Goal: Task Accomplishment & Management: Use online tool/utility

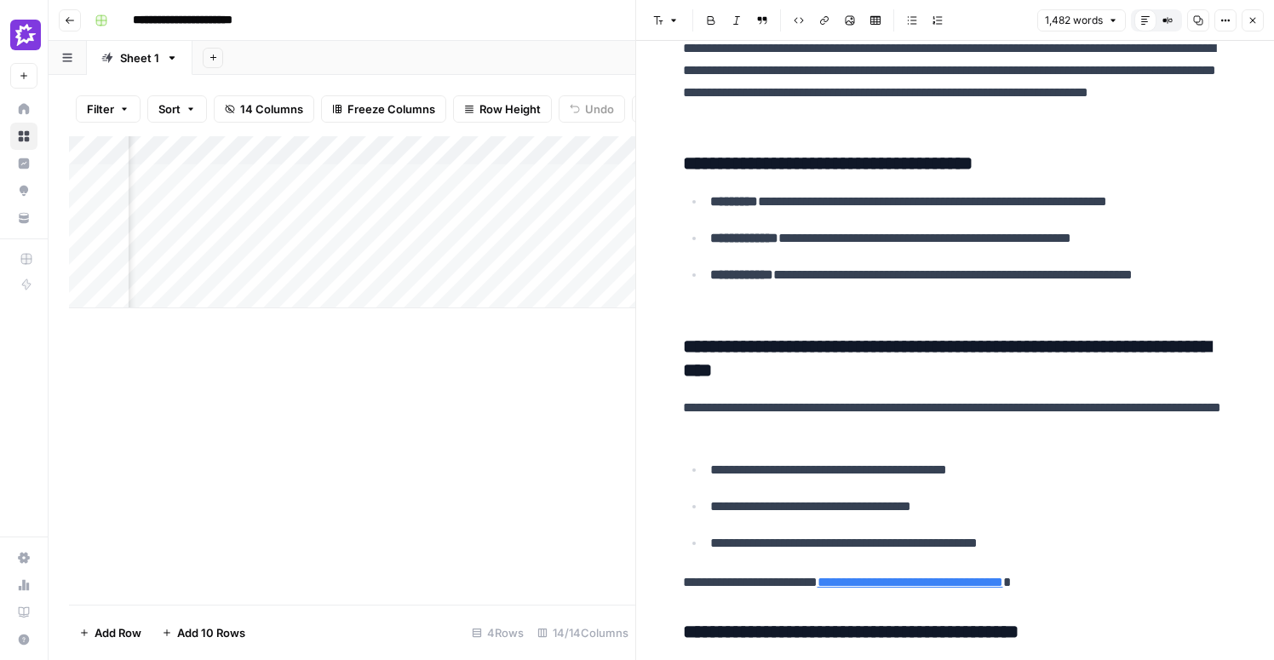
scroll to position [4550, 0]
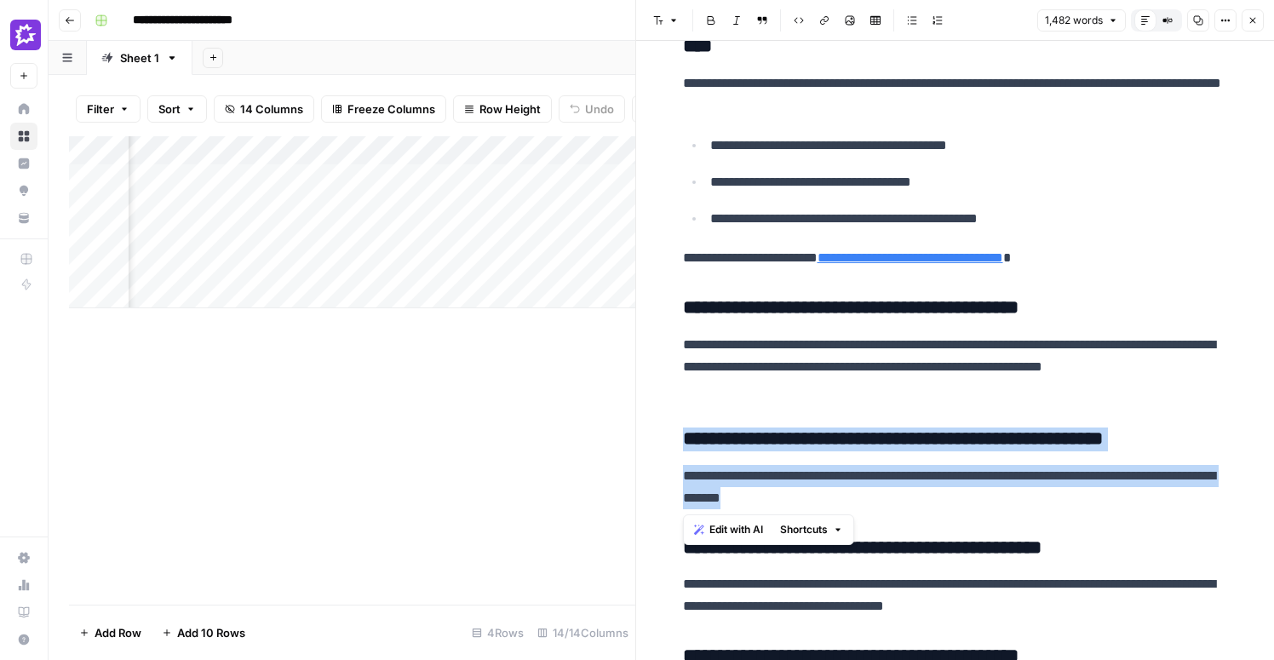
drag, startPoint x: 885, startPoint y: 501, endPoint x: 673, endPoint y: 441, distance: 220.2
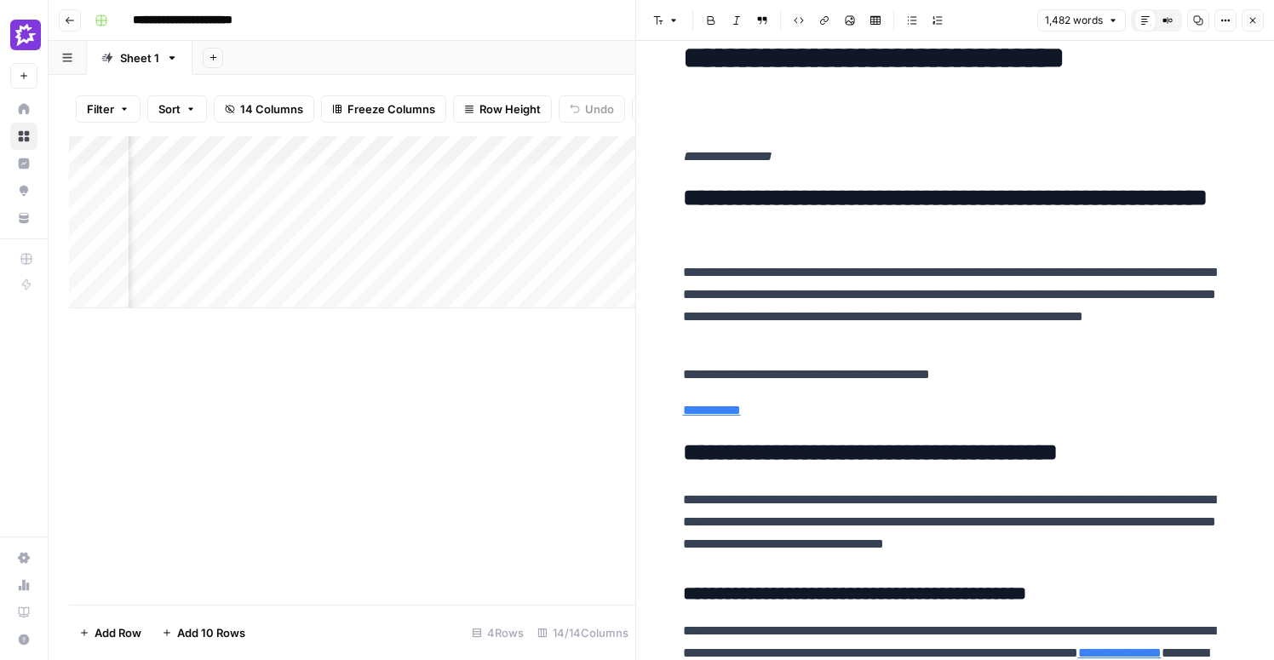
scroll to position [0, 0]
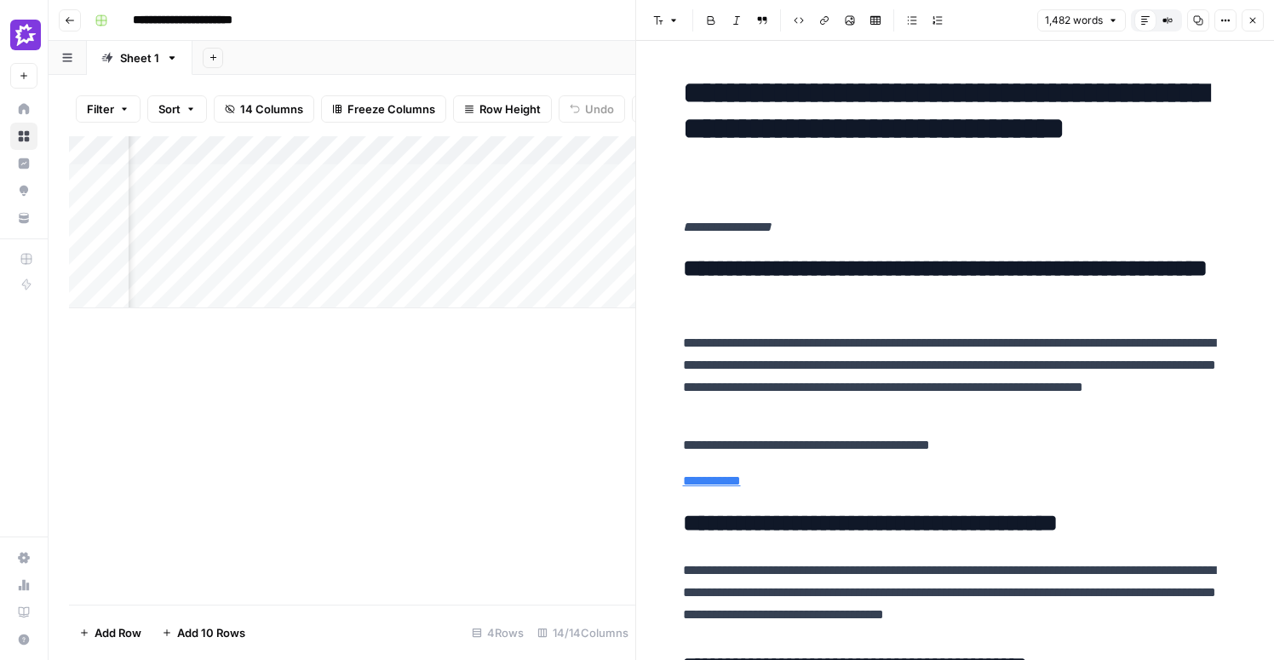
click at [509, 393] on div "Add Column" at bounding box center [352, 370] width 566 height 468
click at [538, 149] on div "Add Column" at bounding box center [352, 222] width 566 height 172
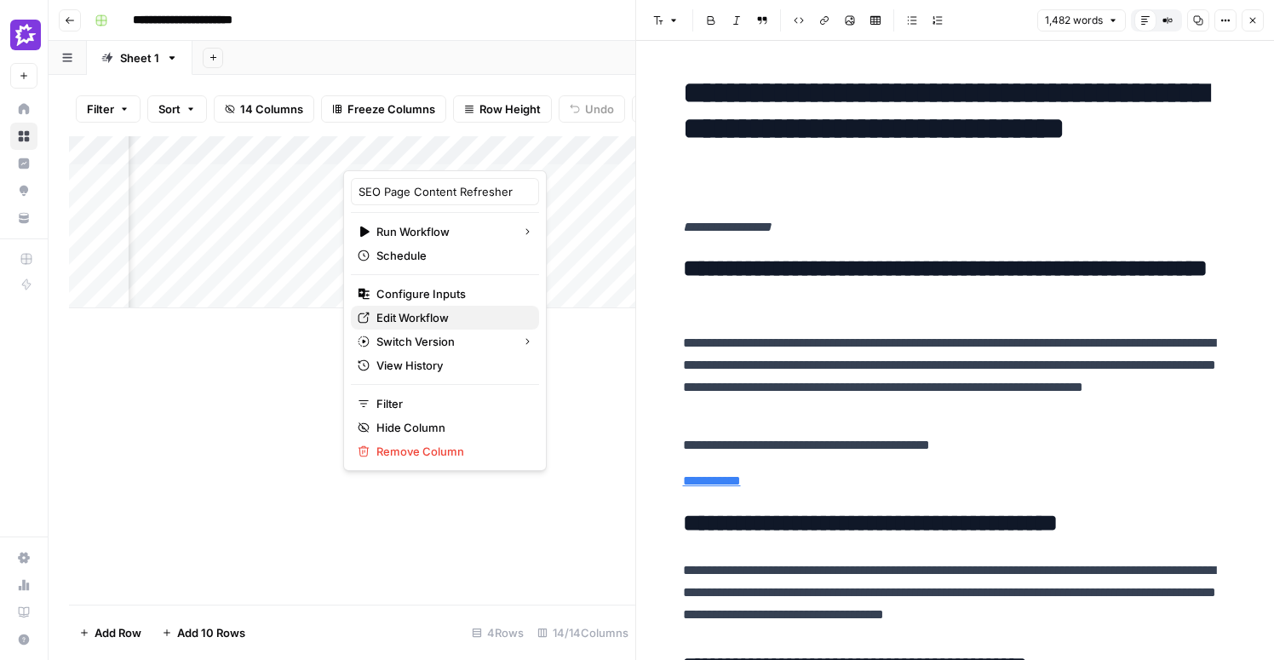
click at [417, 313] on span "Edit Workflow" at bounding box center [450, 317] width 149 height 17
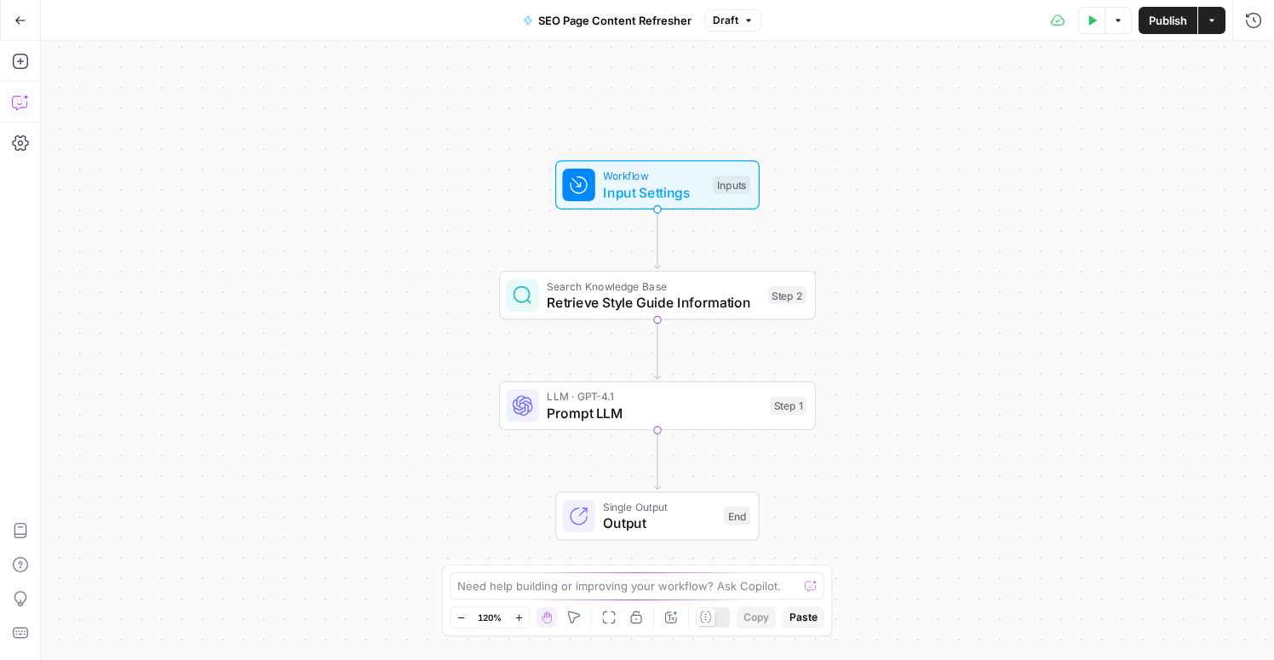
click at [22, 102] on icon "button" at bounding box center [20, 102] width 17 height 17
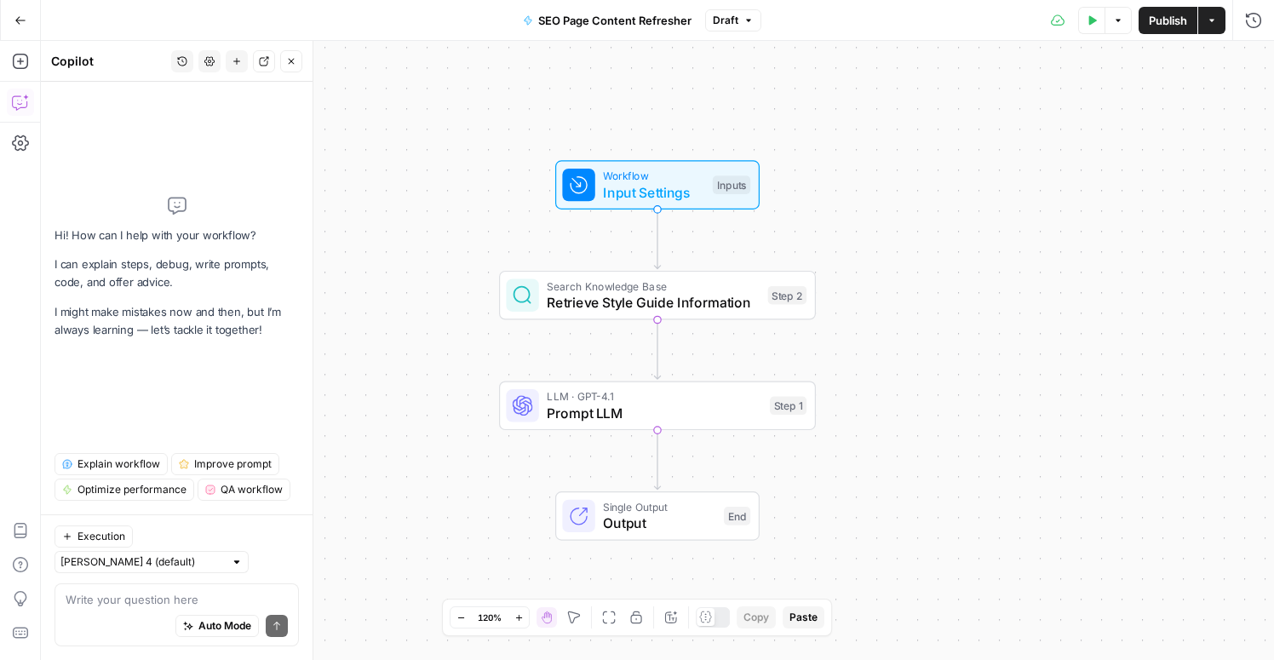
click at [137, 599] on textarea at bounding box center [177, 599] width 222 height 17
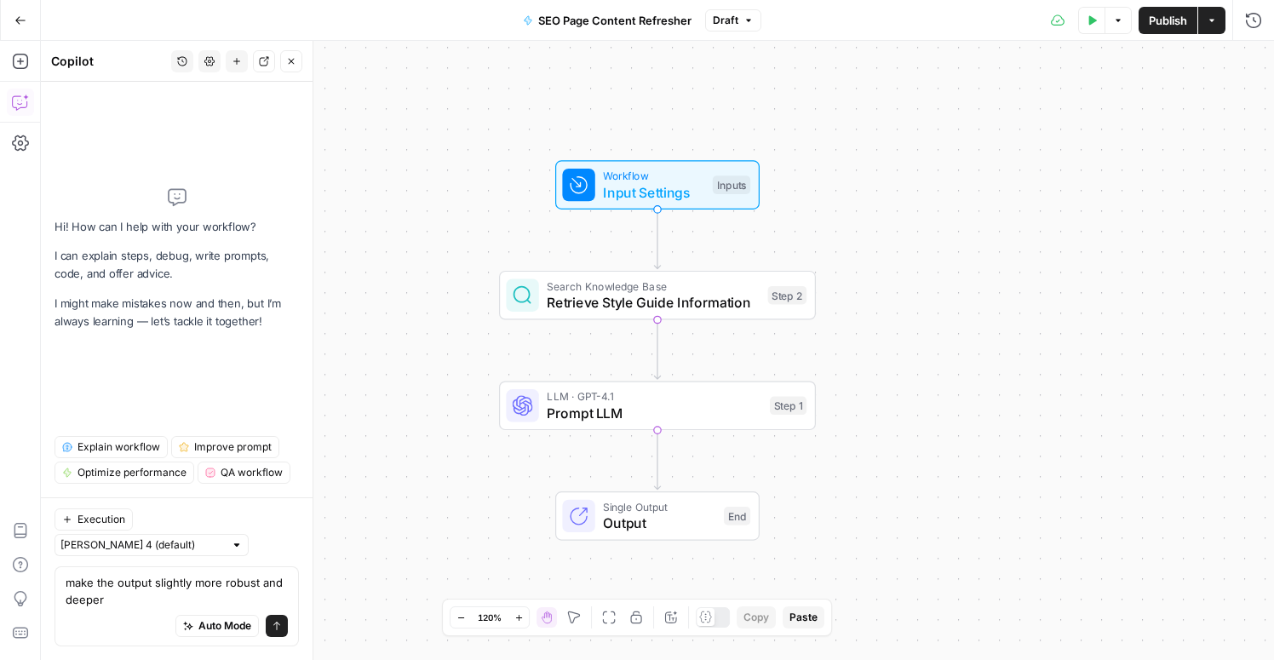
type textarea "make the output slightly more robust and deeper"
click at [274, 630] on icon "submit" at bounding box center [277, 626] width 10 height 10
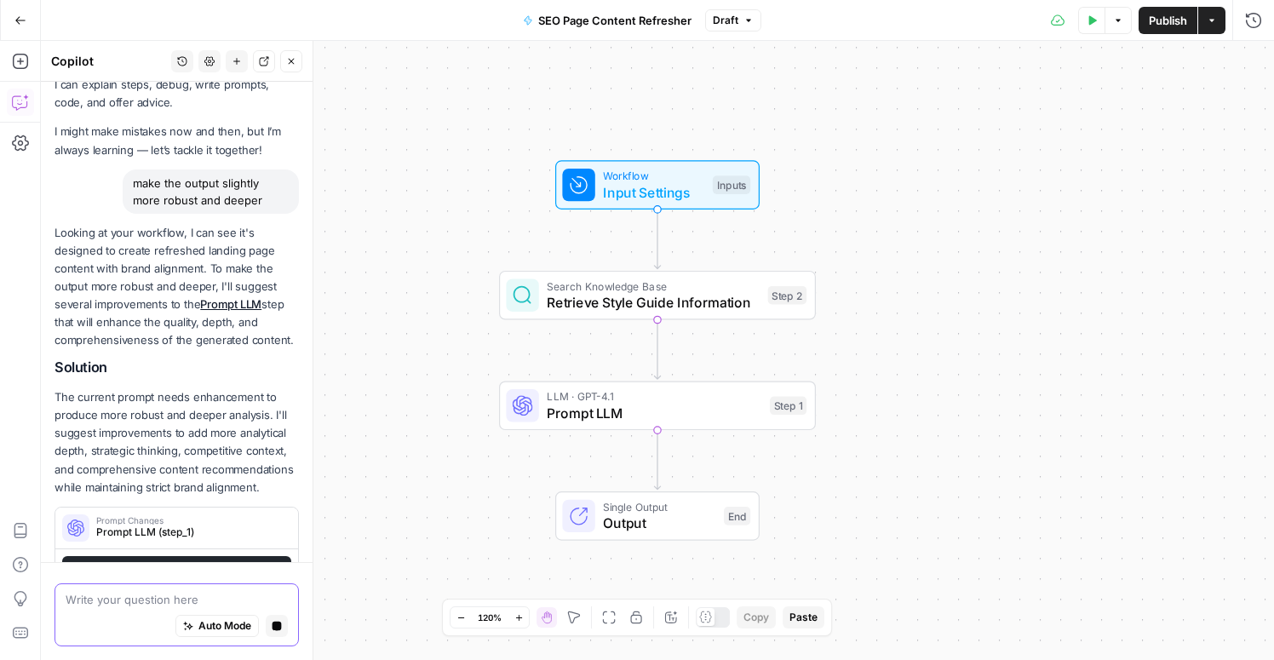
scroll to position [97, 0]
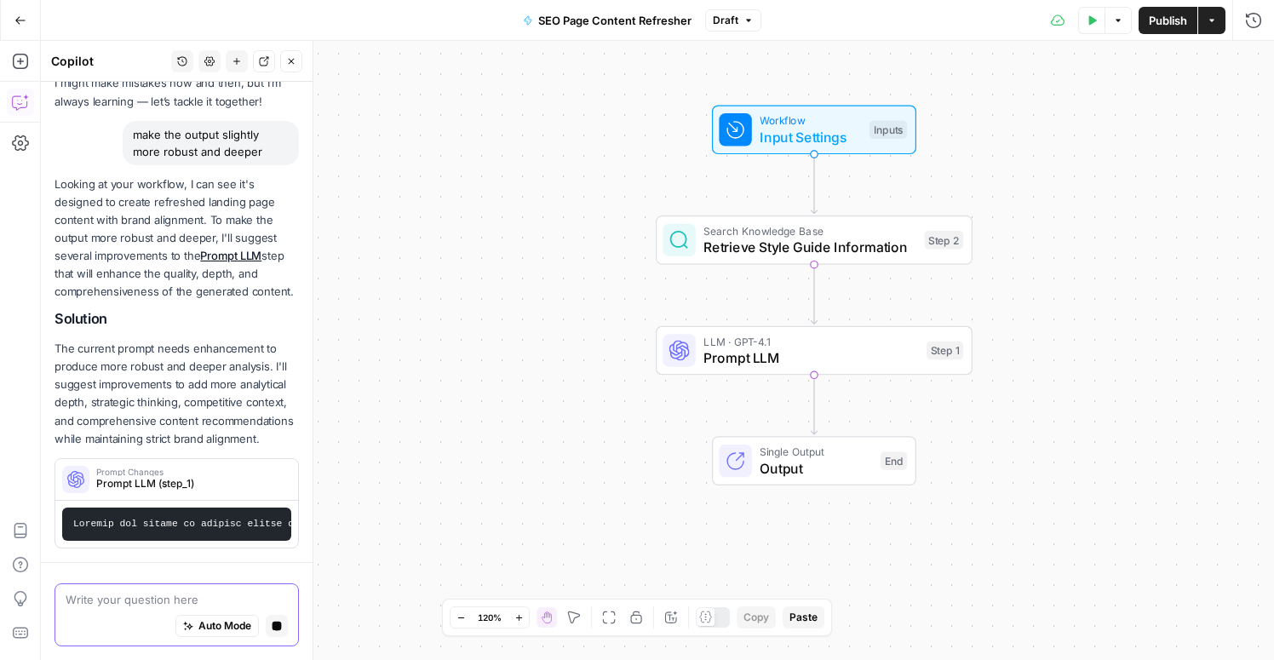
click at [121, 608] on div "Auto Mode Stop generating" at bounding box center [177, 626] width 222 height 37
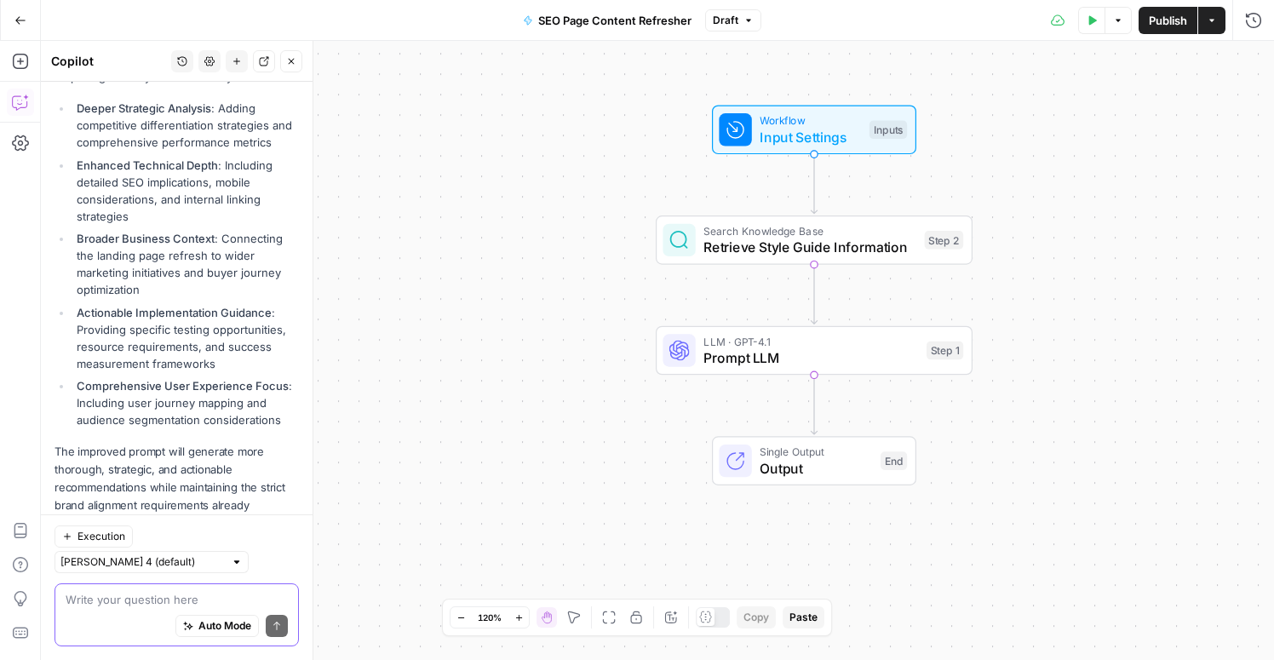
scroll to position [592, 0]
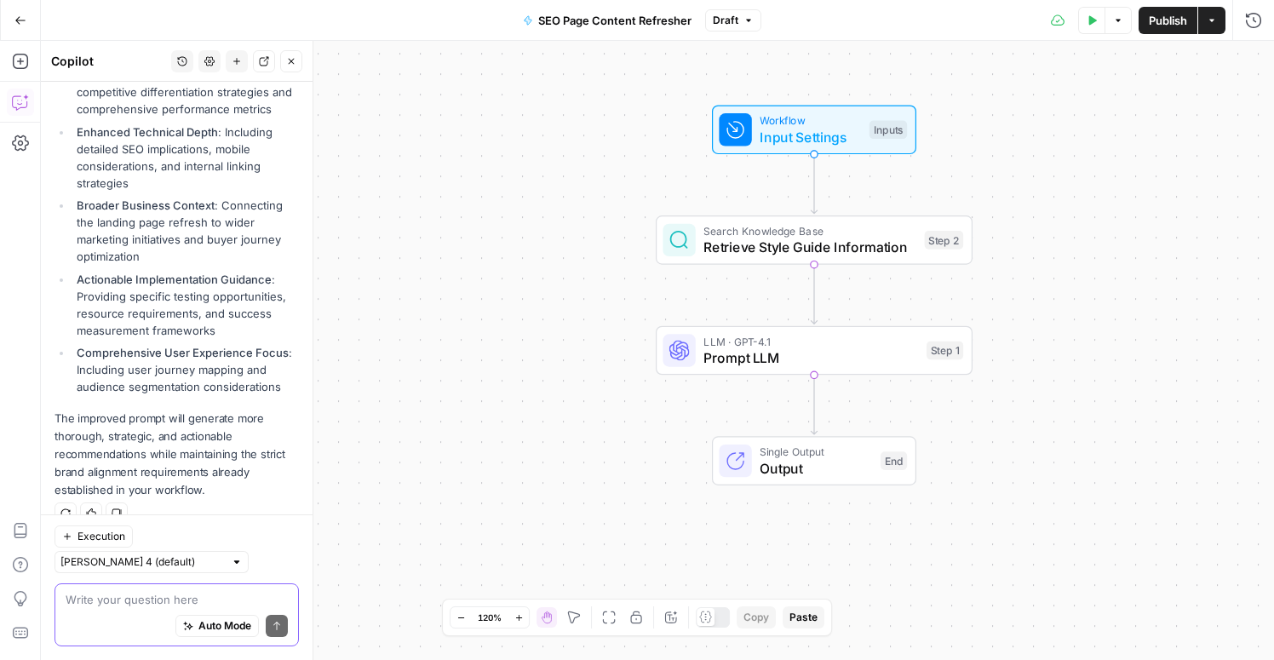
click at [123, 602] on textarea at bounding box center [177, 599] width 222 height 17
type textarea "w"
type textarea "We don't want it to"
click at [237, 593] on textarea at bounding box center [177, 599] width 222 height 17
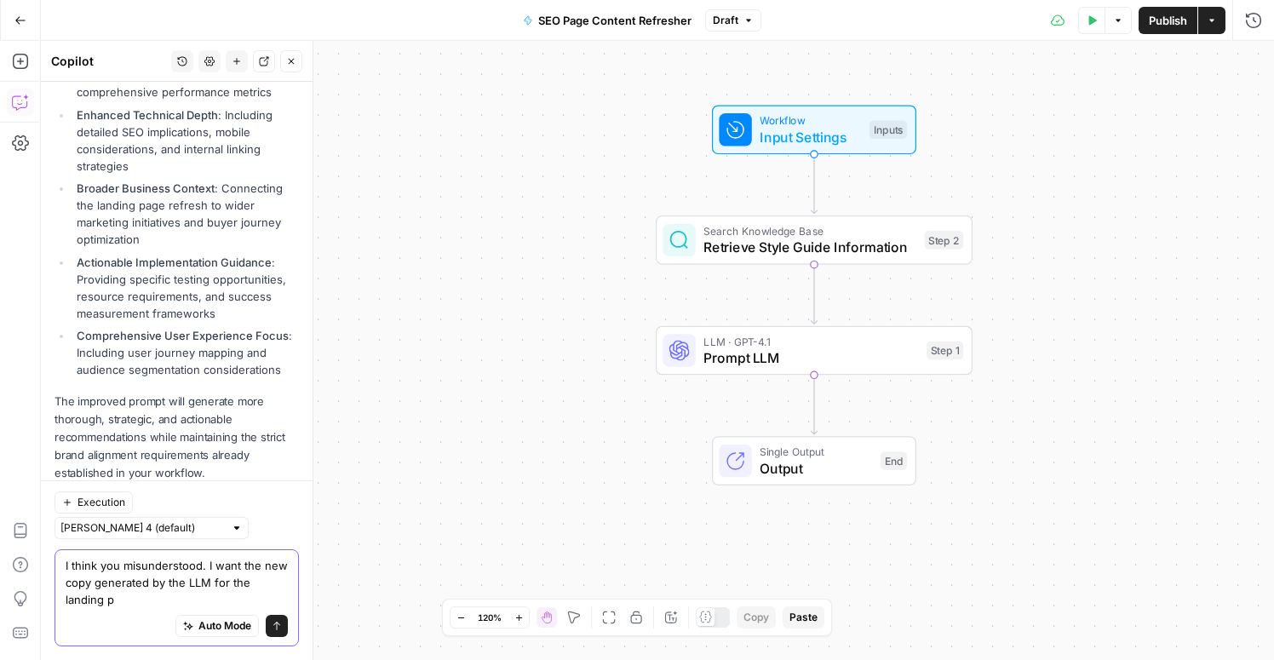
scroll to position [626, 0]
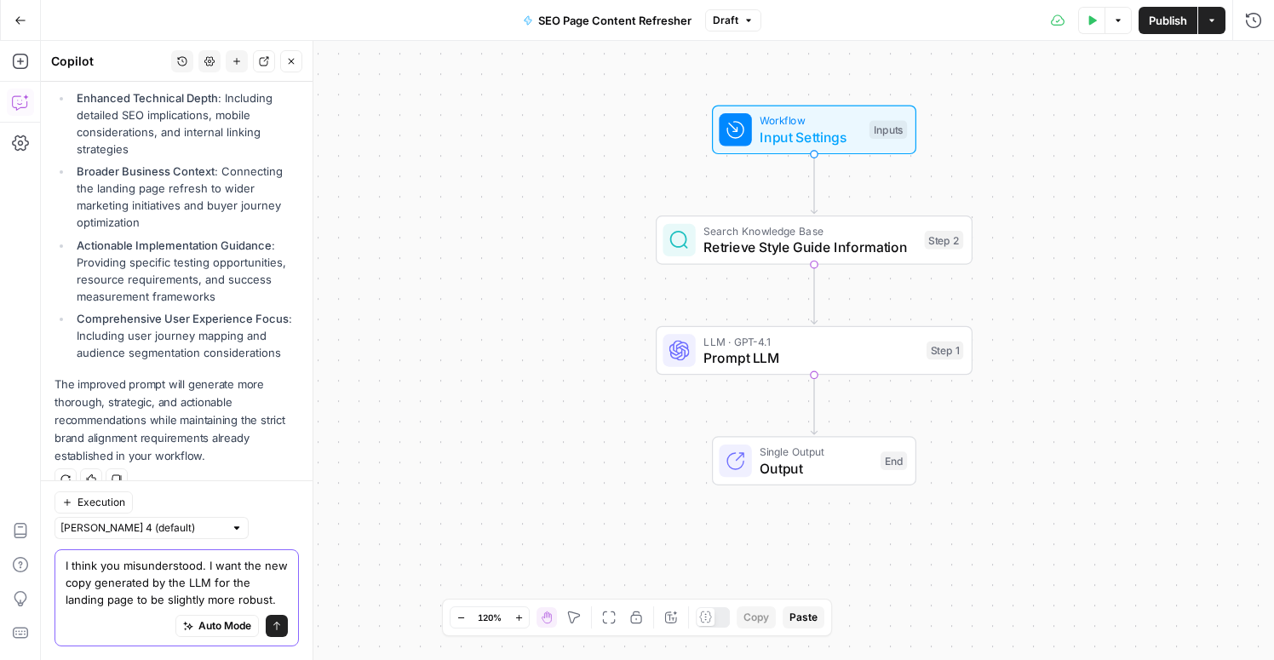
type textarea "I think you misunderstood. I want the new copy generated by the LLM for the lan…"
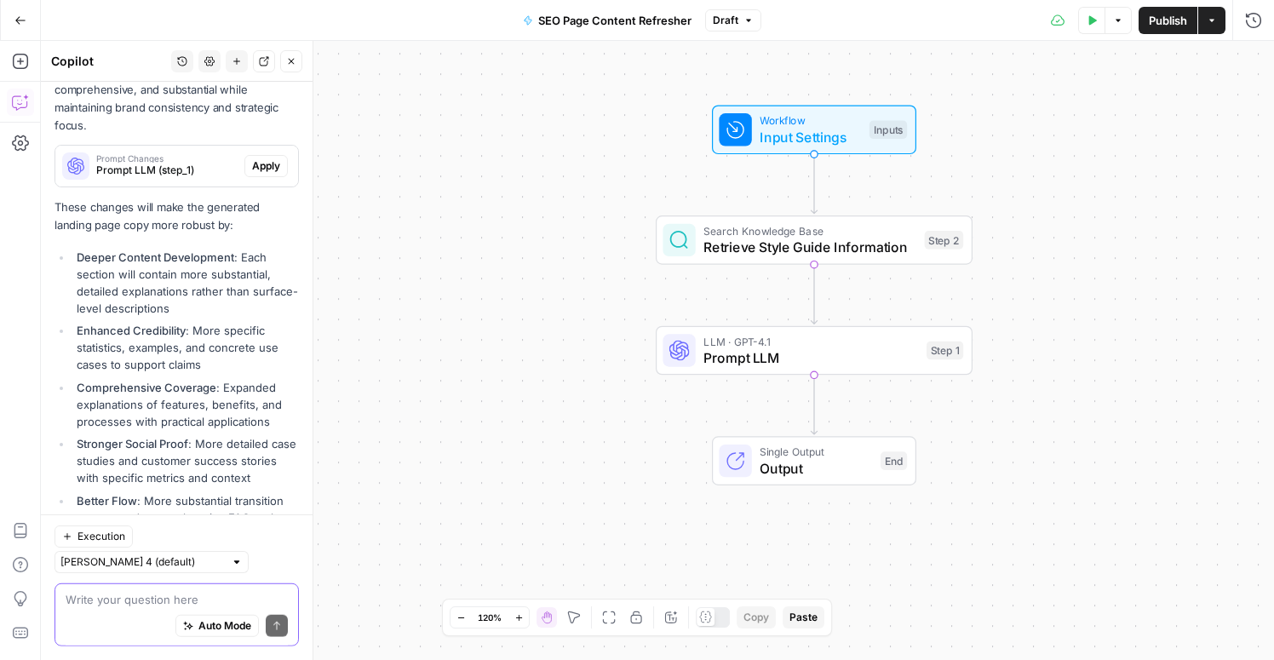
scroll to position [2117, 0]
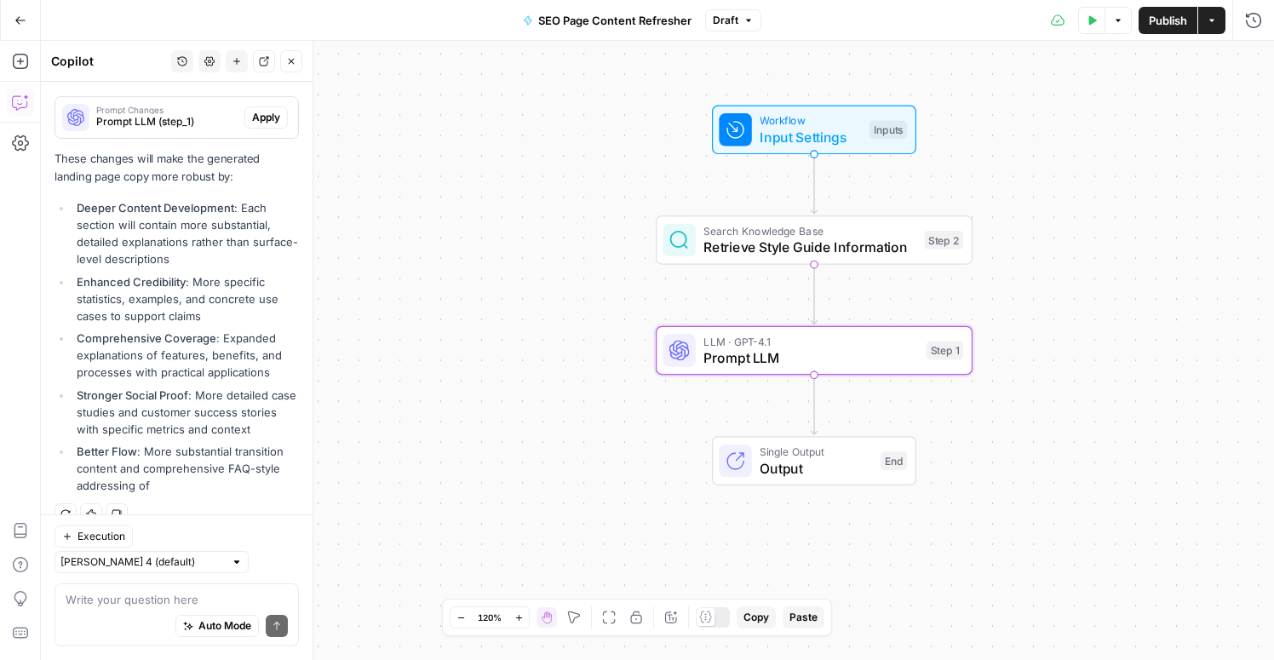
click at [265, 123] on span "Apply" at bounding box center [266, 117] width 28 height 15
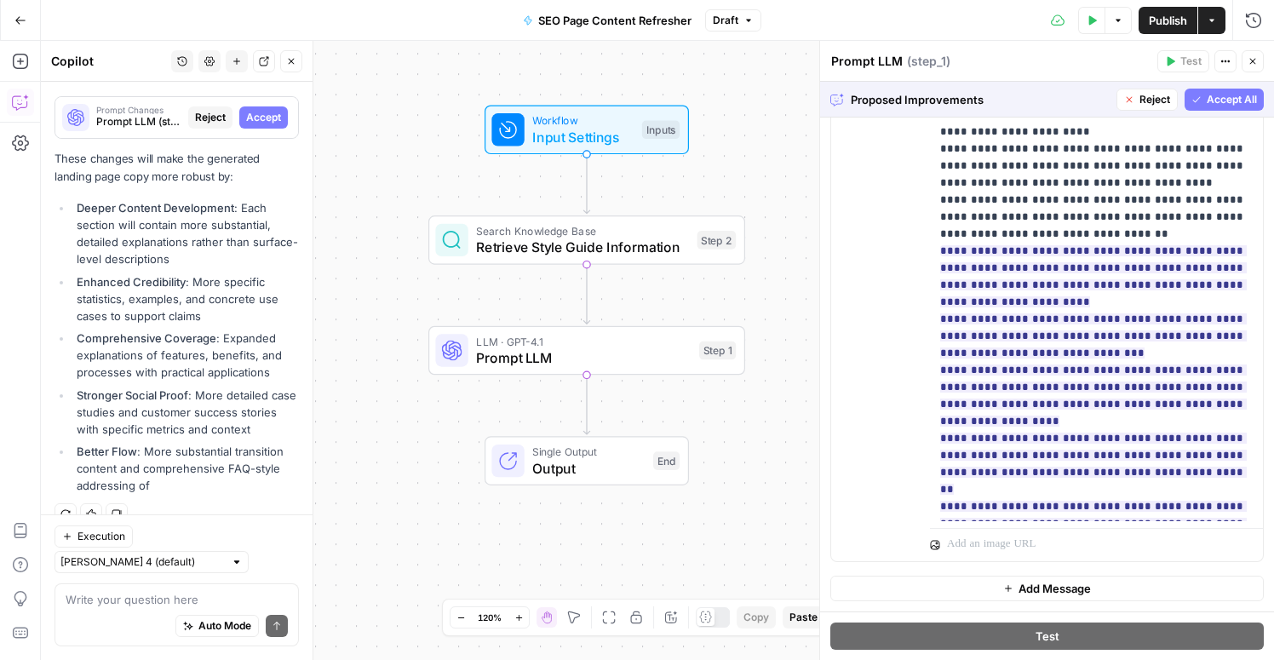
scroll to position [2775, 0]
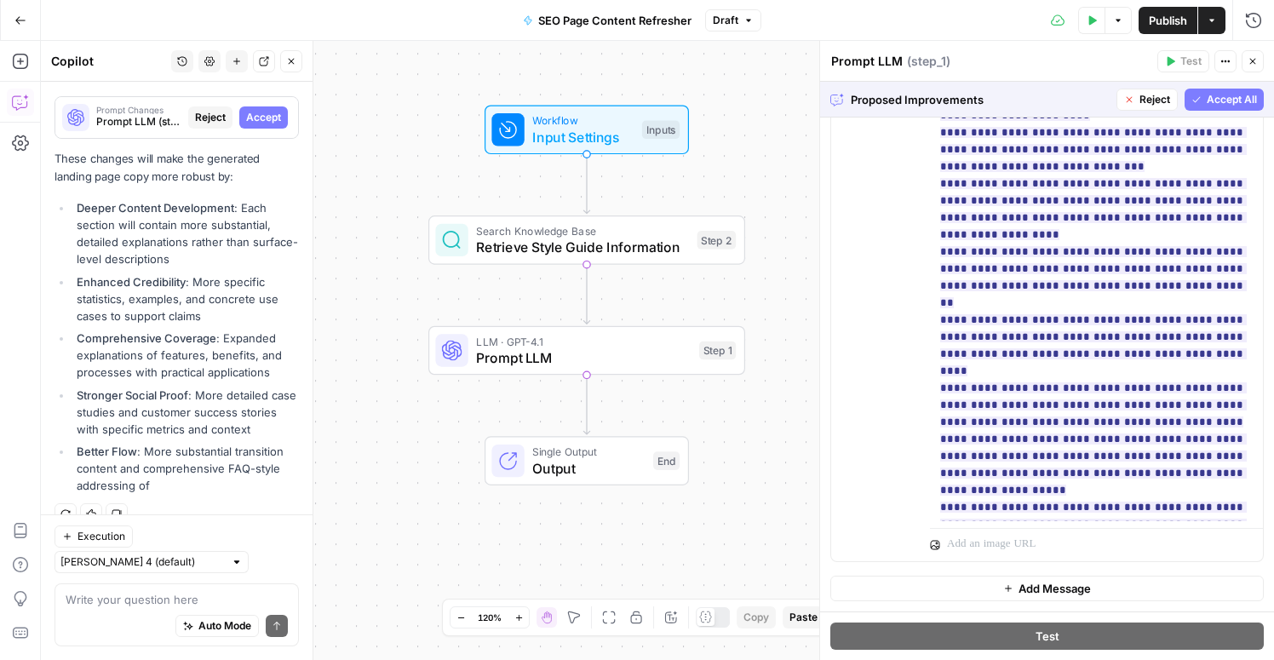
click at [1229, 103] on span "Accept All" at bounding box center [1231, 99] width 50 height 15
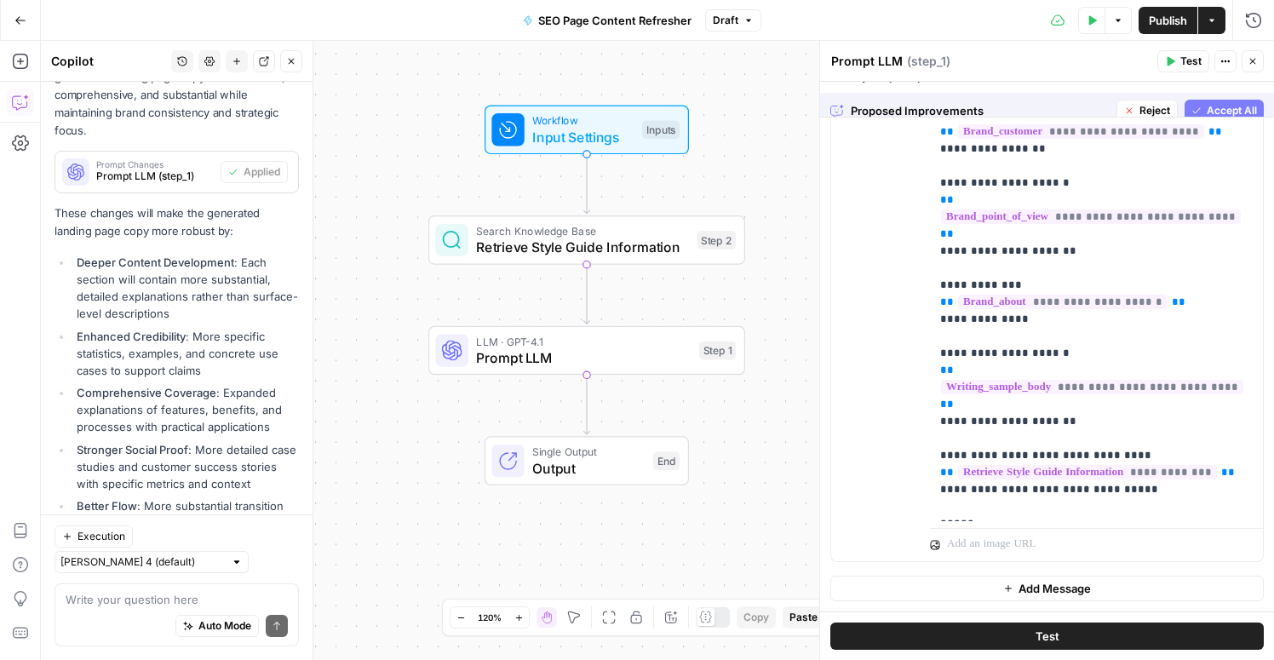
scroll to position [2171, 0]
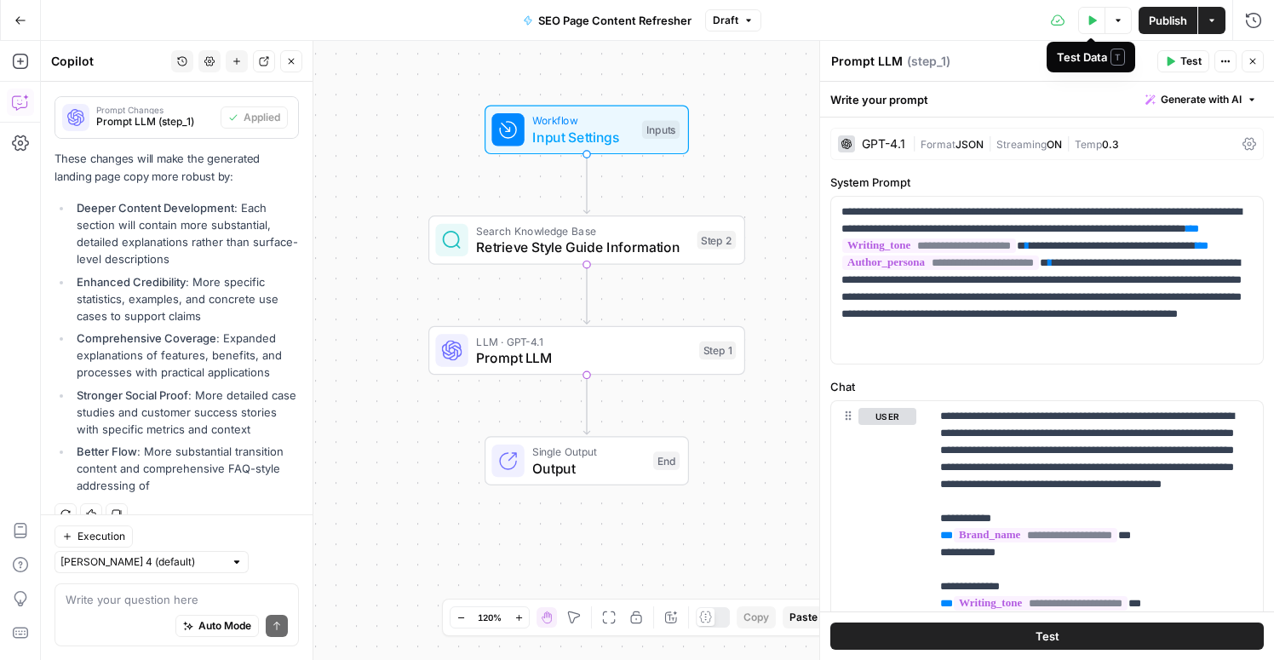
click at [1089, 15] on icon "button" at bounding box center [1093, 19] width 8 height 9
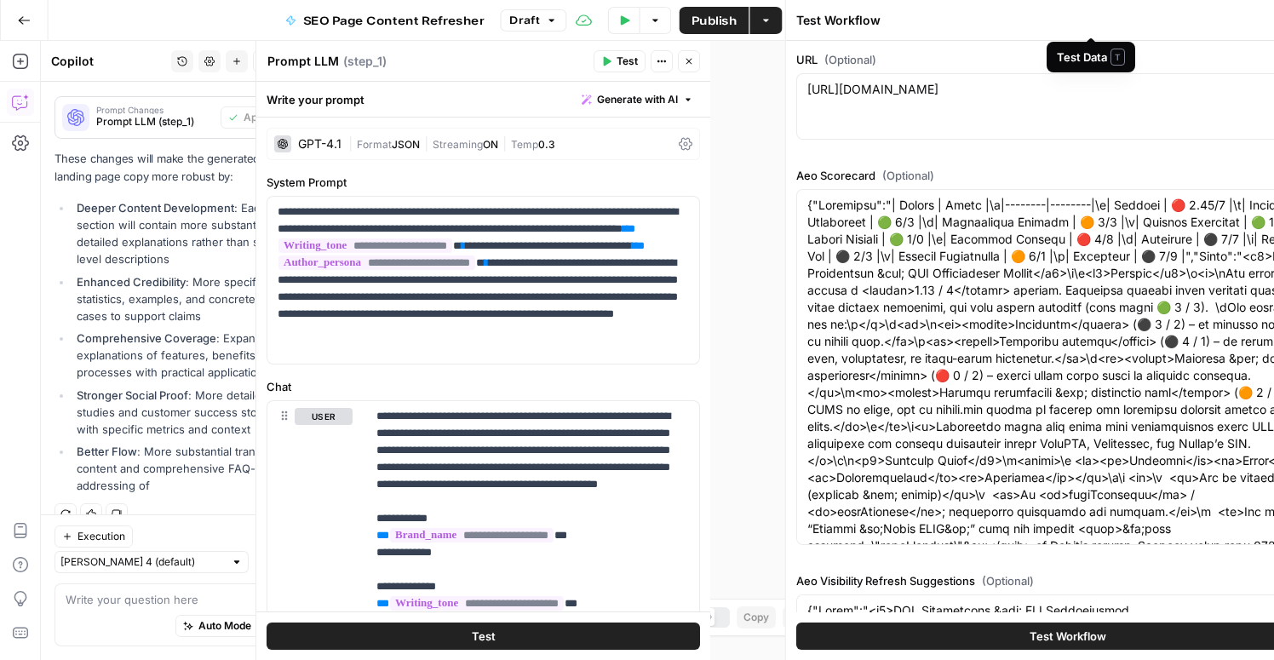
type input "Gong"
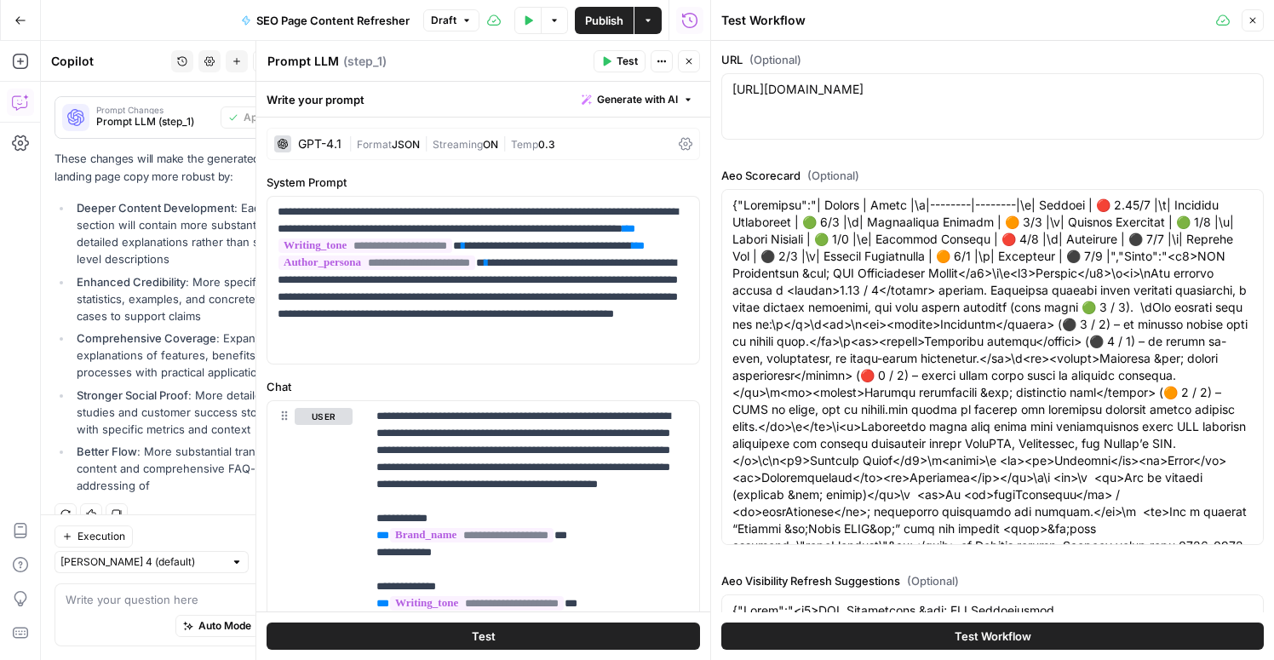
type input "Style Guide"
type input "Full Sitemap"
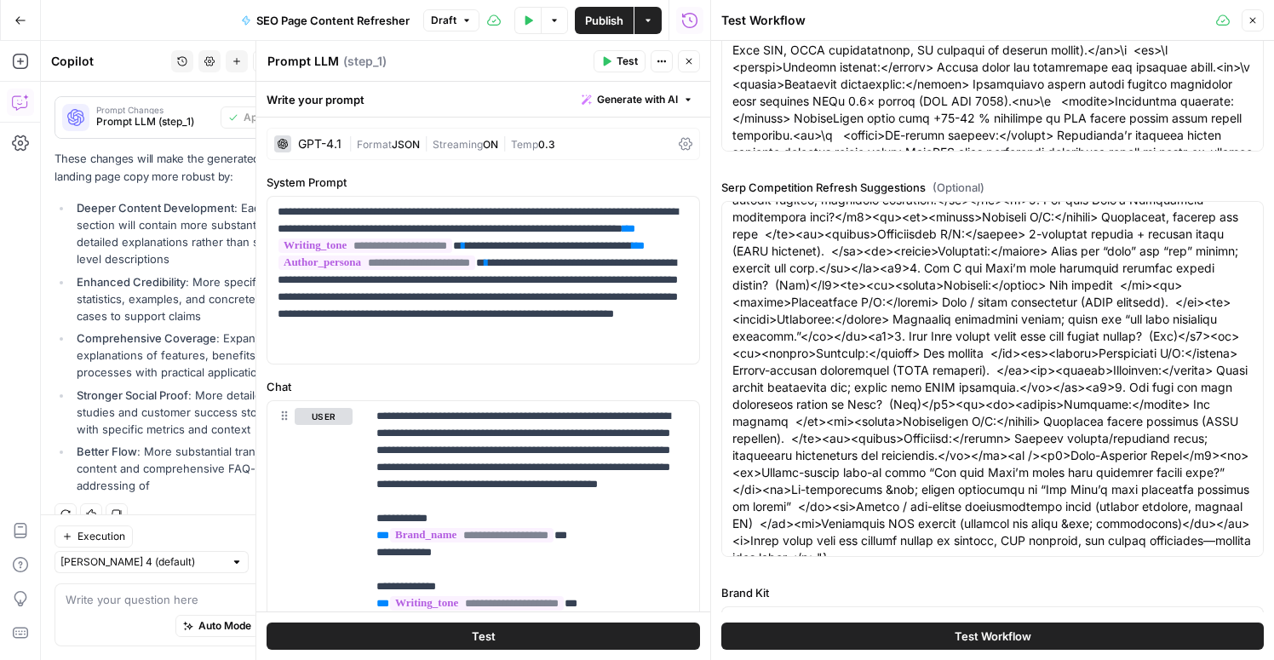
scroll to position [1015, 0]
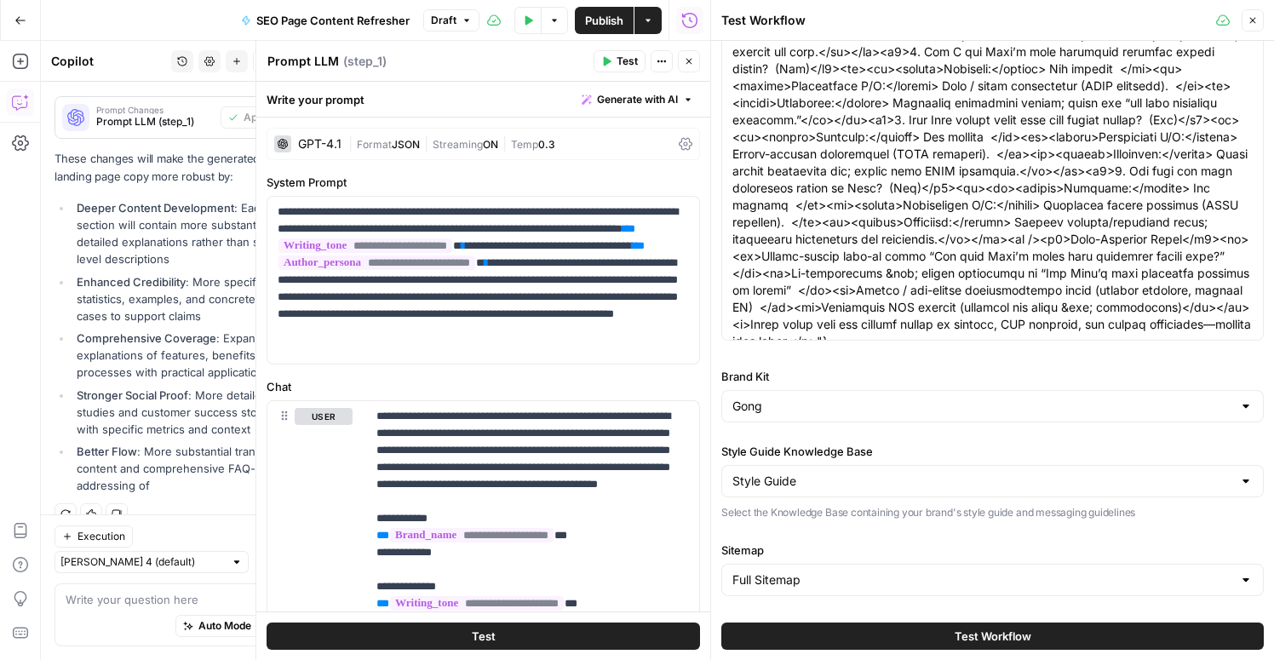
click at [1018, 634] on span "Test Workflow" at bounding box center [992, 636] width 77 height 17
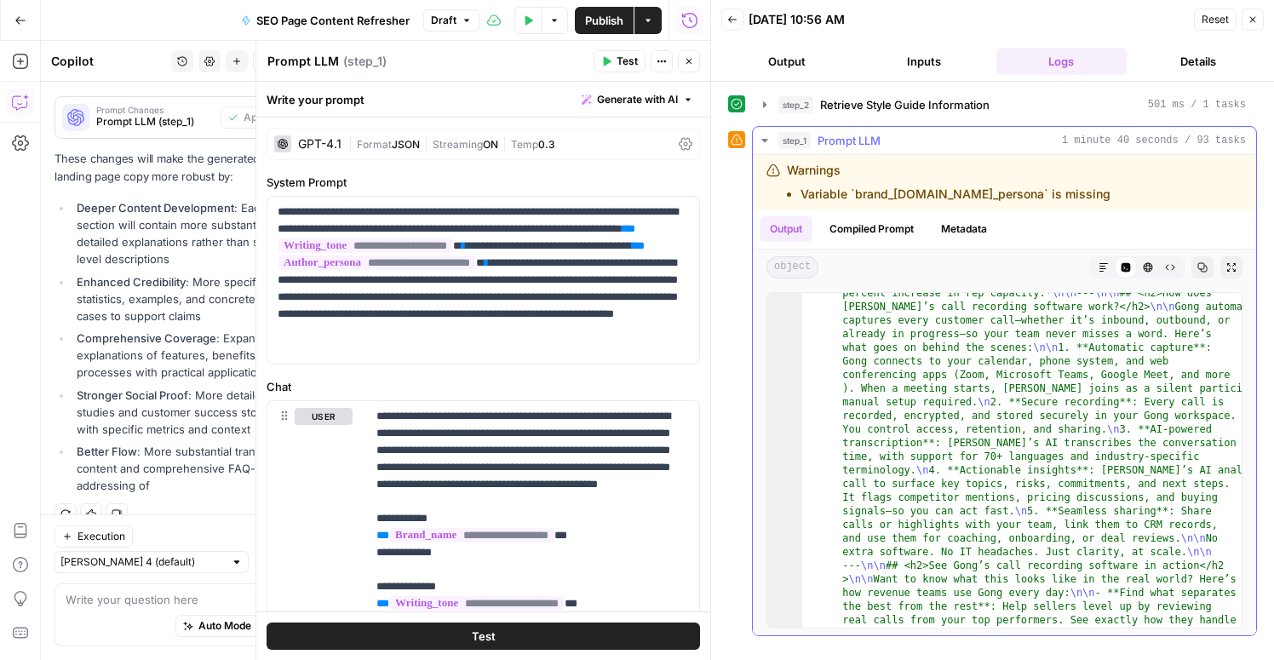
scroll to position [1344, 0]
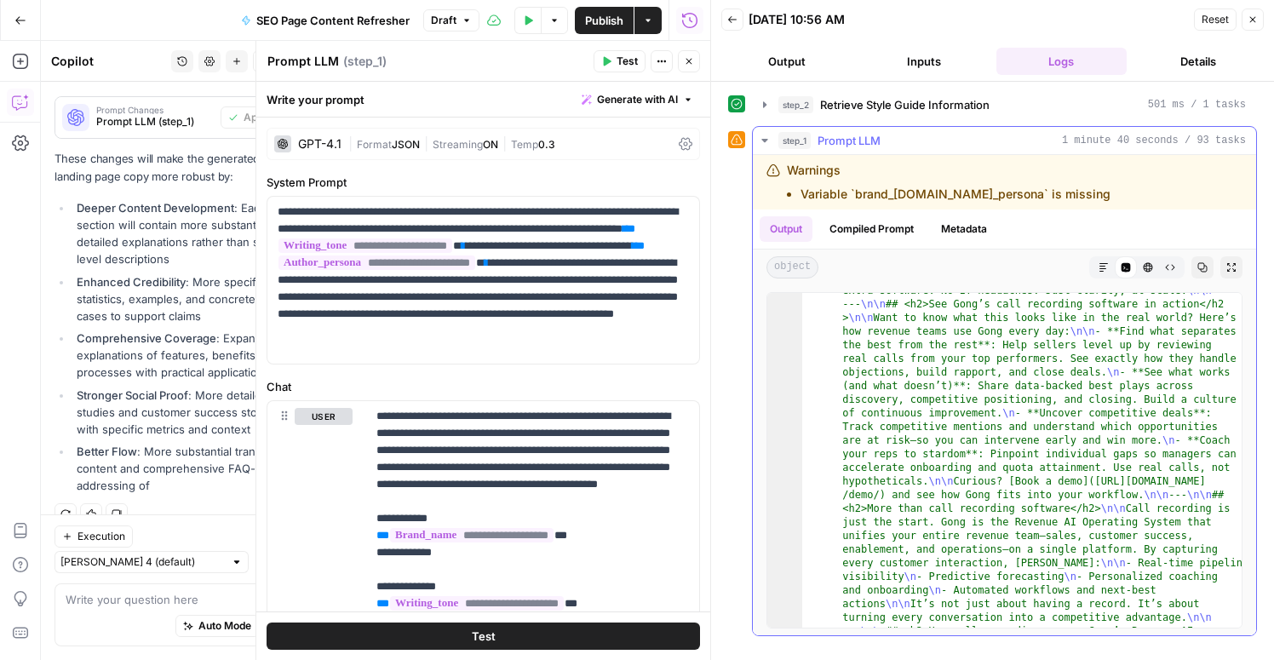
click at [1103, 264] on icon "button" at bounding box center [1103, 267] width 10 height 10
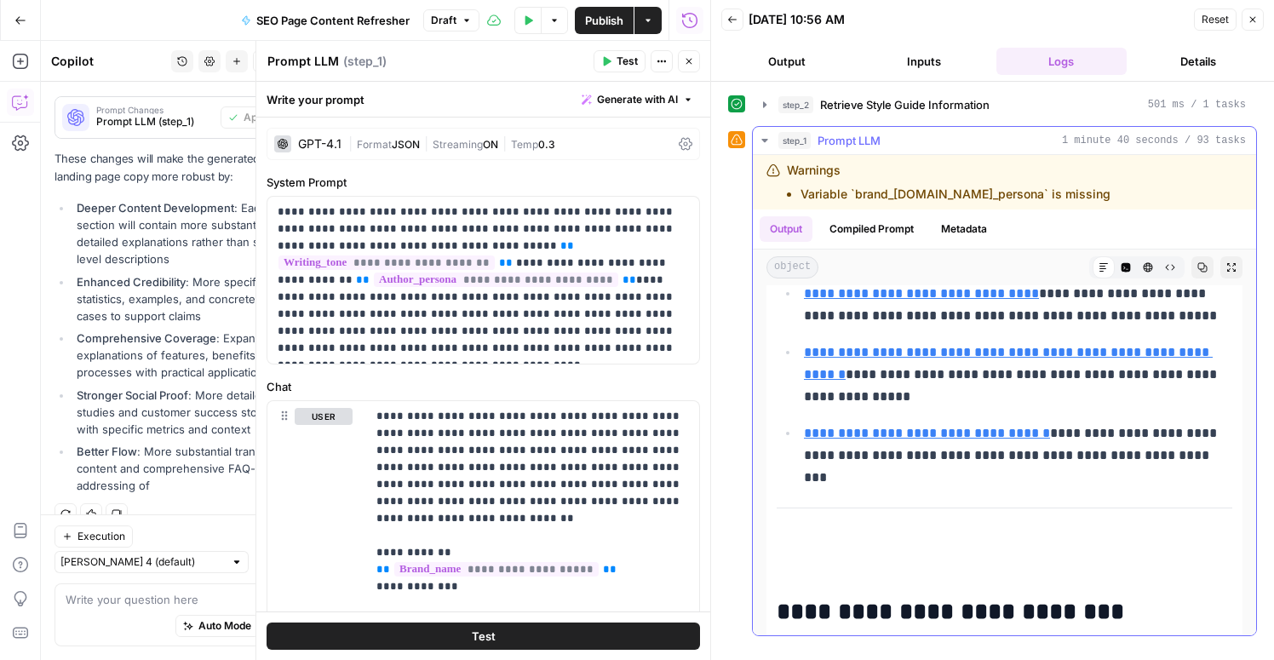
scroll to position [10649, 0]
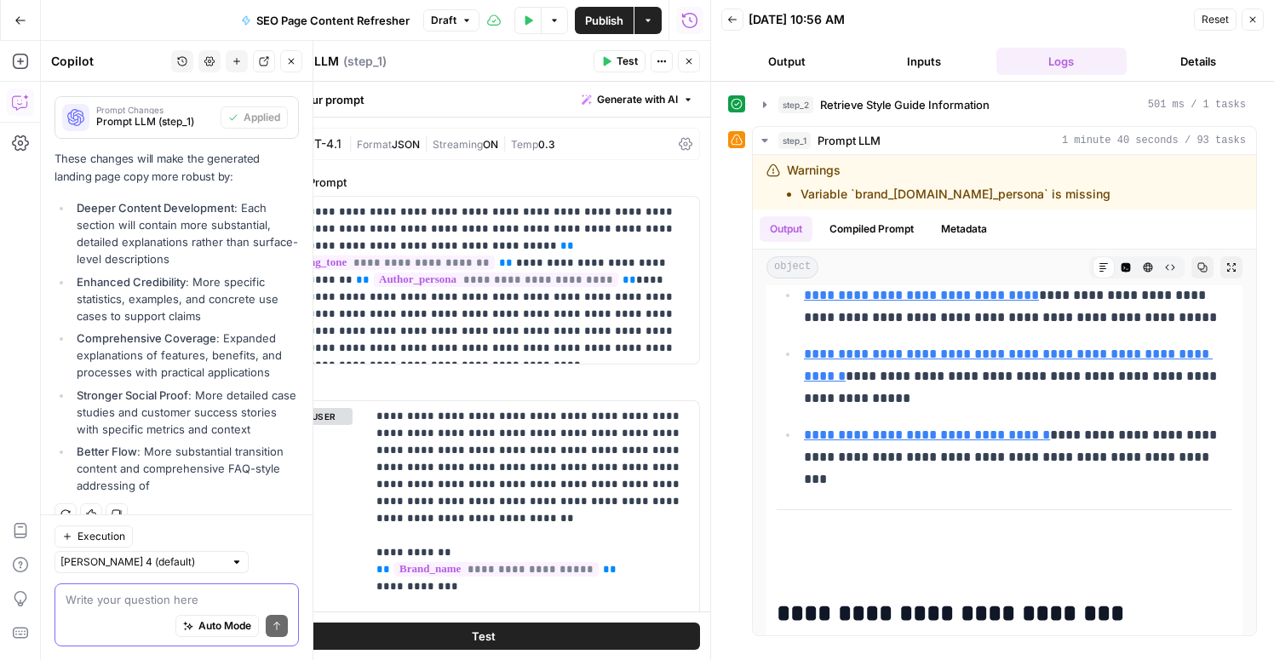
click at [162, 607] on textarea at bounding box center [177, 599] width 222 height 17
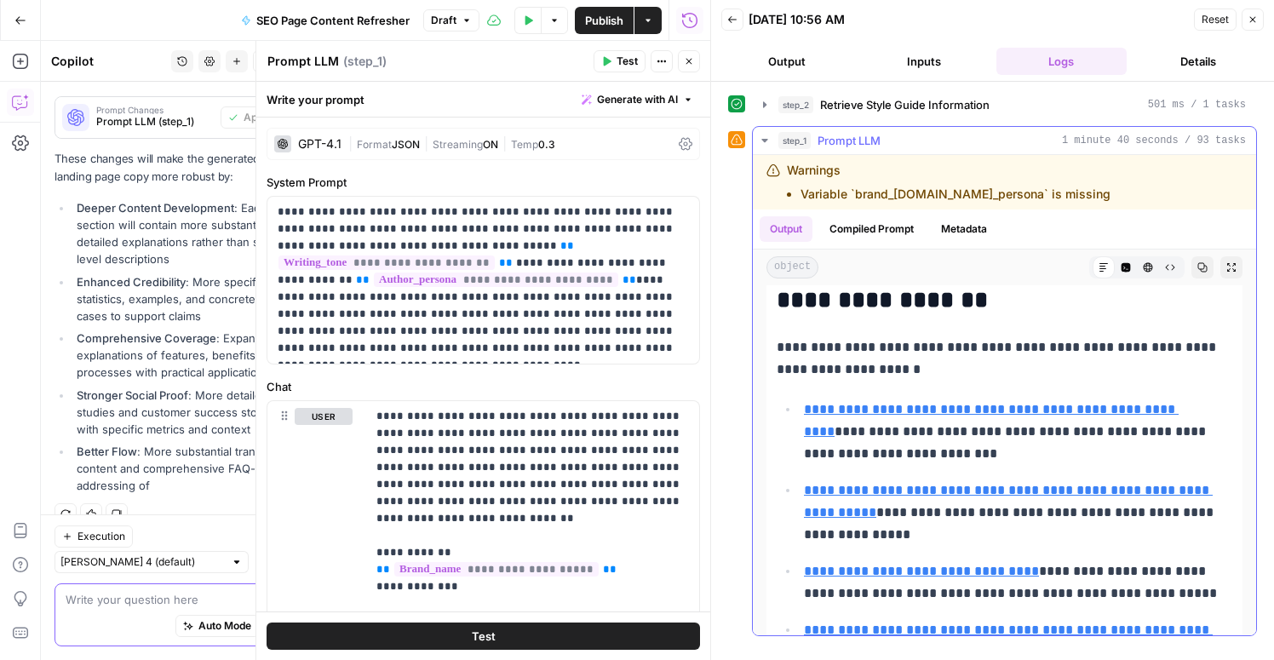
scroll to position [10354, 0]
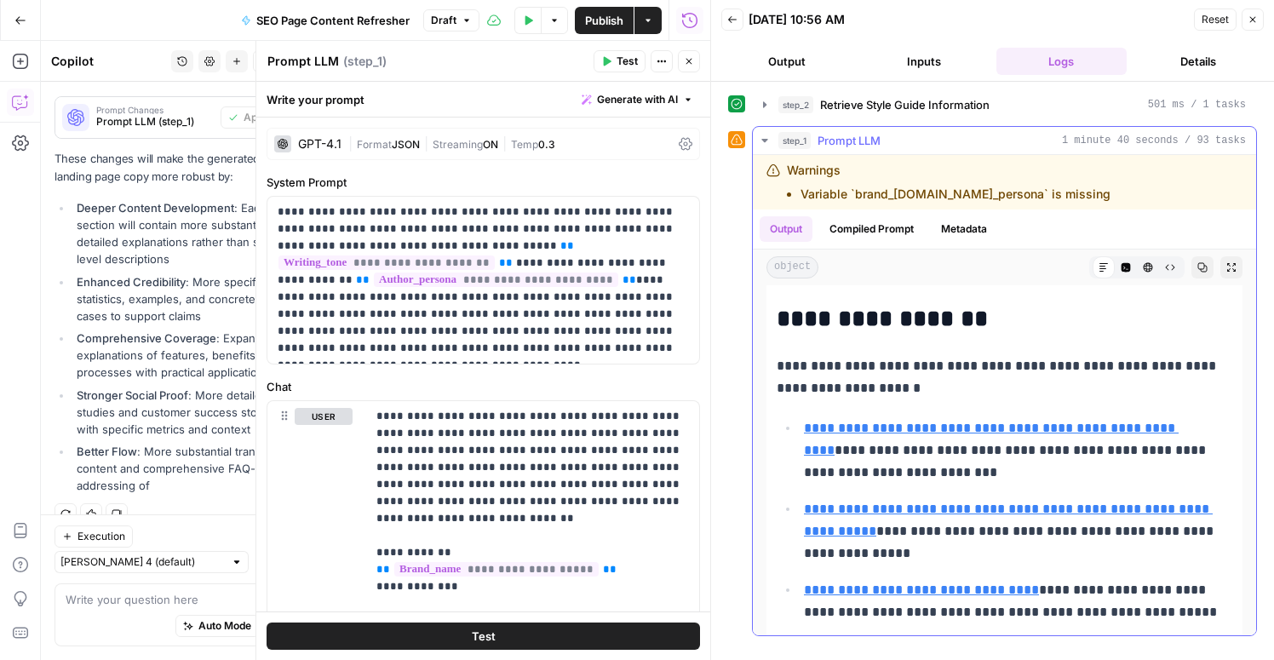
drag, startPoint x: 972, startPoint y: 315, endPoint x: 778, endPoint y: 326, distance: 194.4
click at [778, 326] on h2 "**********" at bounding box center [1005, 319] width 456 height 27
copy h2 "**********"
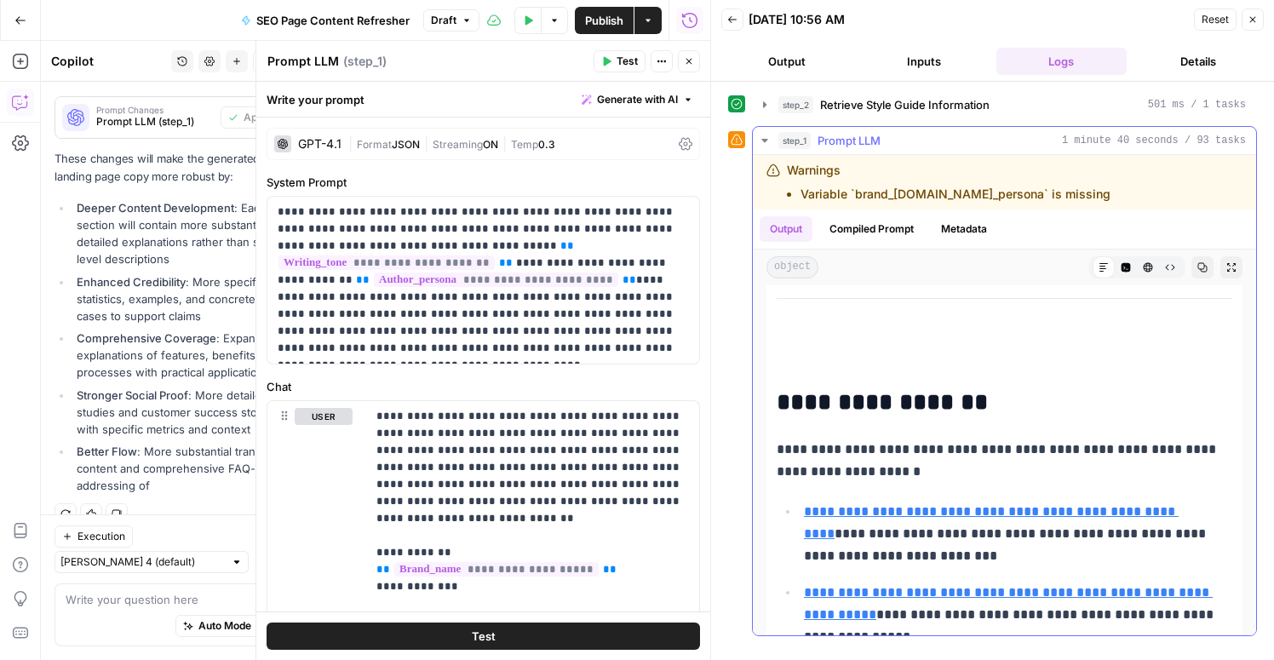
scroll to position [10283, 0]
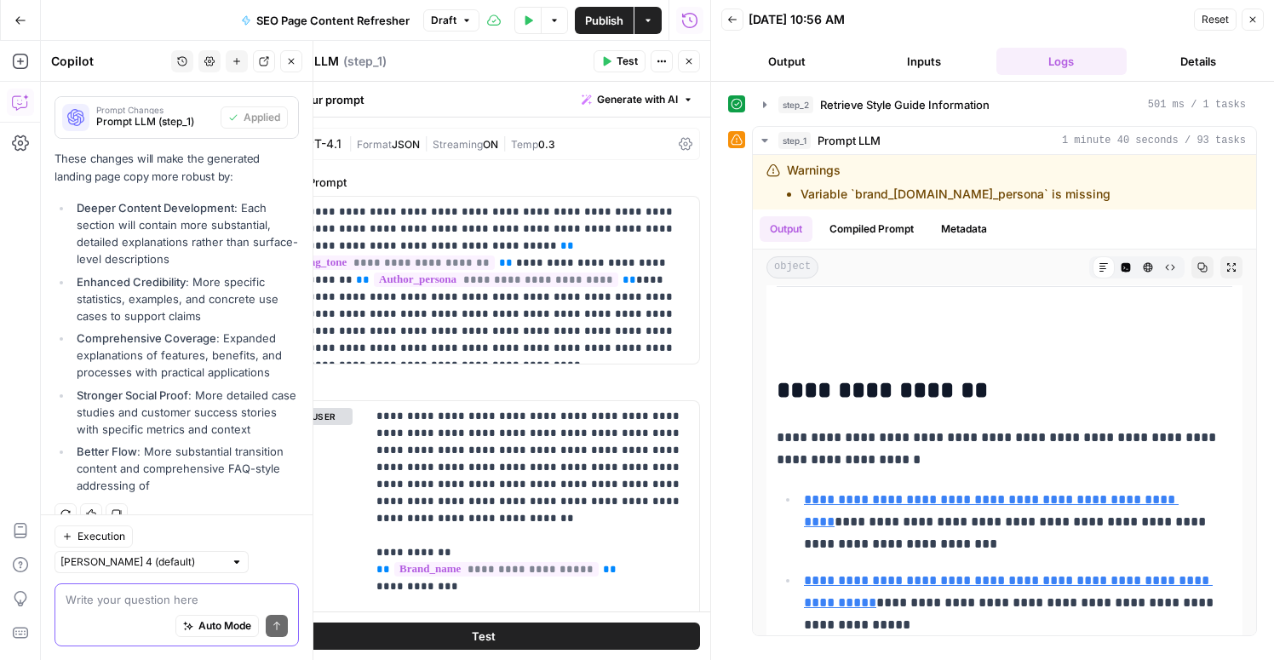
click at [83, 605] on textarea at bounding box center [177, 599] width 222 height 17
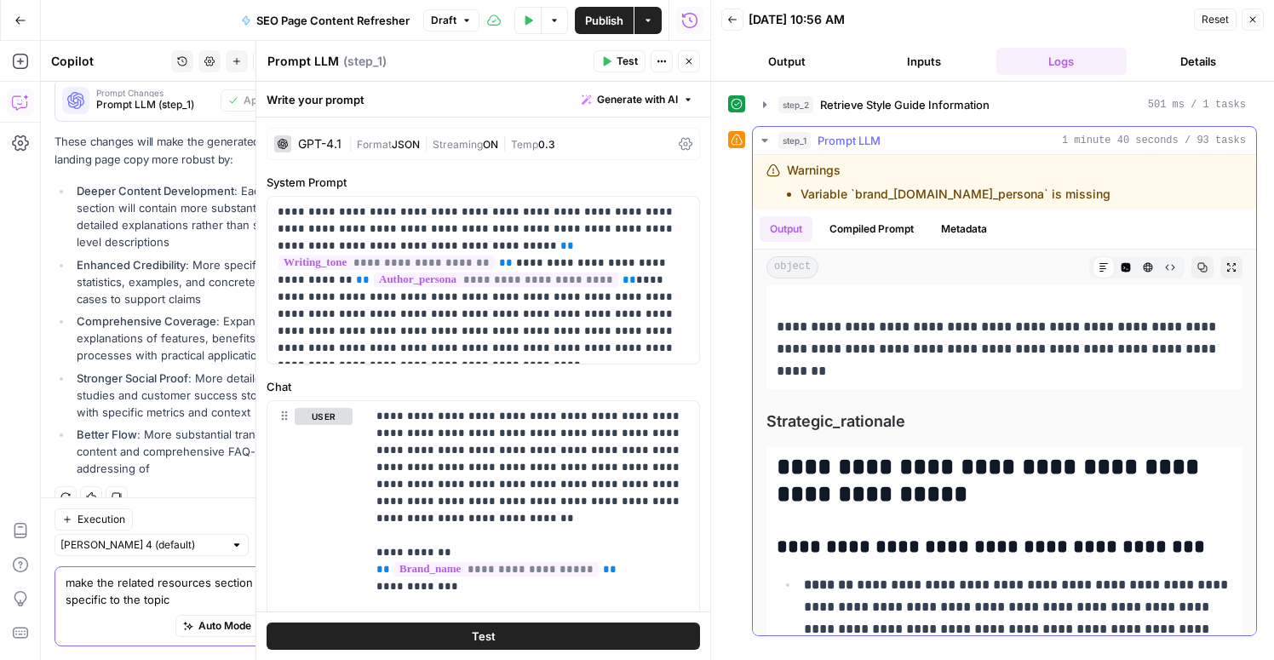
scroll to position [11168, 0]
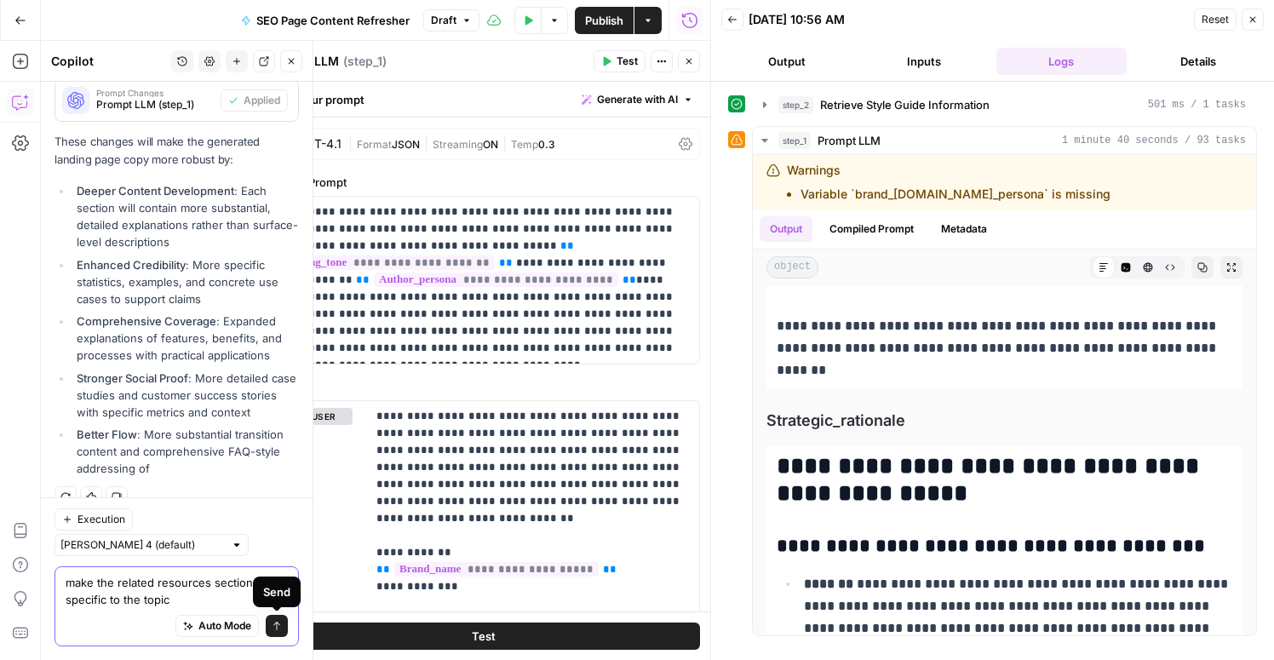
type textarea "make the related resources section more specific to the topic"
click at [278, 624] on icon "submit" at bounding box center [277, 626] width 10 height 10
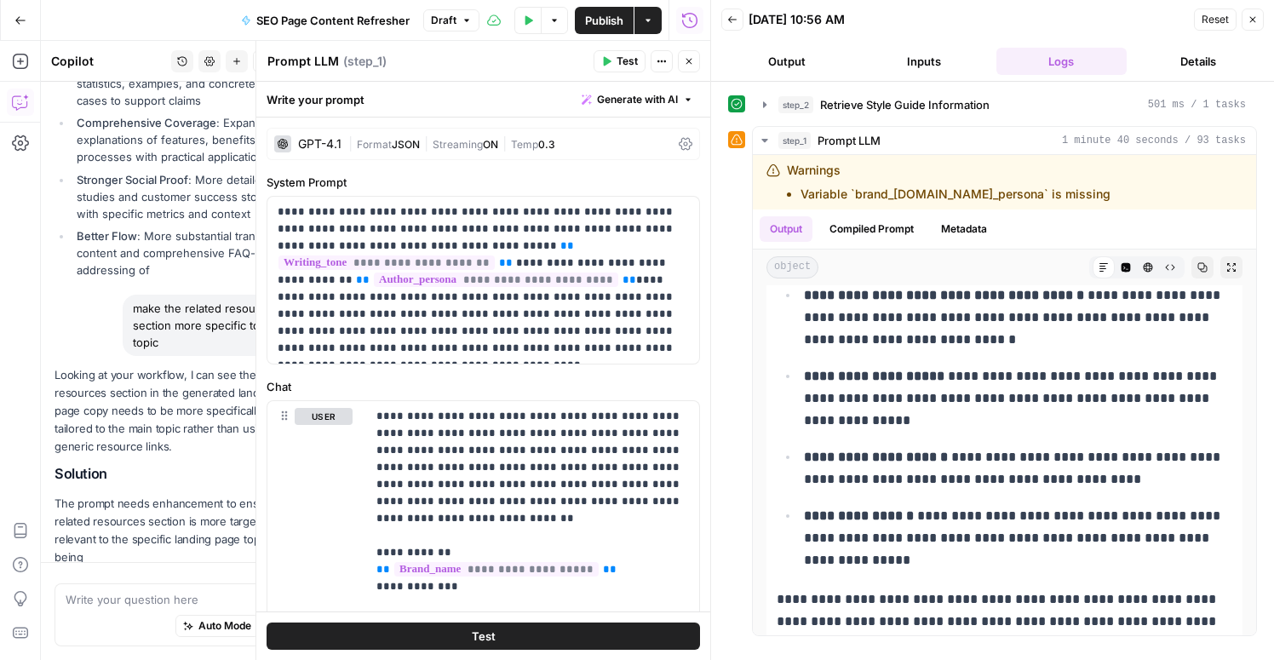
scroll to position [2450, 0]
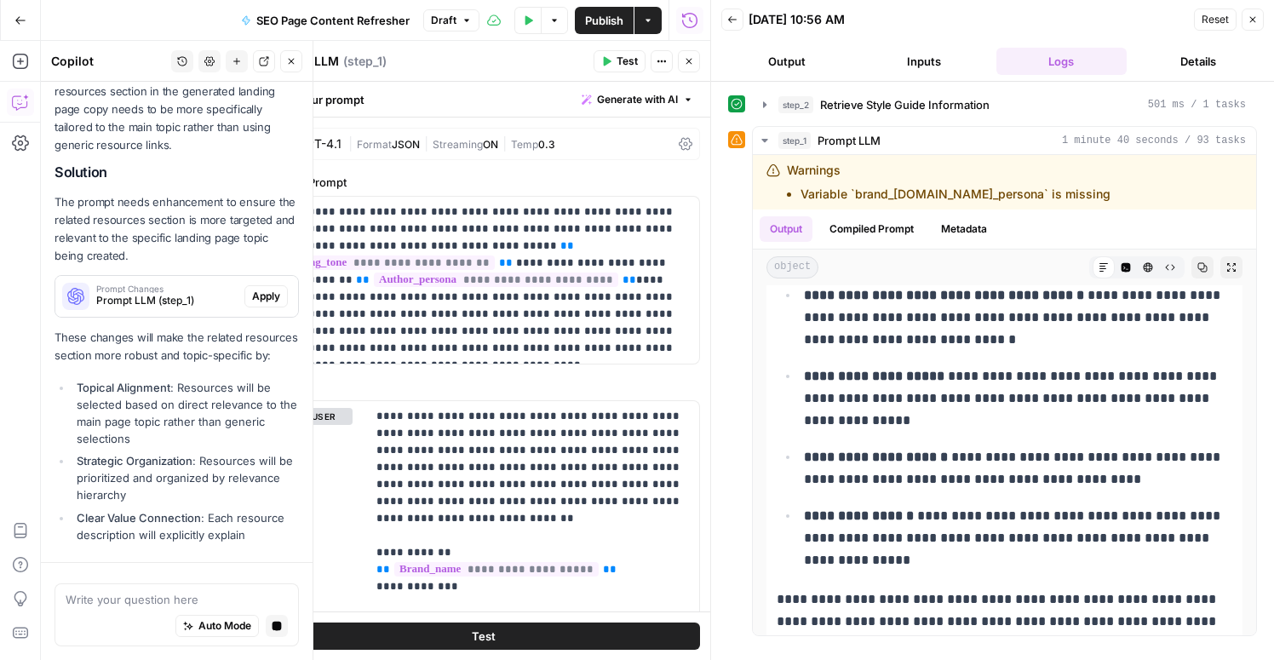
click at [134, 511] on strong "Clear Value Connection" at bounding box center [139, 518] width 124 height 14
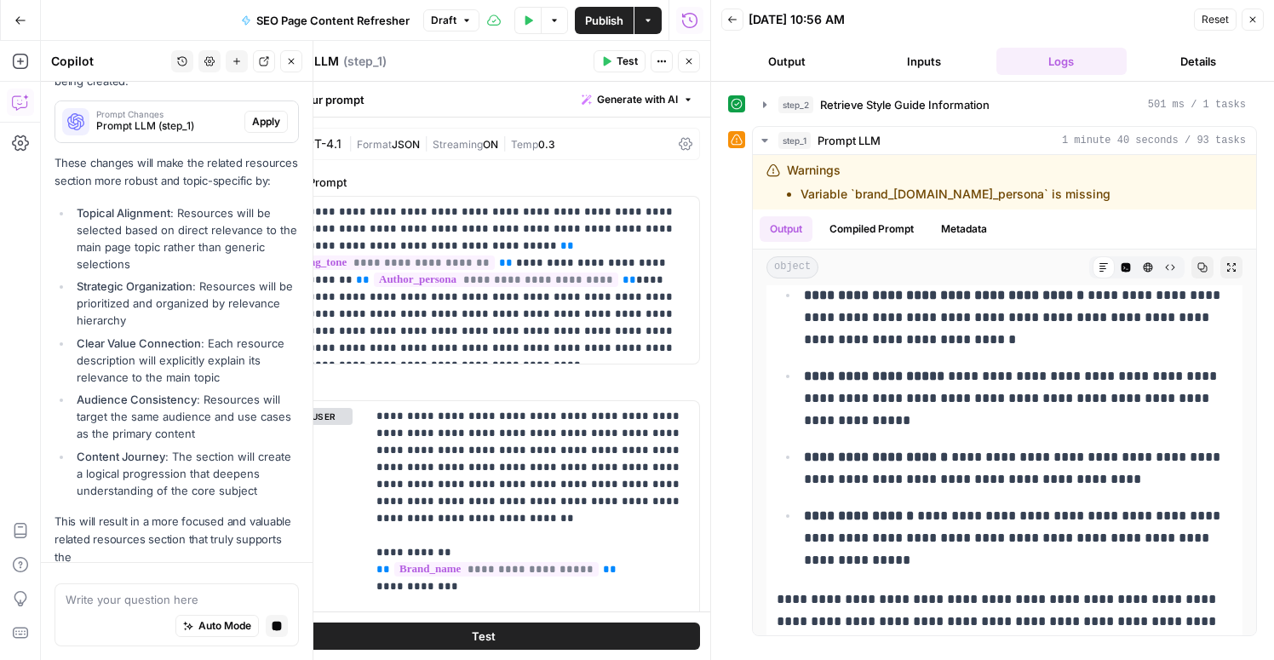
scroll to position [2844, 0]
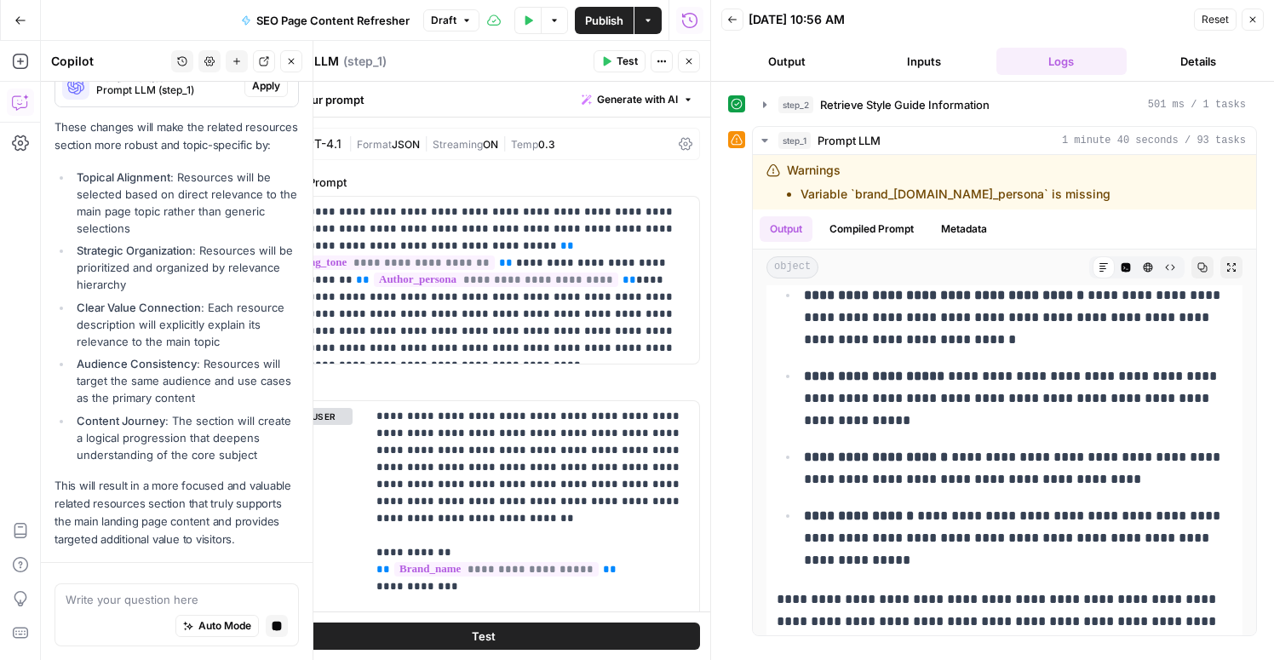
click at [266, 457] on li "Content Journey : The section will create a logical progression that deepens un…" at bounding box center [185, 437] width 226 height 51
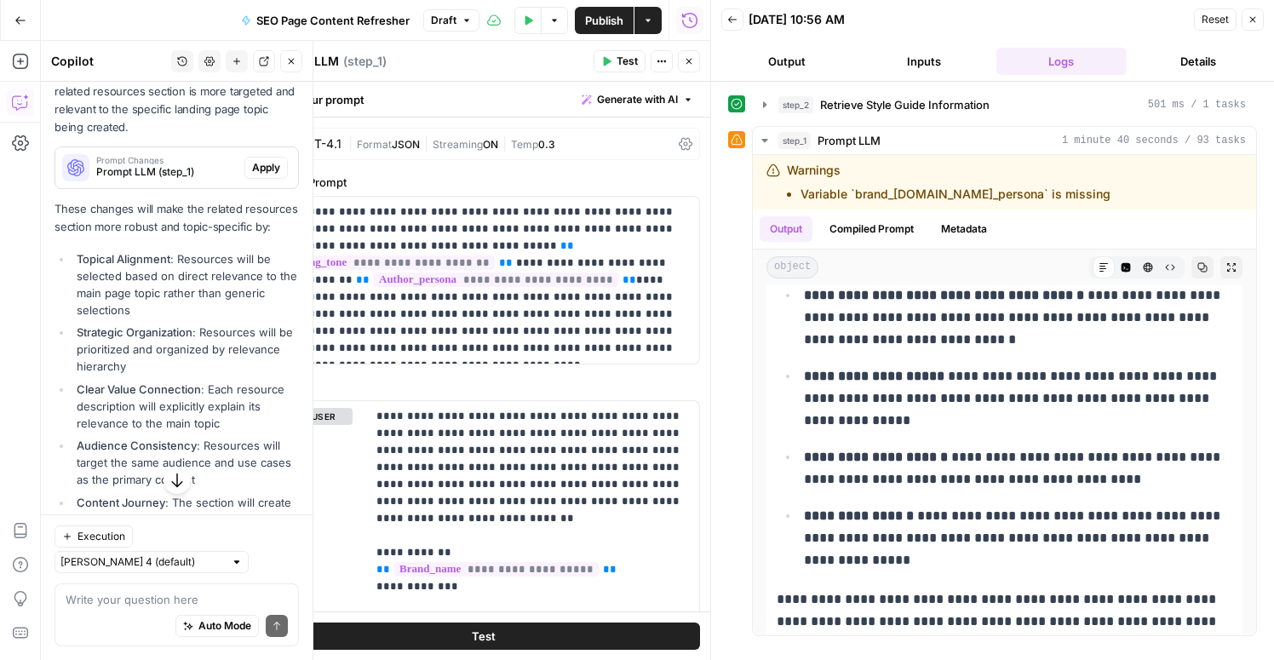
scroll to position [2835, 0]
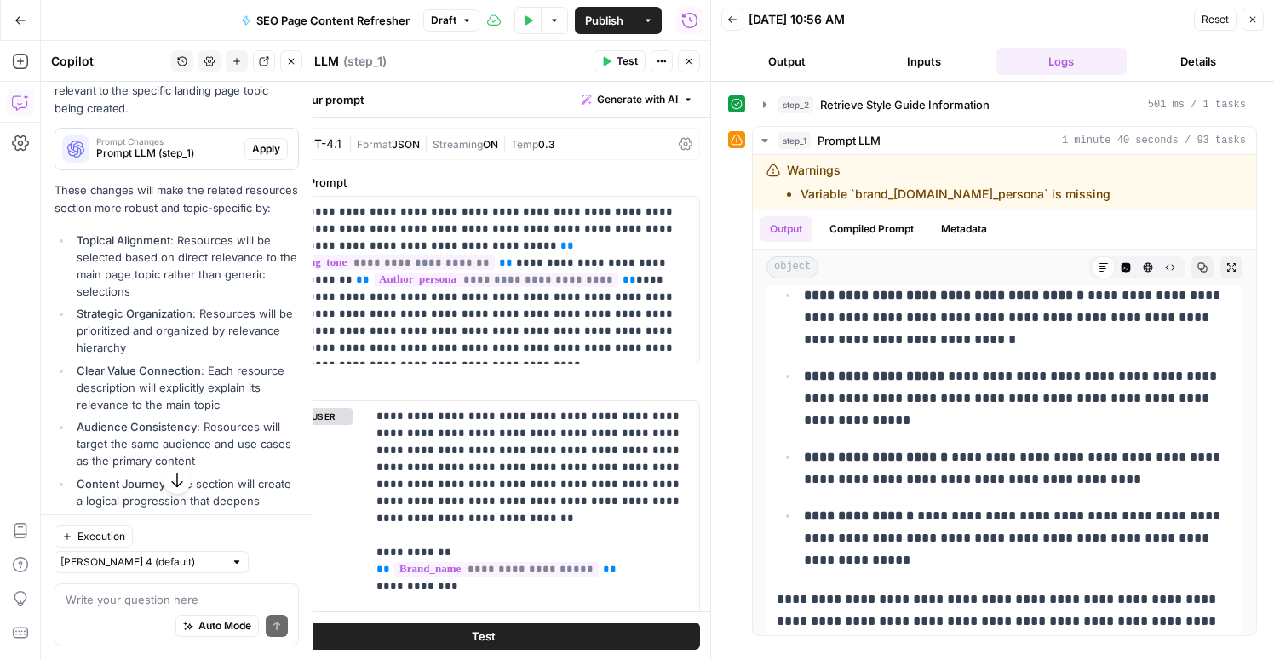
click at [270, 146] on span "Apply" at bounding box center [266, 148] width 28 height 15
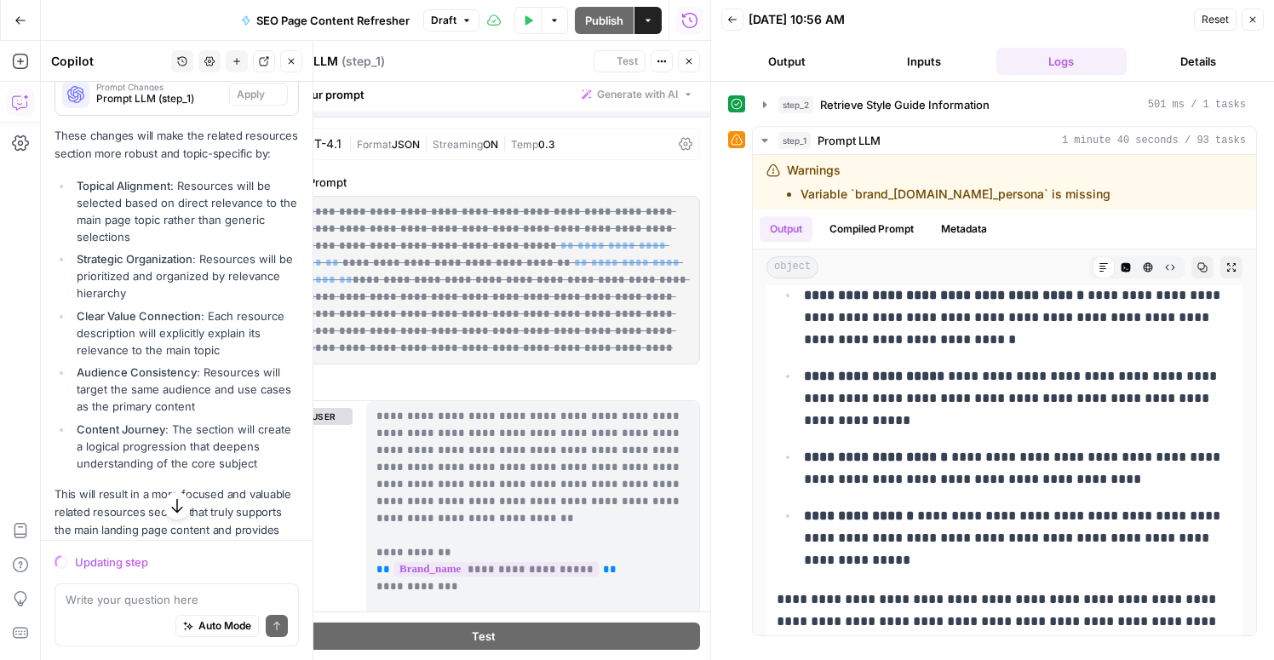
scroll to position [2781, 0]
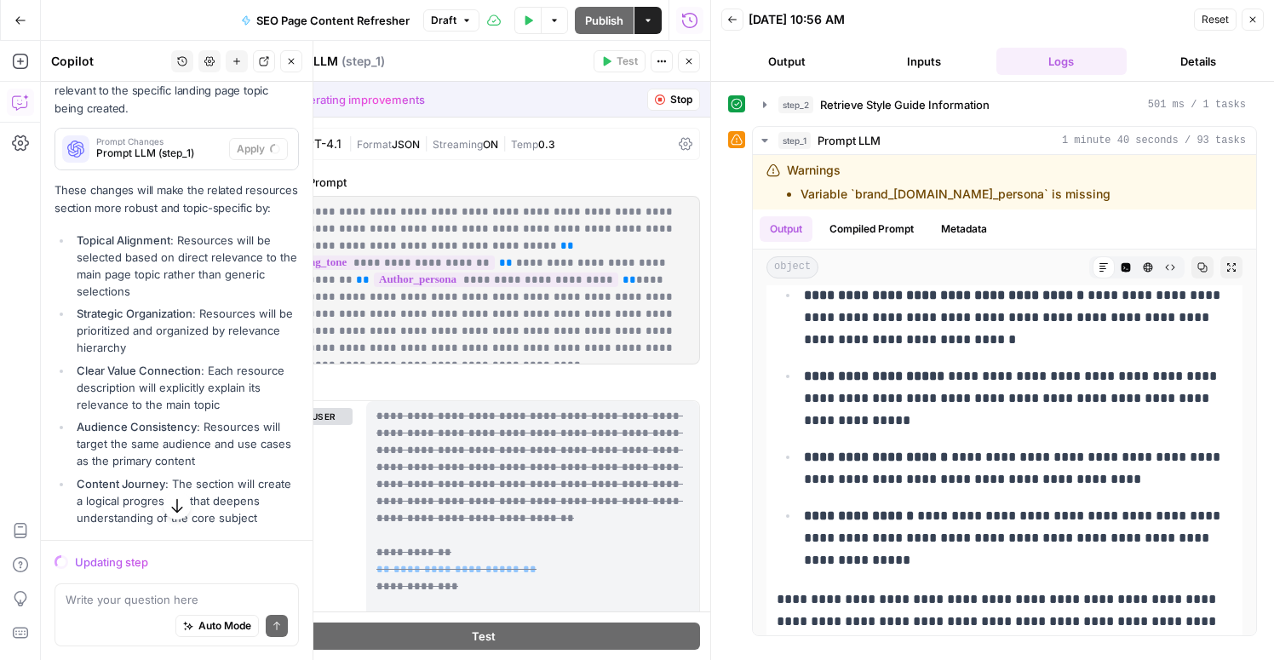
click at [927, 66] on button "Inputs" at bounding box center [923, 61] width 130 height 27
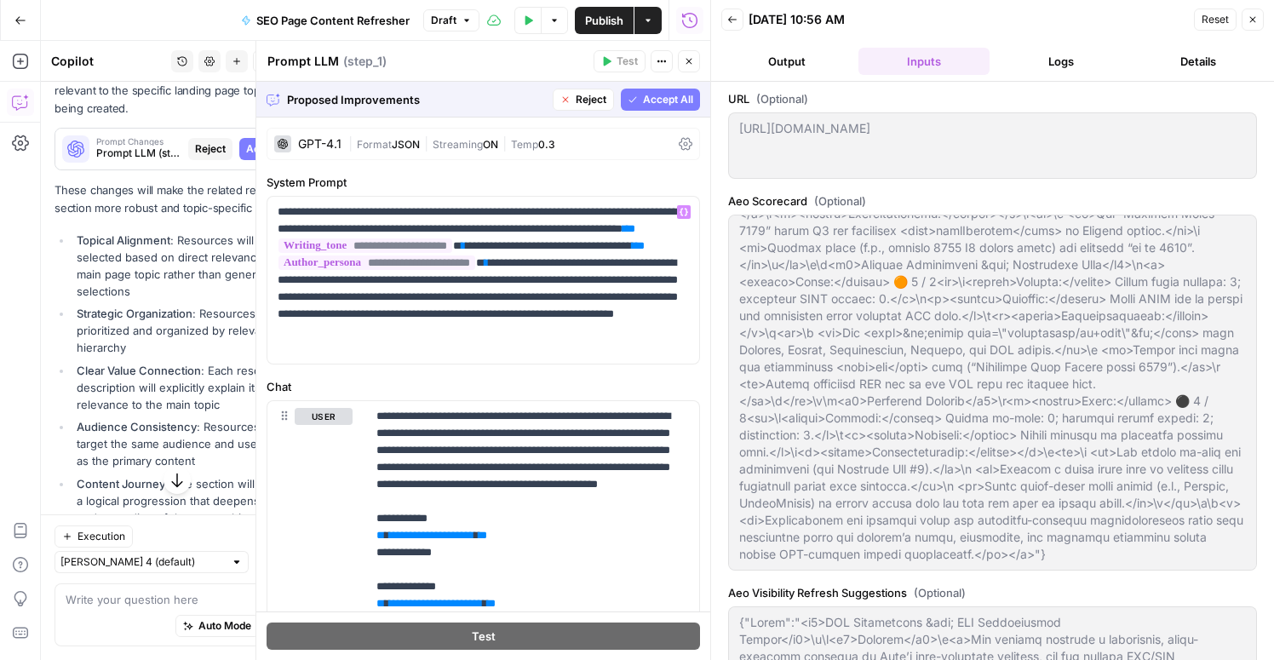
scroll to position [1, 0]
click at [653, 100] on span "Accept All" at bounding box center [668, 99] width 50 height 15
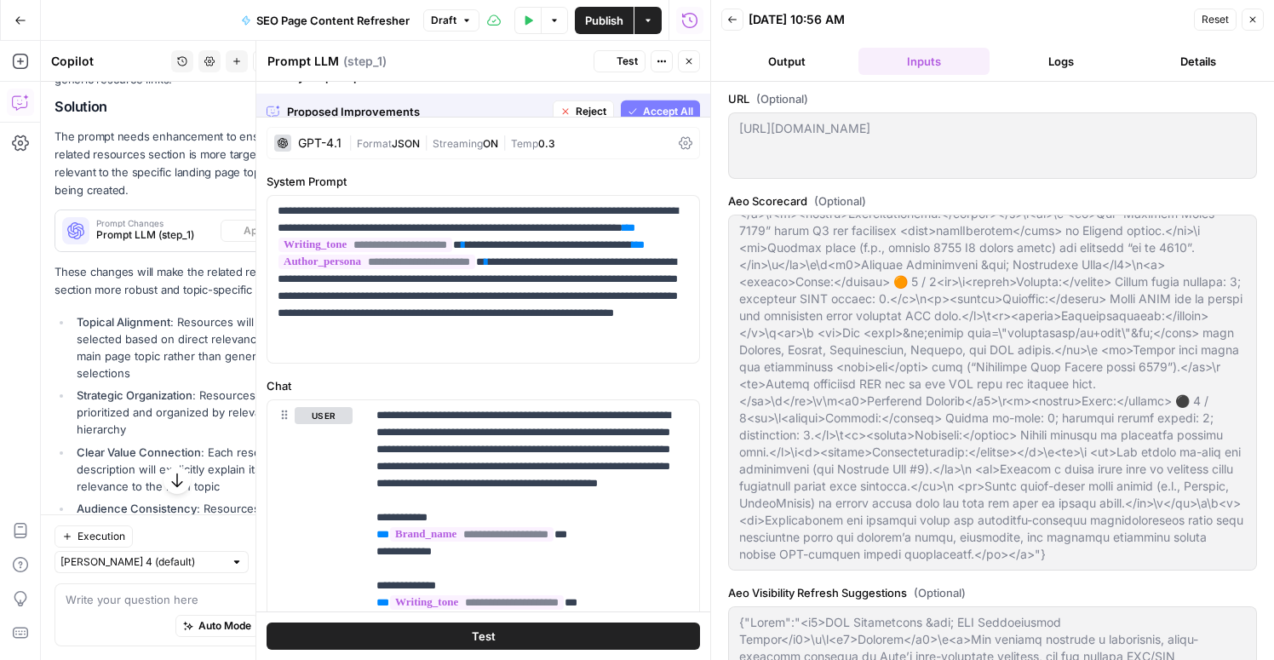
scroll to position [0, 0]
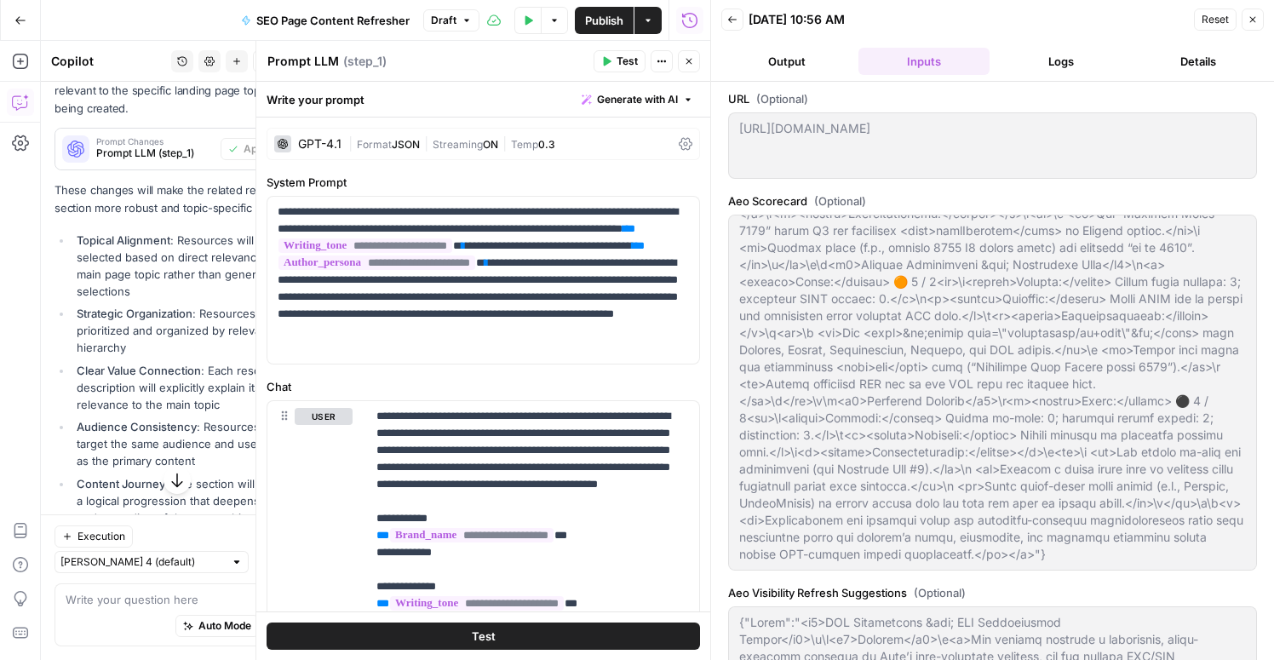
click at [1261, 14] on button "Close" at bounding box center [1252, 20] width 22 height 22
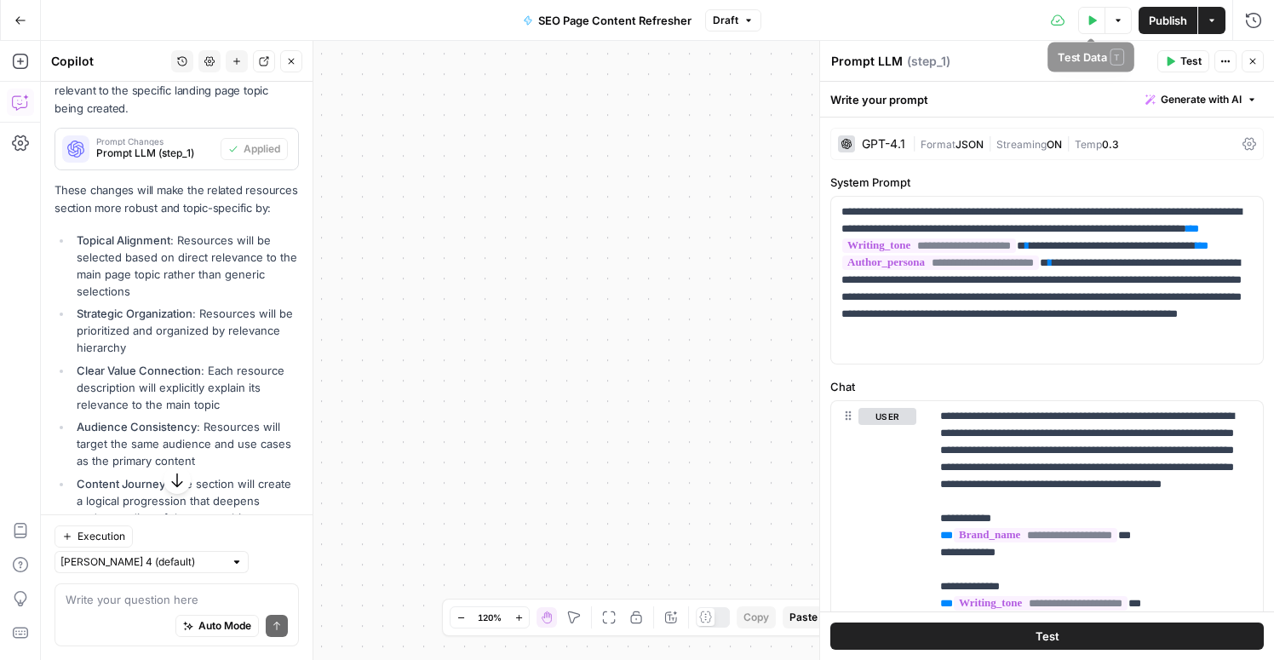
click at [1089, 23] on icon "button" at bounding box center [1093, 19] width 8 height 9
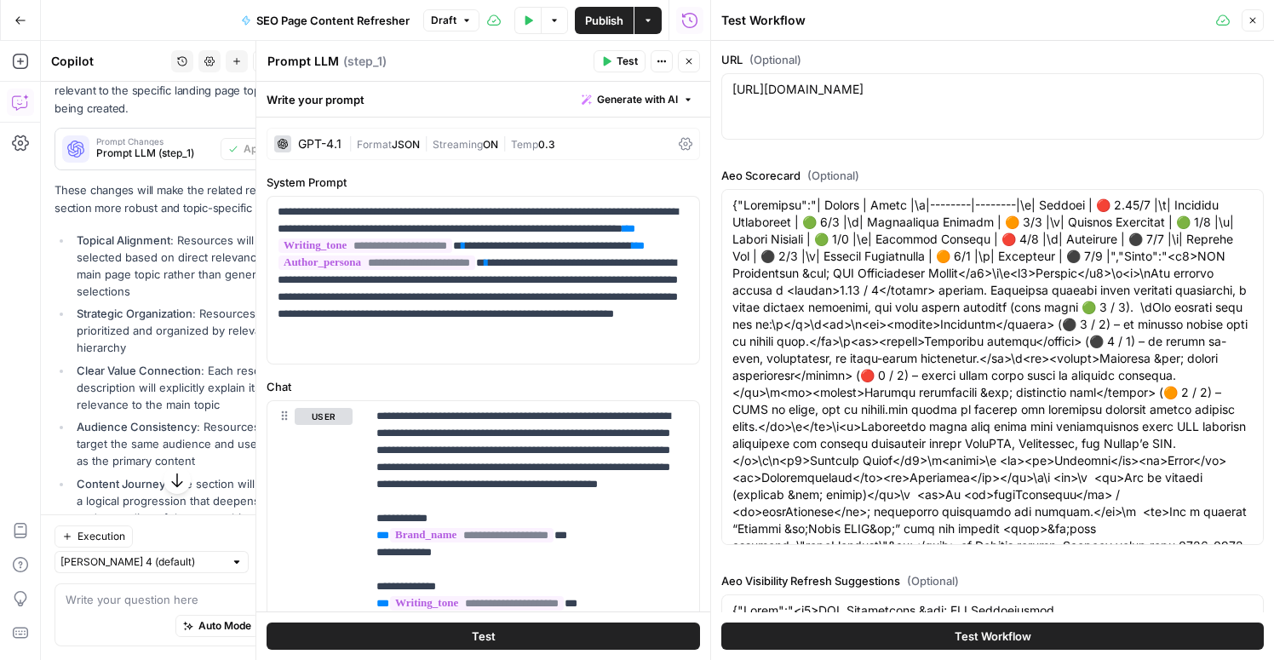
click at [694, 58] on button "Close" at bounding box center [689, 61] width 22 height 22
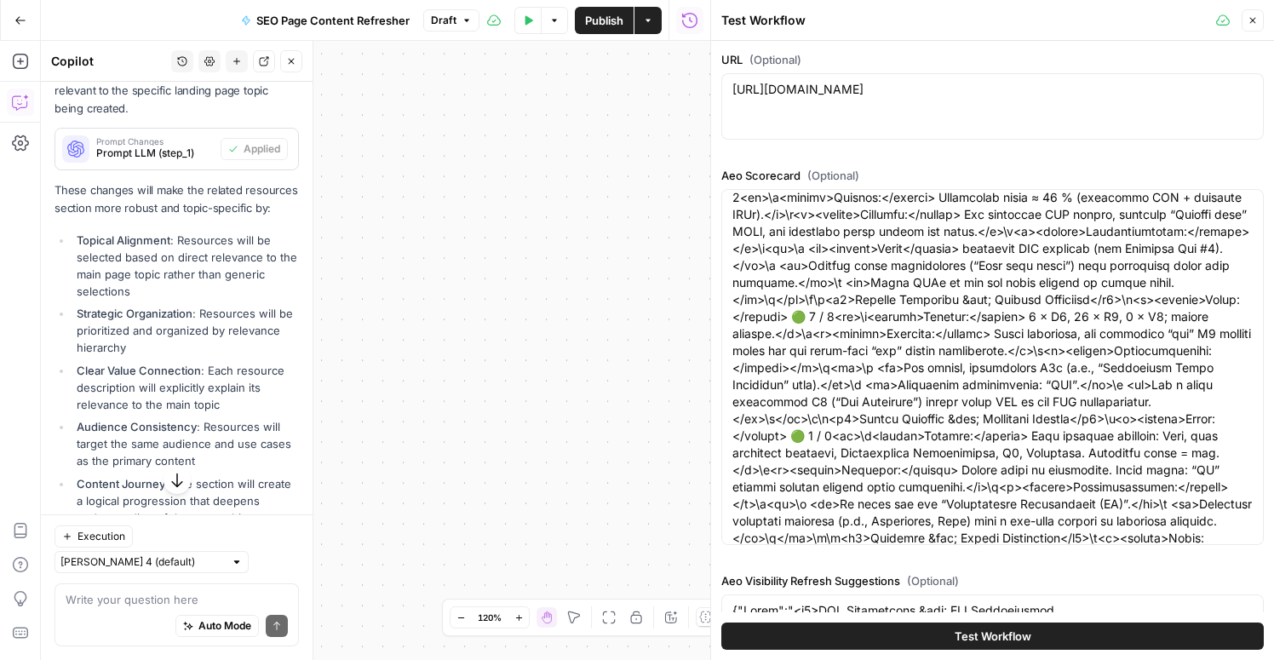
scroll to position [1907, 0]
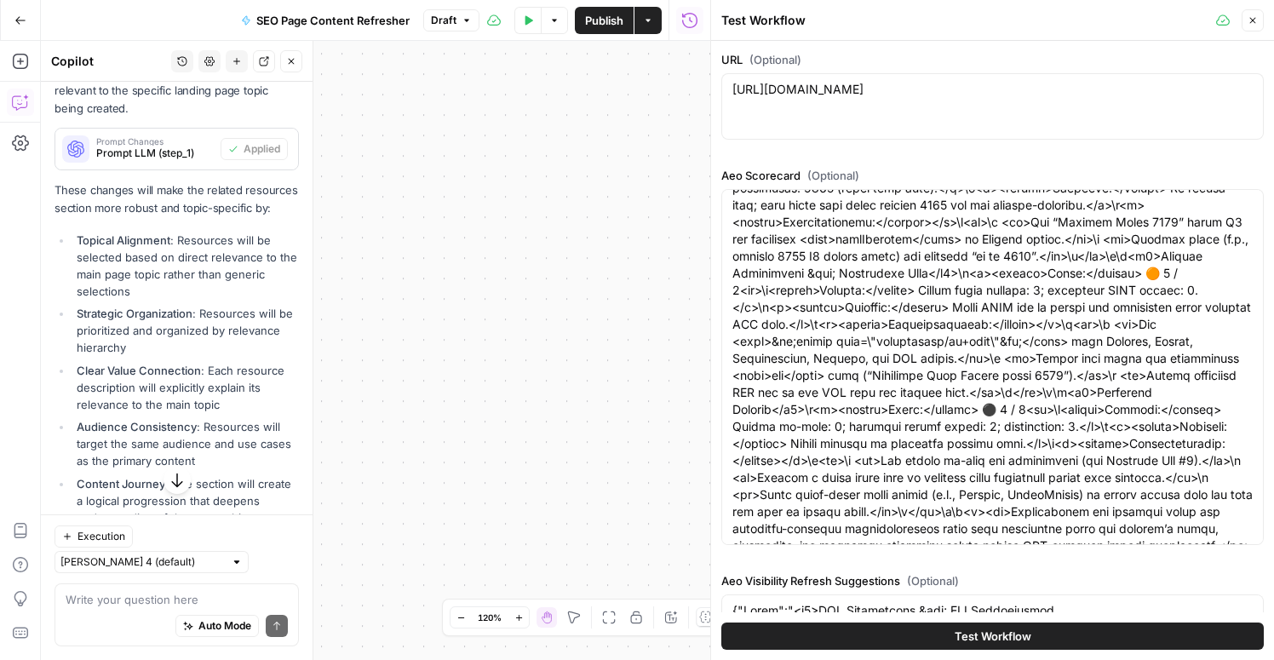
click at [960, 641] on span "Test Workflow" at bounding box center [992, 636] width 77 height 17
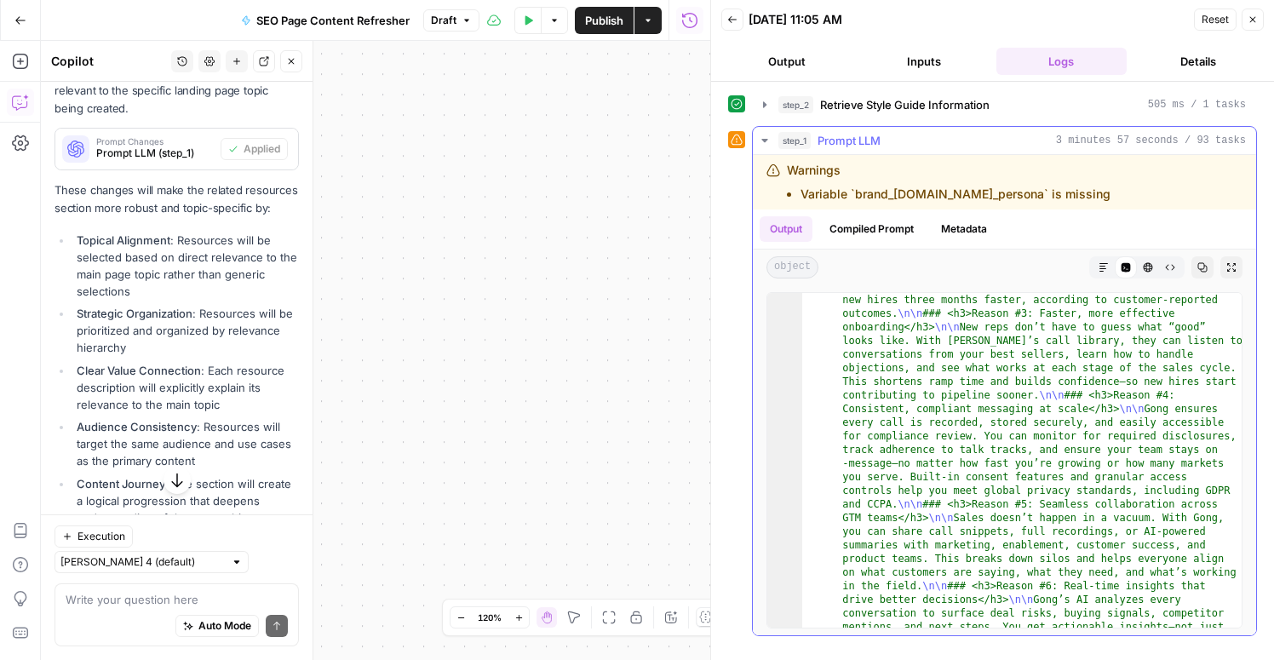
scroll to position [533, 0]
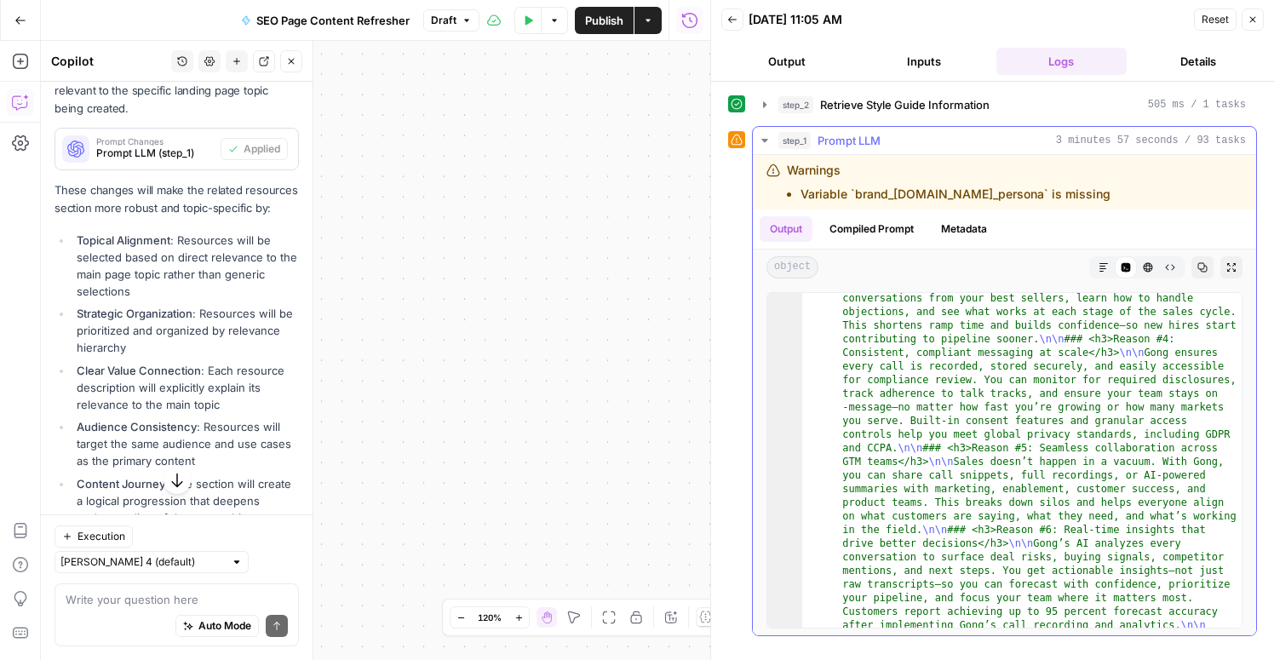
click at [1105, 268] on icon "button" at bounding box center [1103, 267] width 9 height 9
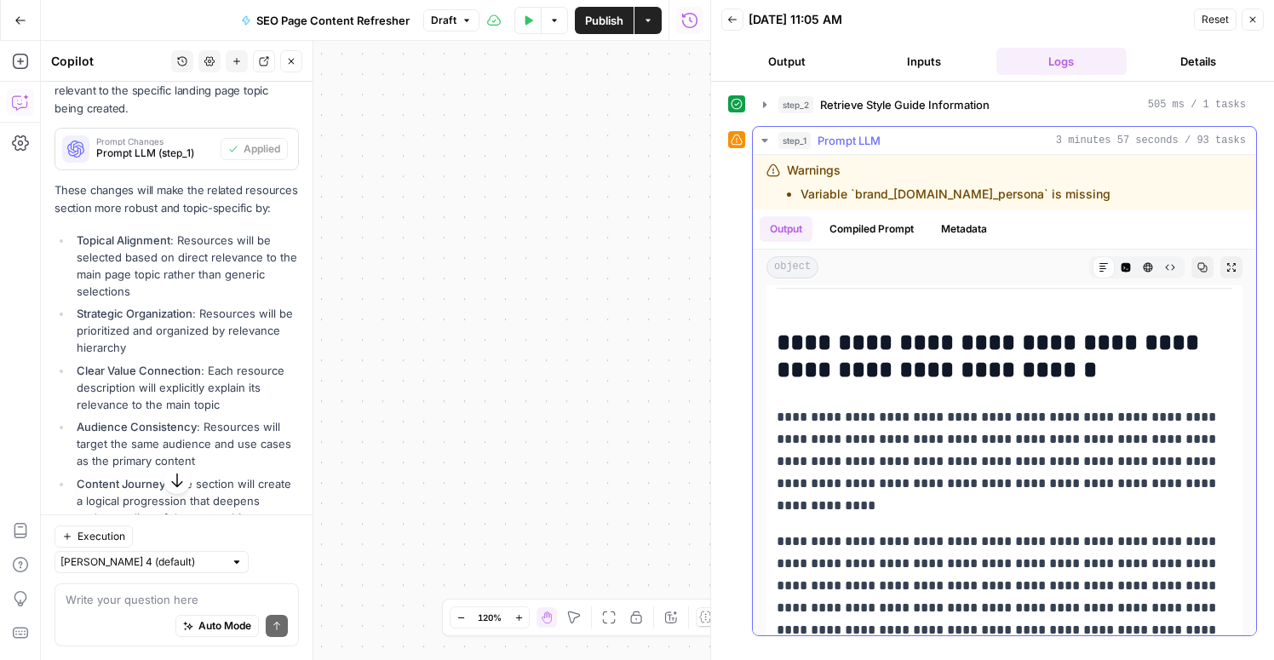
scroll to position [0, 0]
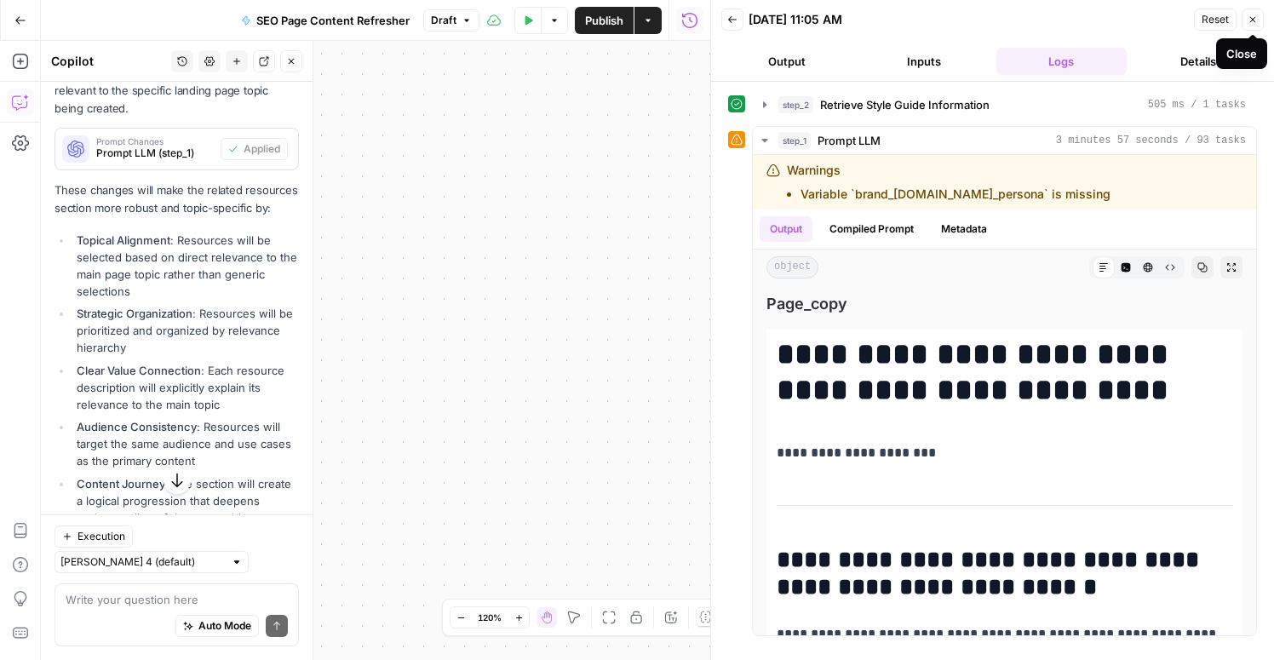
click at [1253, 24] on icon "button" at bounding box center [1252, 19] width 10 height 10
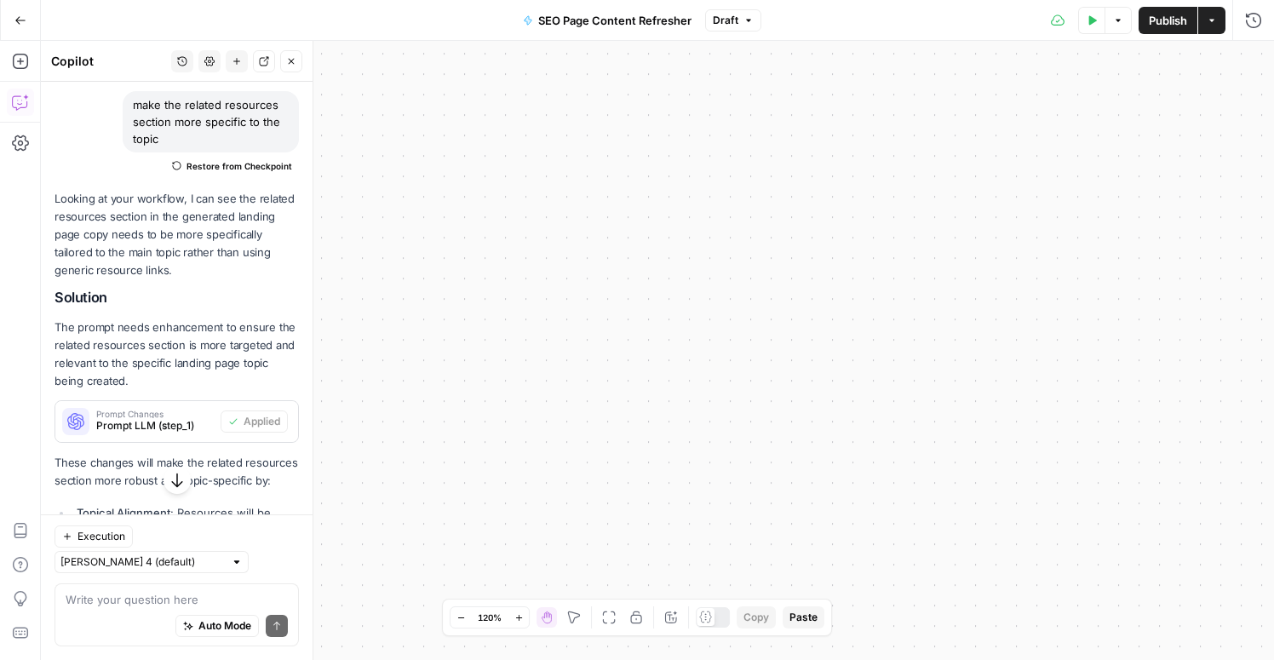
scroll to position [2582, 0]
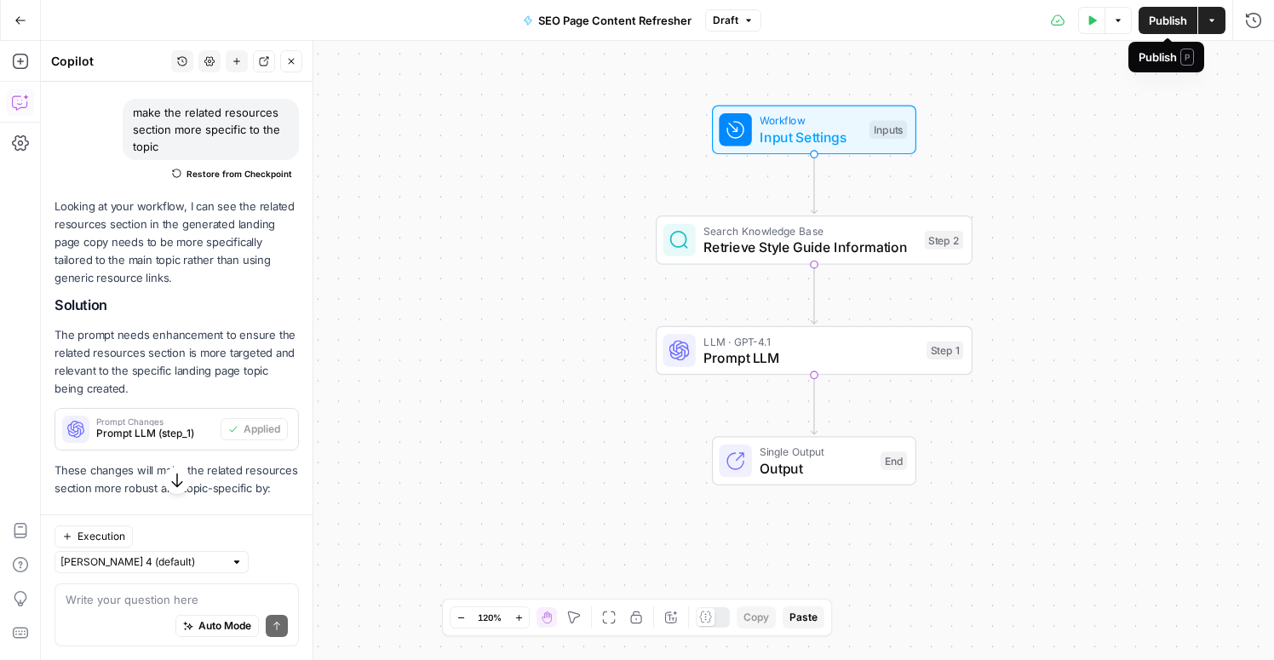
click at [1176, 19] on span "Publish" at bounding box center [1168, 20] width 38 height 17
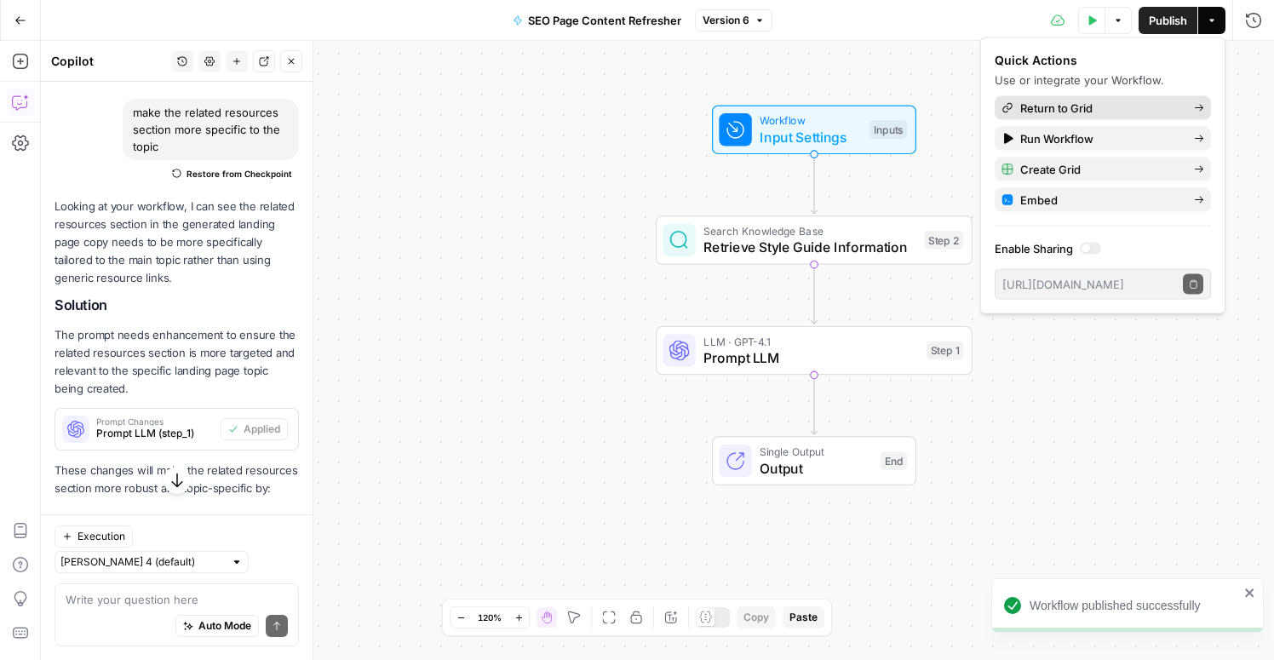
click at [1084, 106] on span "Return to Grid" at bounding box center [1100, 108] width 160 height 17
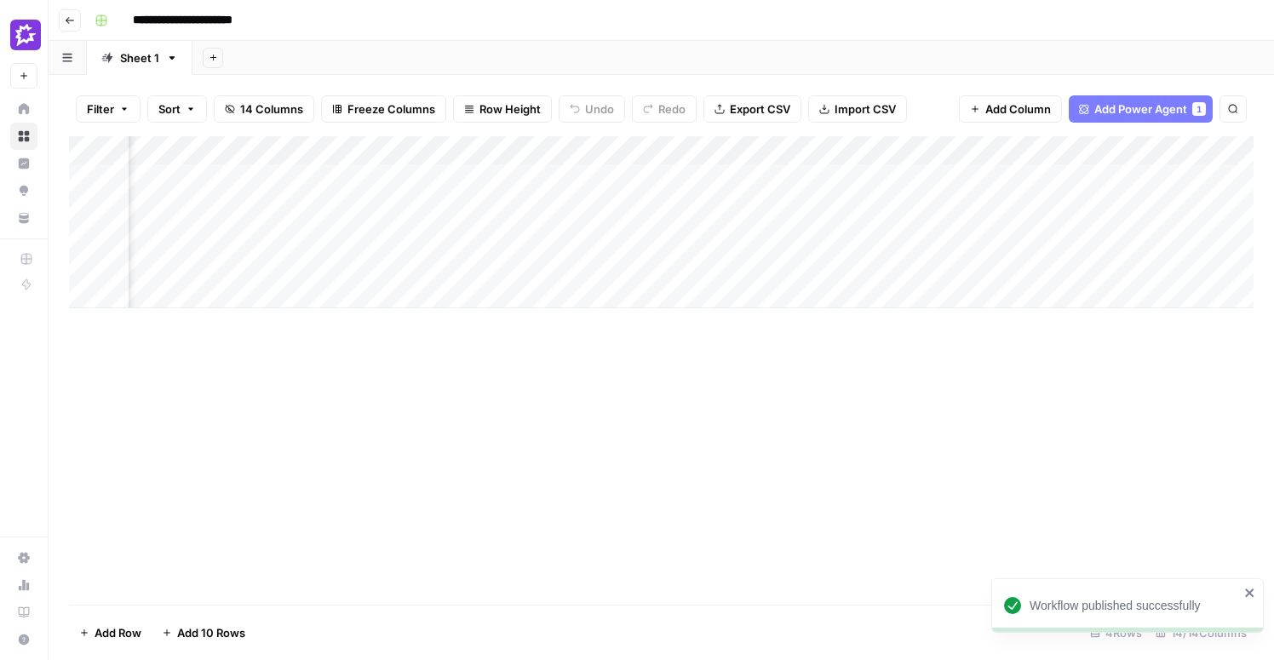
scroll to position [0, 512]
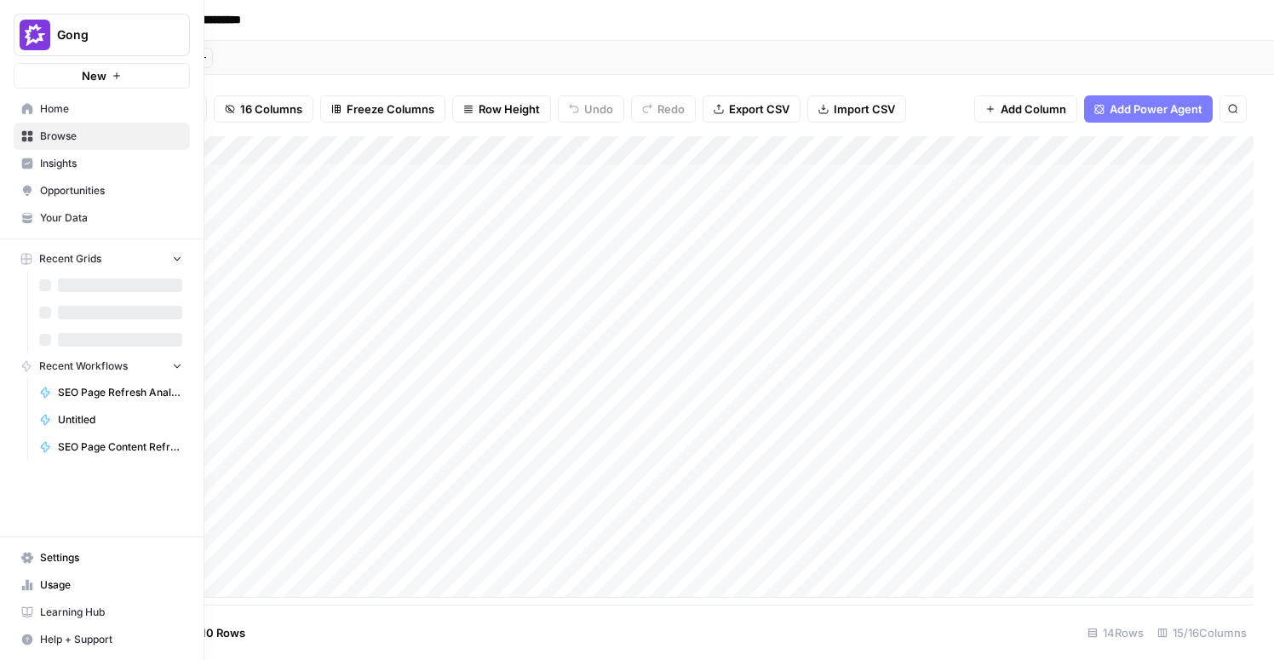
click at [25, 106] on icon at bounding box center [27, 108] width 11 height 11
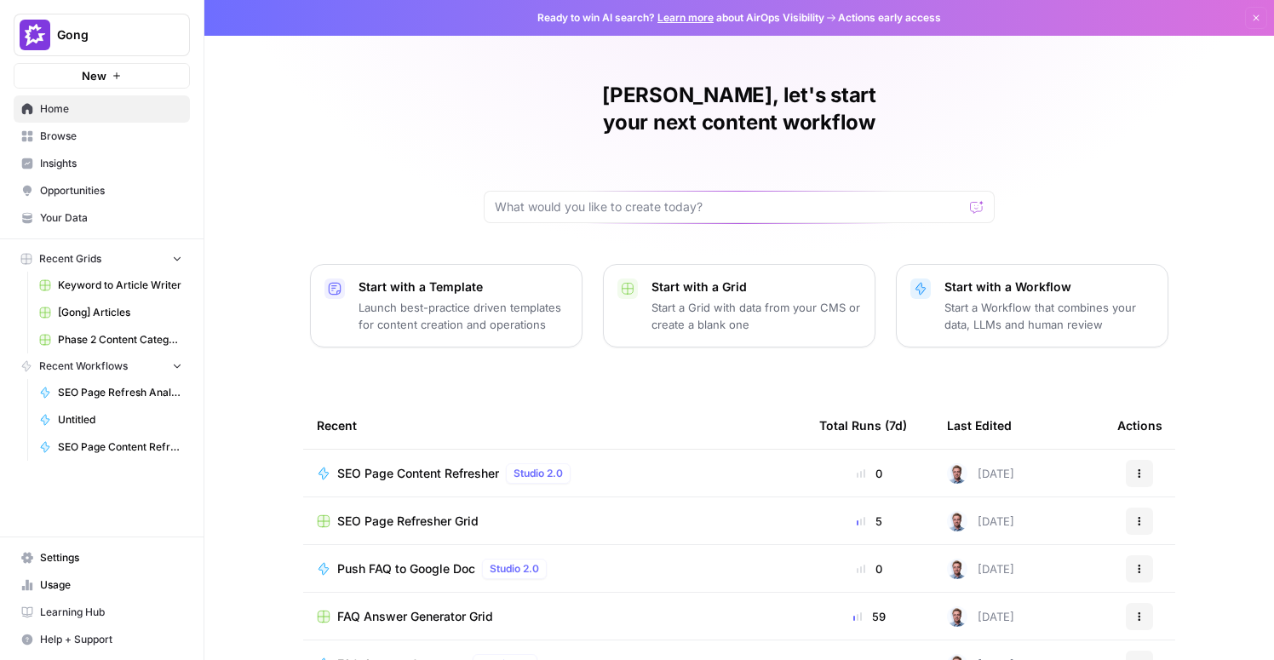
click at [75, 214] on span "Your Data" at bounding box center [111, 217] width 142 height 15
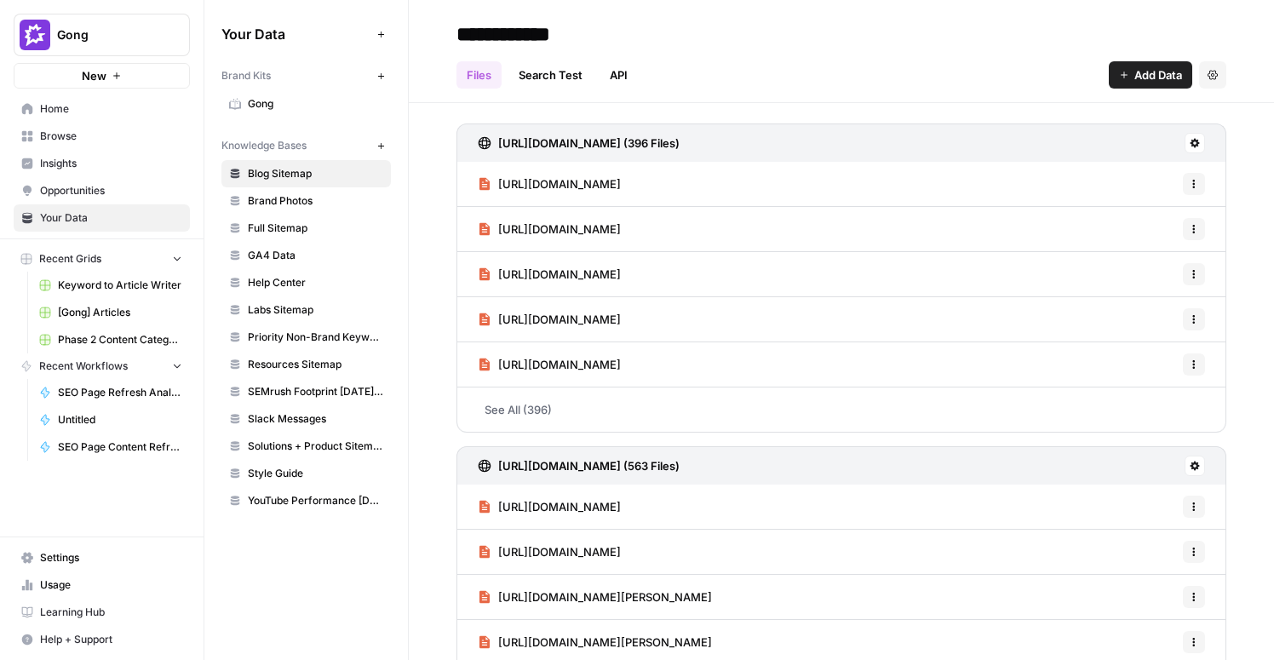
click at [281, 278] on span "Help Center" at bounding box center [315, 282] width 135 height 15
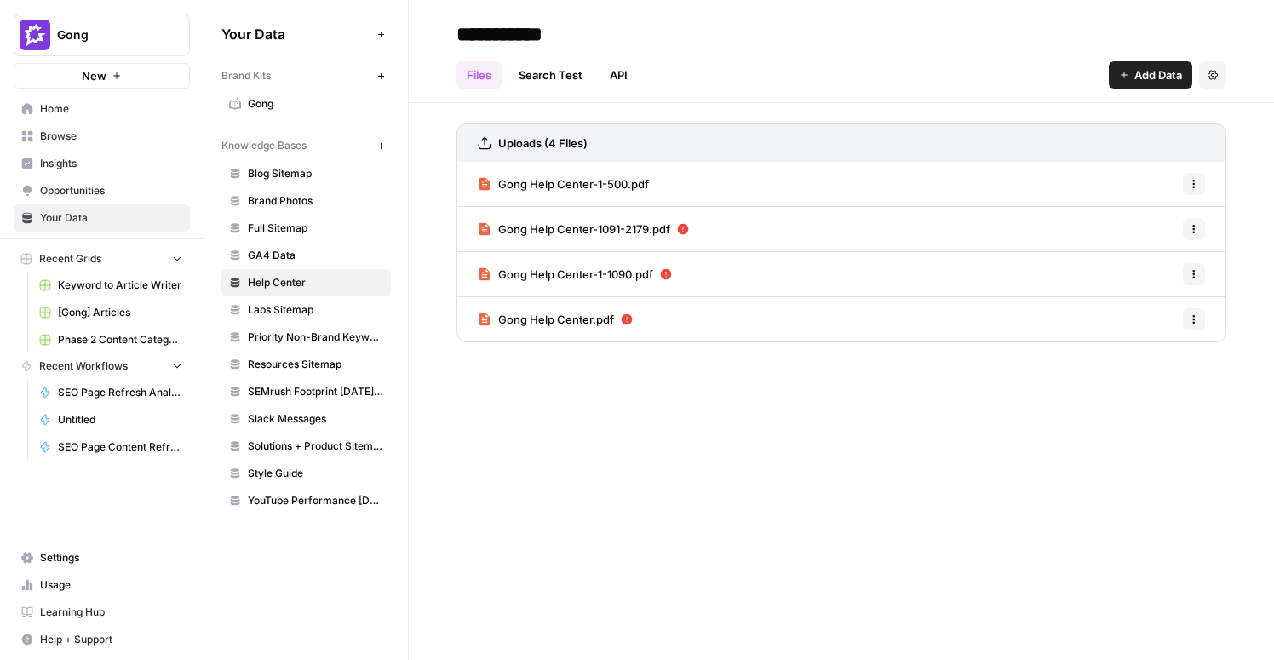
click at [267, 233] on span "Full Sitemap" at bounding box center [315, 228] width 135 height 15
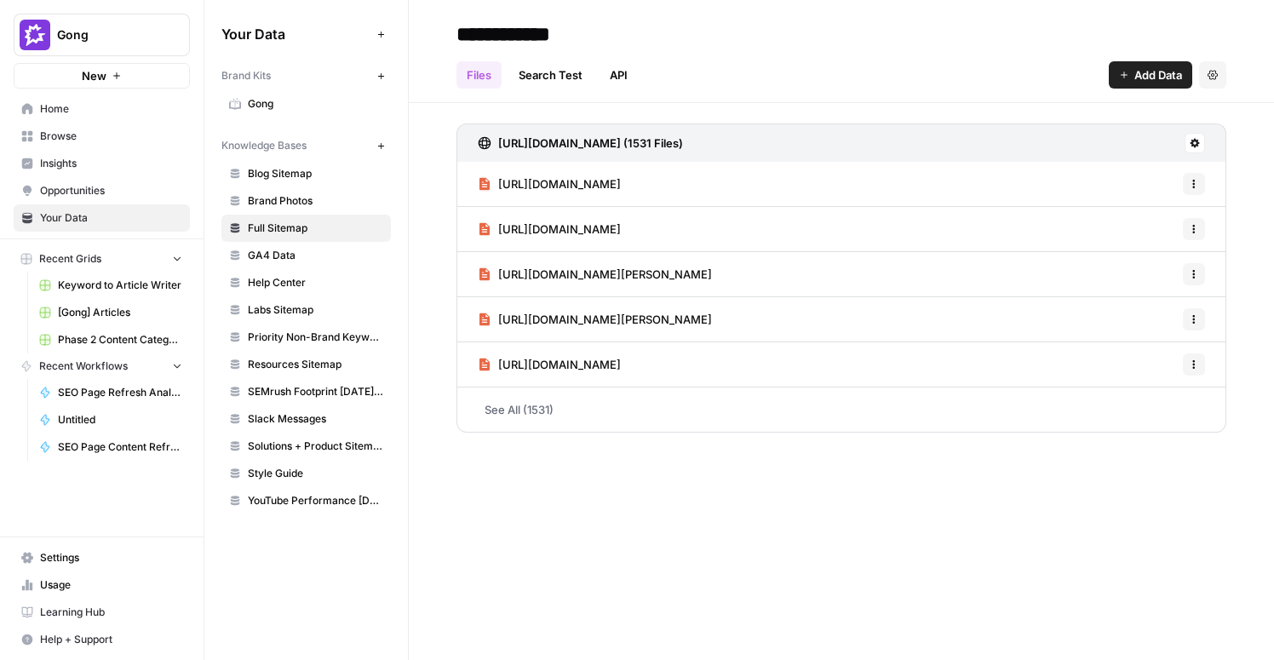
click at [501, 144] on h3 "https://www.gong.io/sitemap_index.xml (1531 Files)" at bounding box center [590, 143] width 185 height 17
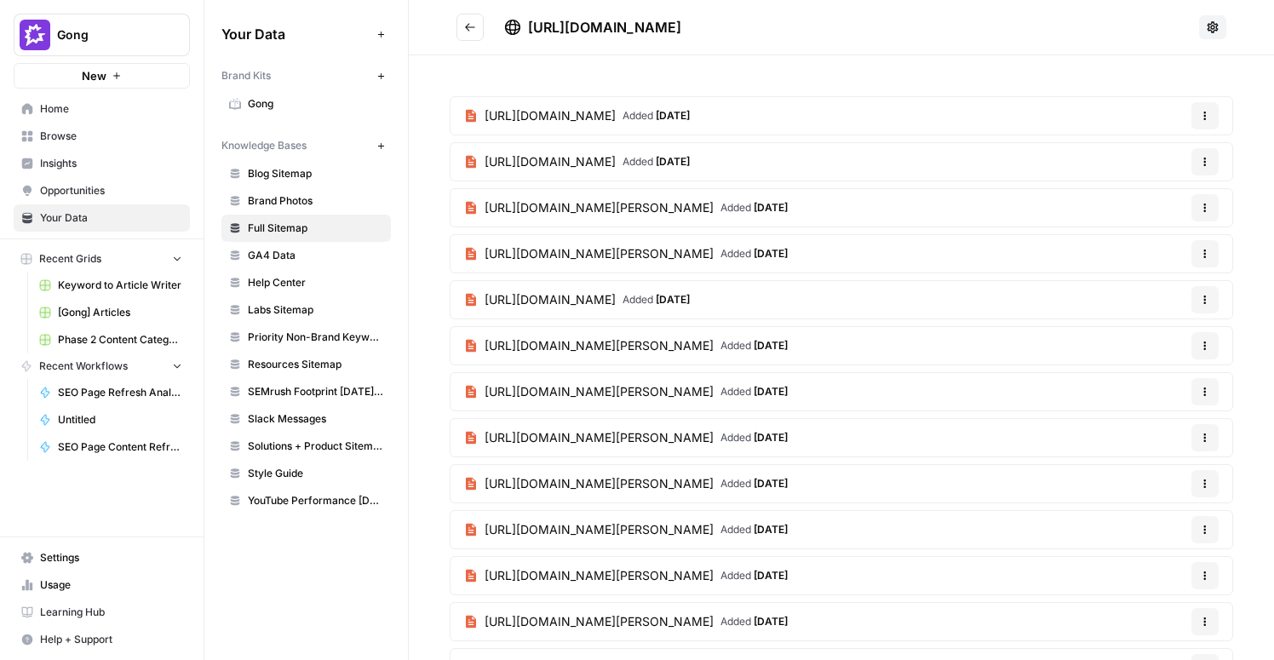
drag, startPoint x: 791, startPoint y: 23, endPoint x: 528, endPoint y: 31, distance: 263.2
click at [528, 31] on div "https://www.gong.io/sitemap_index.xml" at bounding box center [848, 27] width 688 height 20
copy span "https://www.gong.io/sitemap_index.xml"
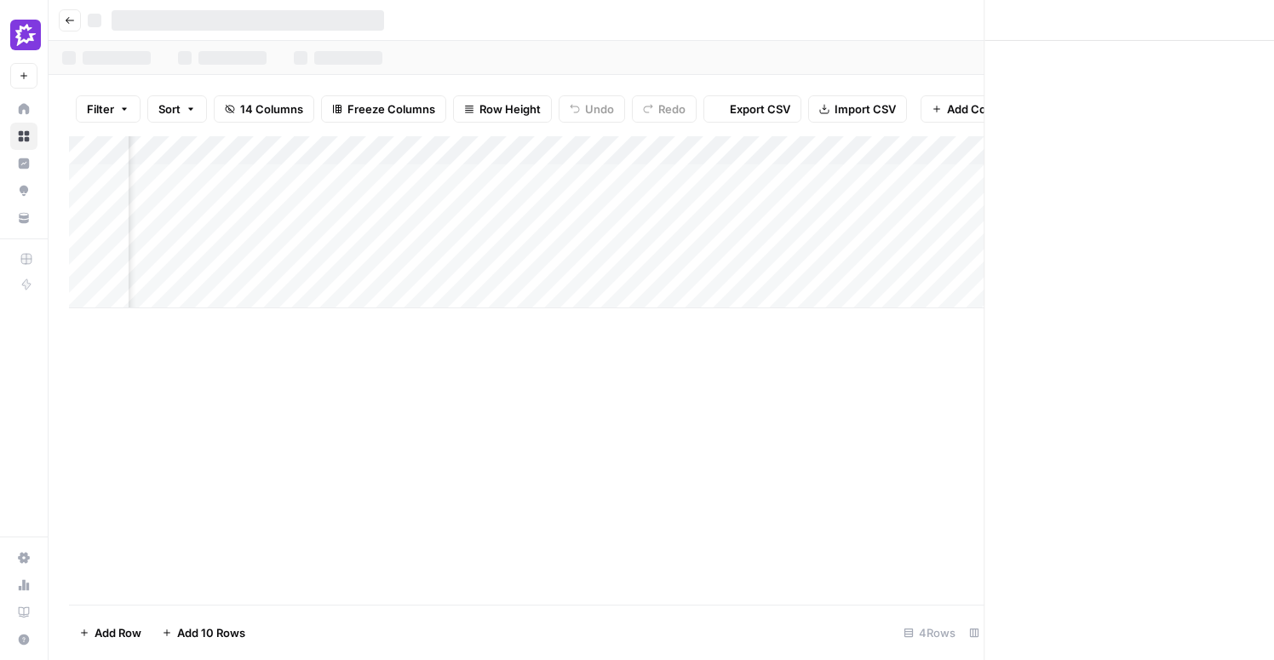
scroll to position [0, 1701]
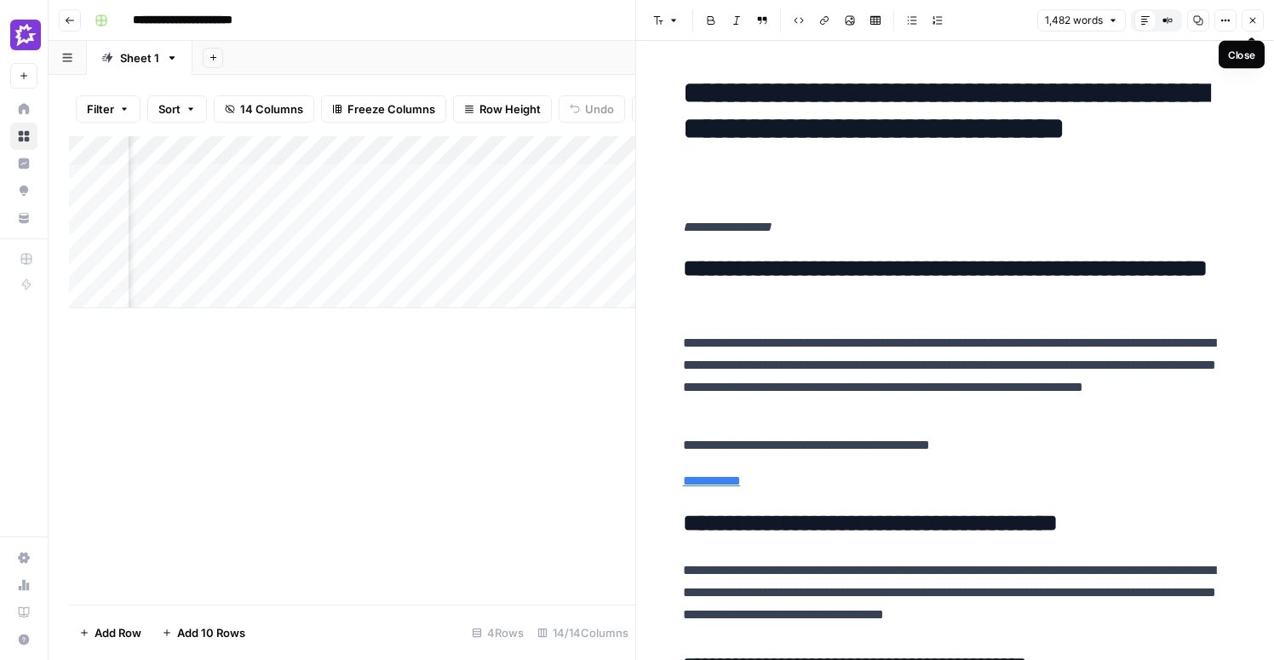
click at [1252, 19] on icon "button" at bounding box center [1253, 21] width 6 height 6
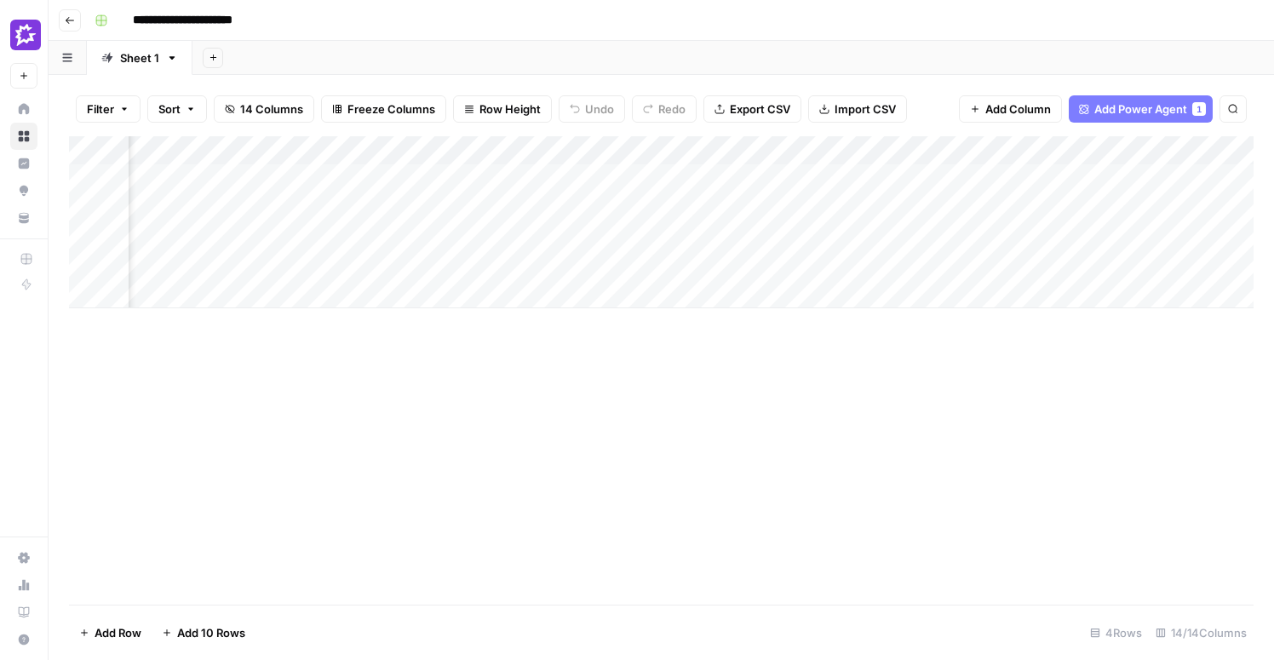
scroll to position [0, 988]
click at [758, 150] on div "Add Column" at bounding box center [661, 222] width 1184 height 172
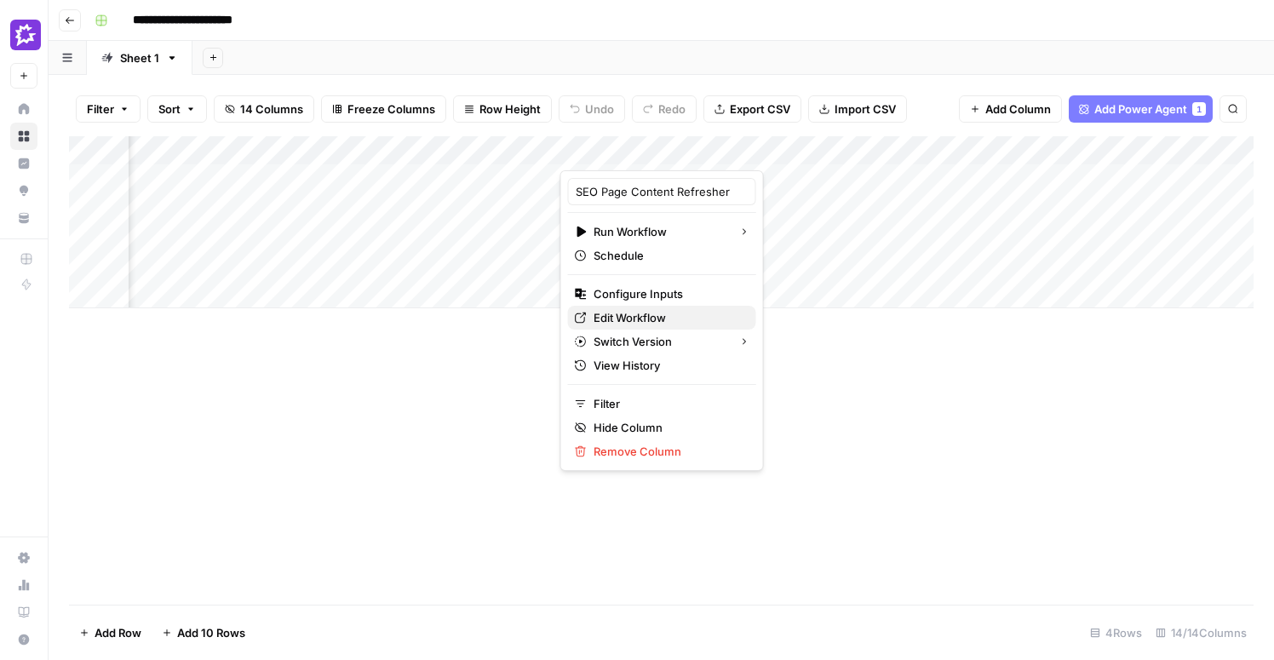
click at [622, 317] on span "Edit Workflow" at bounding box center [667, 317] width 149 height 17
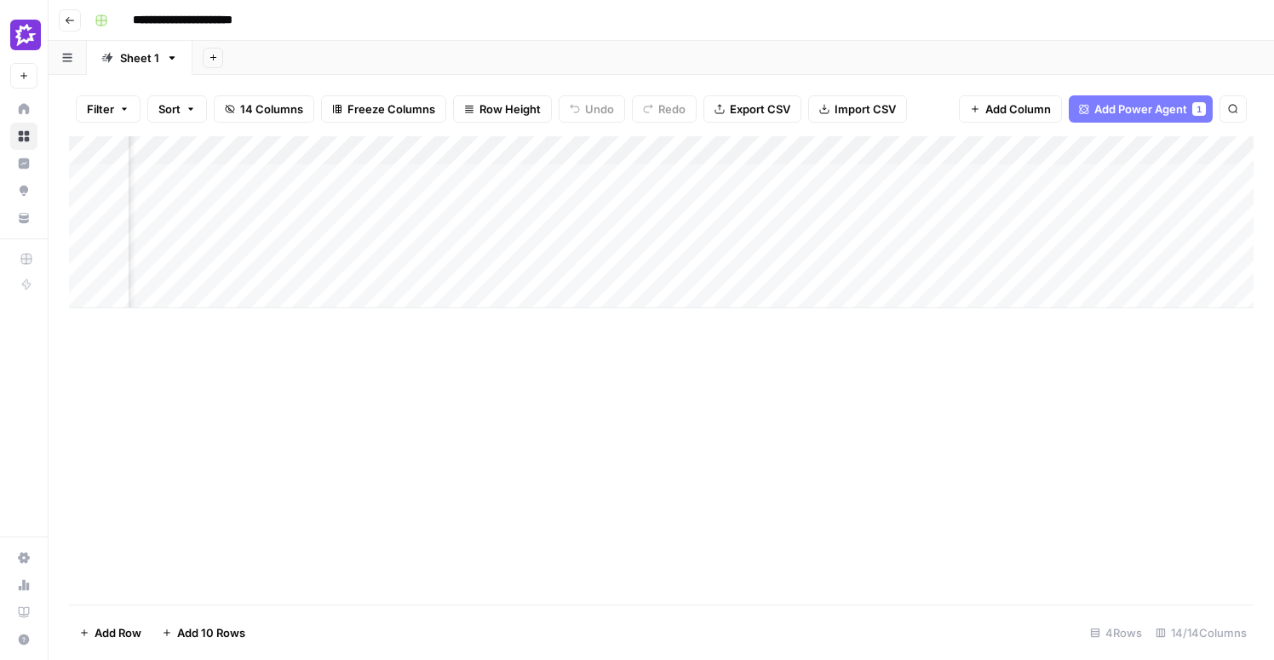
click at [756, 150] on div "Add Column" at bounding box center [661, 222] width 1184 height 172
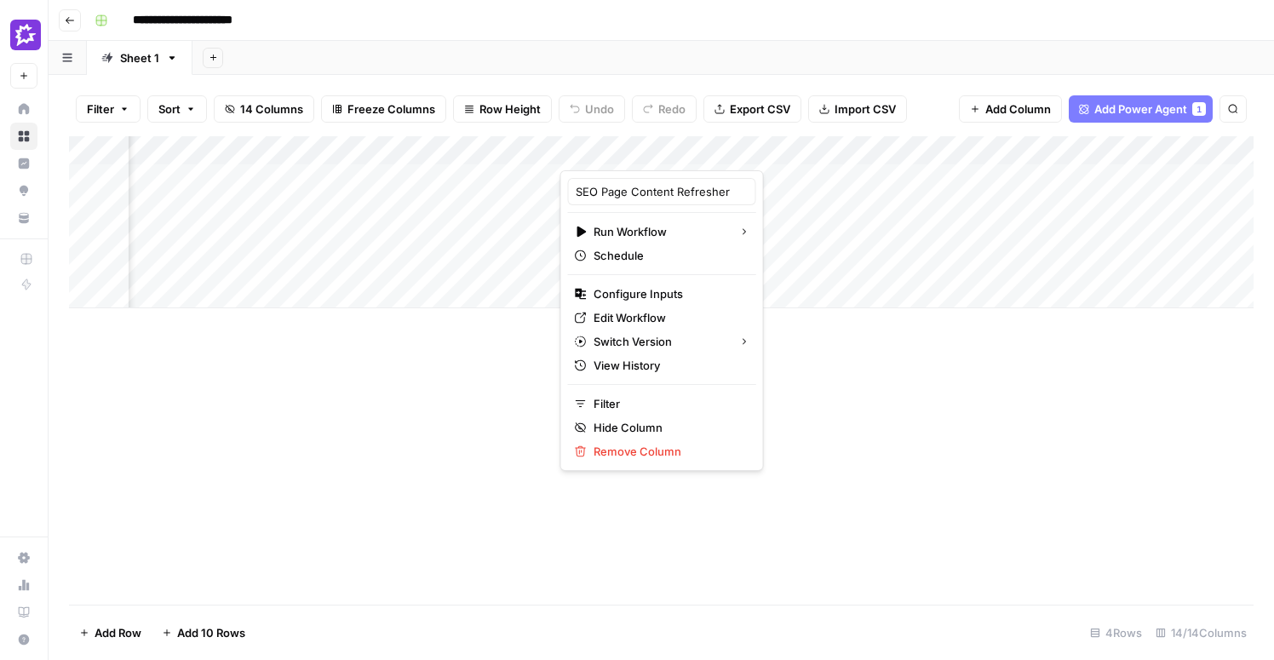
click at [1124, 381] on div "Add Column" at bounding box center [661, 370] width 1184 height 468
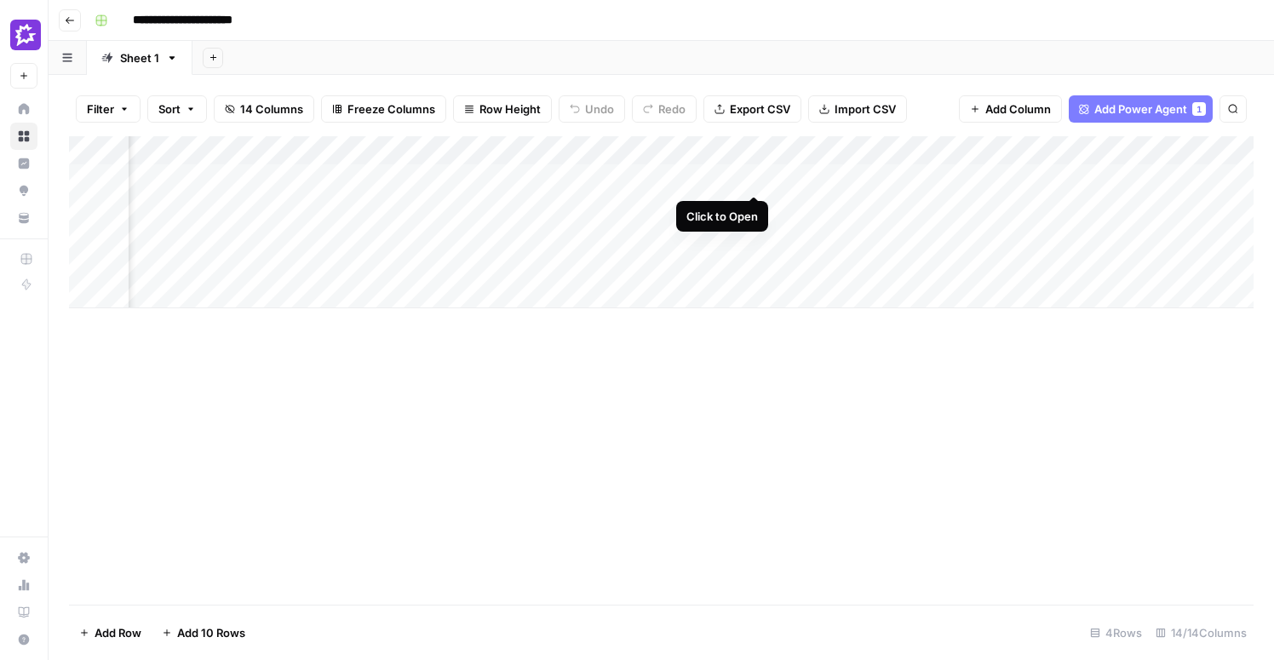
click at [749, 177] on div "Add Column" at bounding box center [661, 222] width 1184 height 172
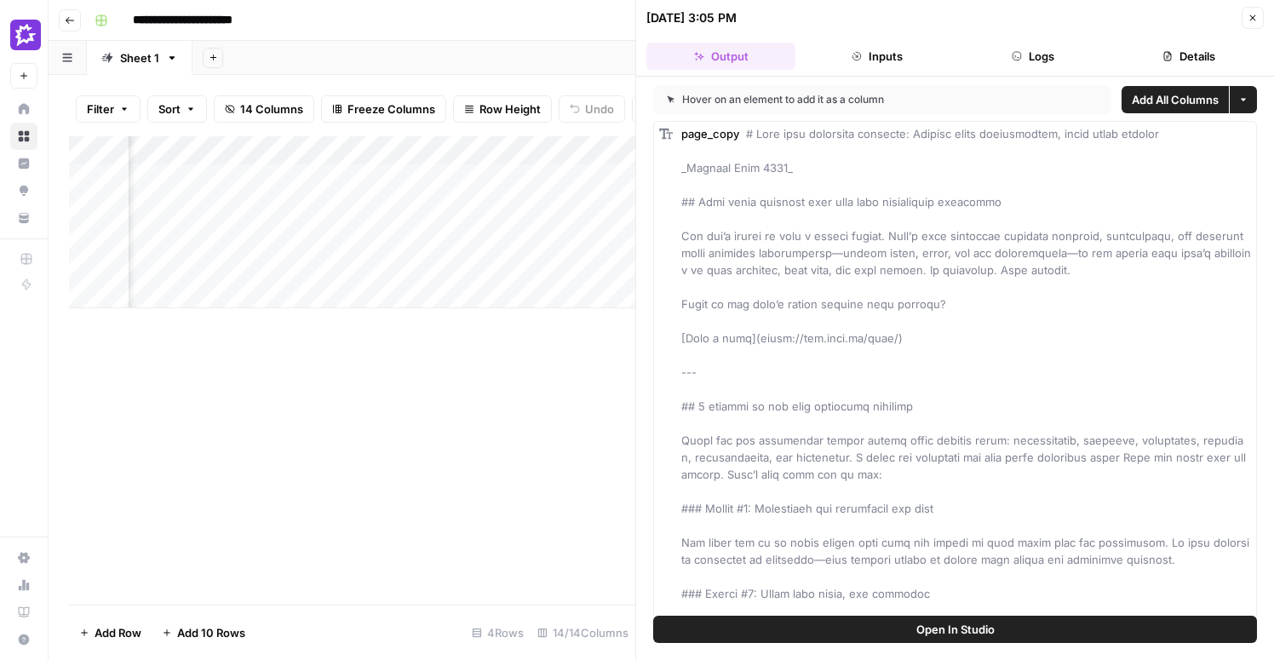
click at [1248, 20] on icon "button" at bounding box center [1252, 18] width 10 height 10
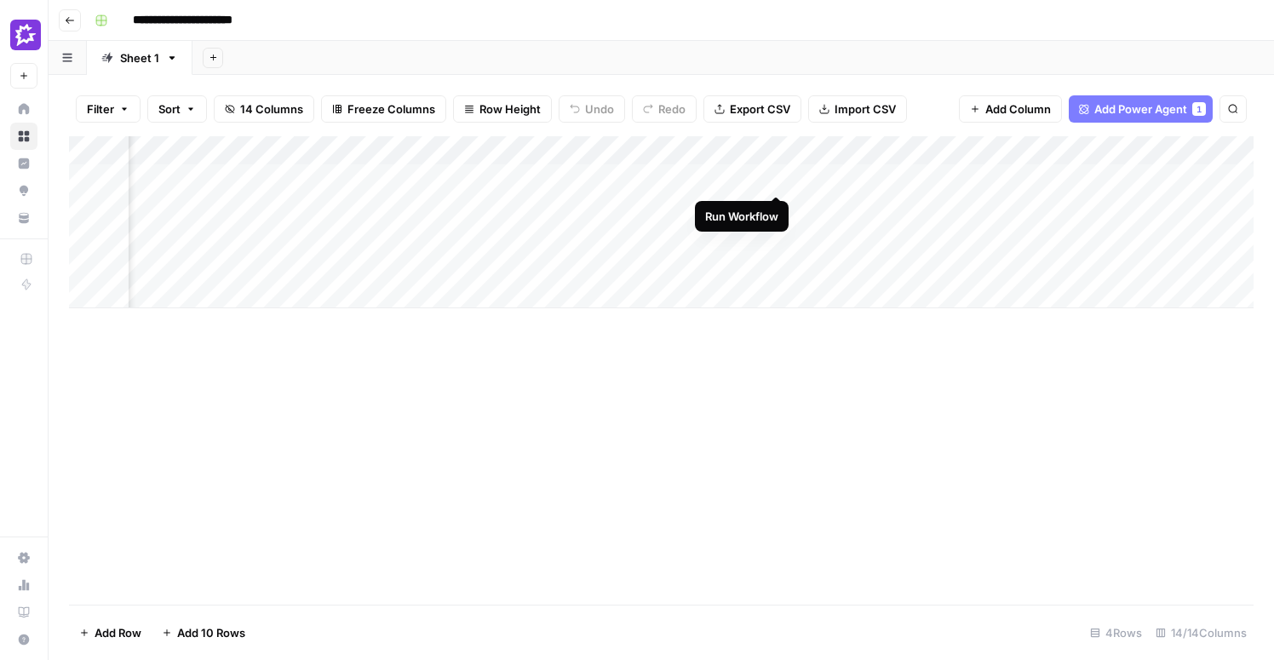
click at [775, 179] on div "Add Column" at bounding box center [661, 222] width 1184 height 172
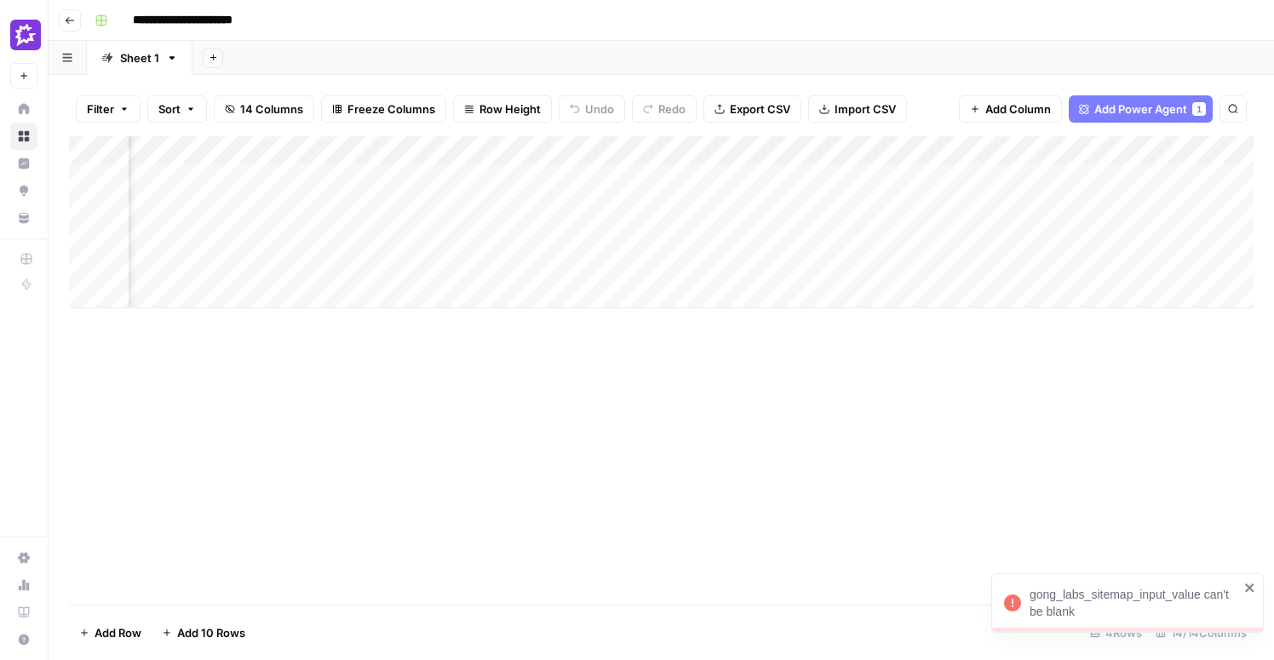
click at [733, 181] on div "Add Column" at bounding box center [661, 222] width 1184 height 172
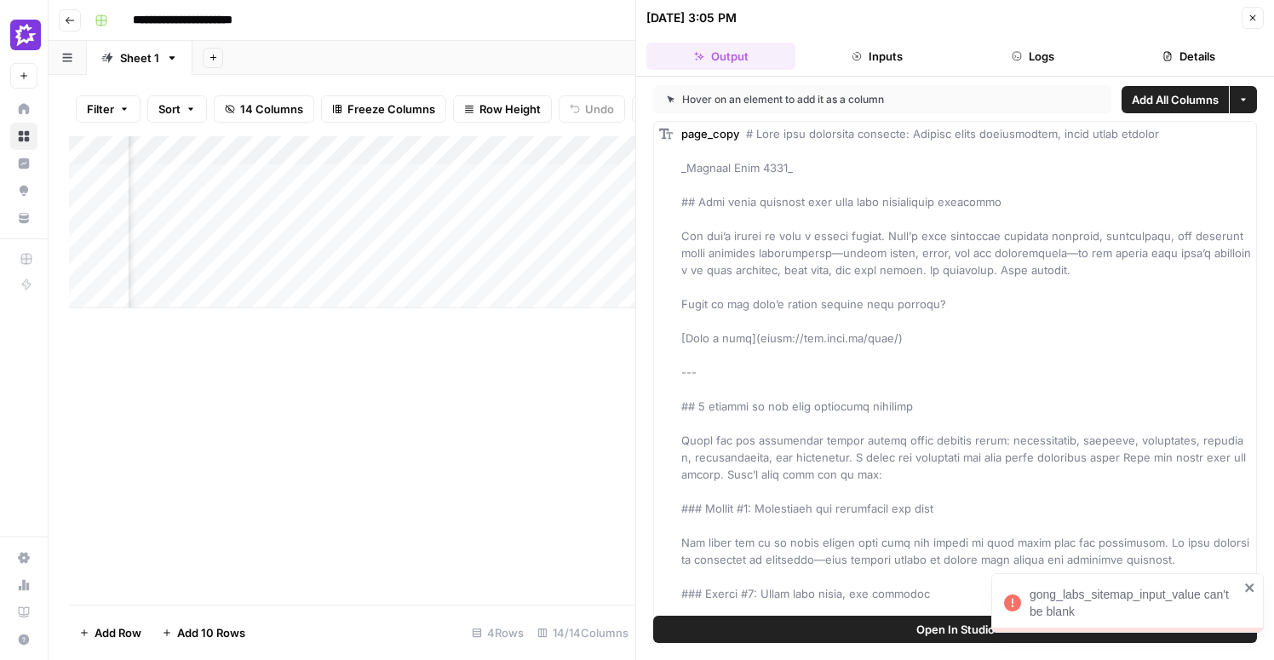
click at [894, 54] on button "Inputs" at bounding box center [876, 56] width 149 height 27
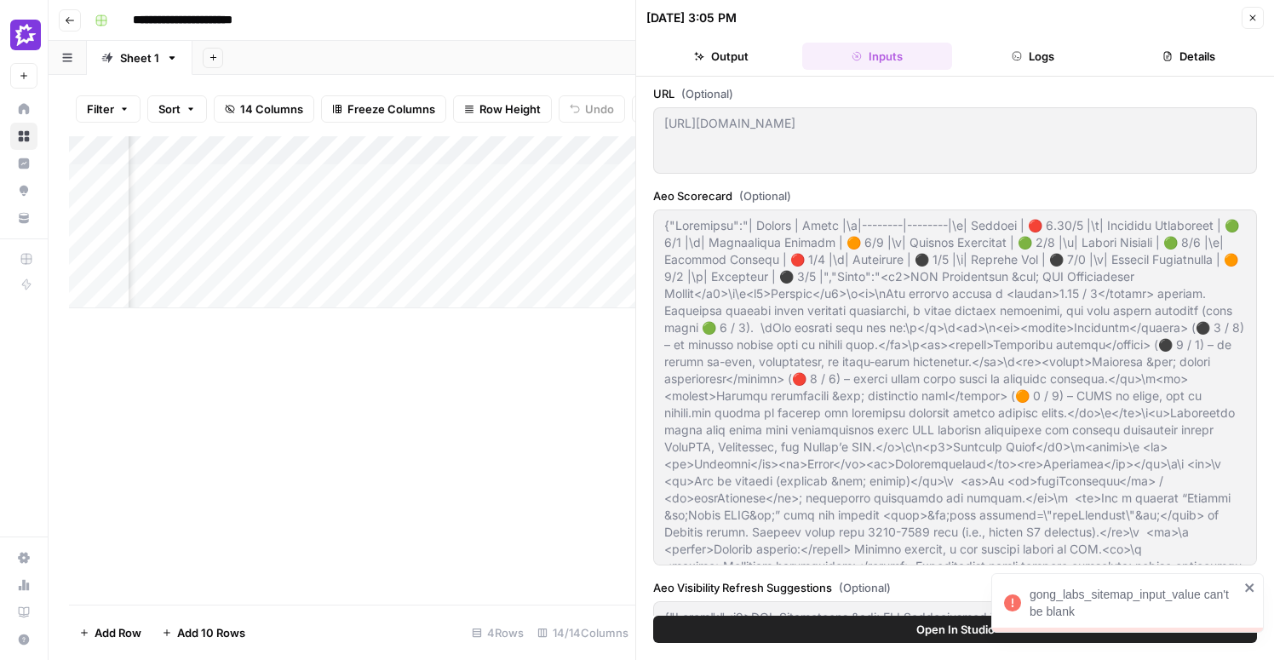
type input "Gong"
type input "Style Guide"
type input "Full Sitemap"
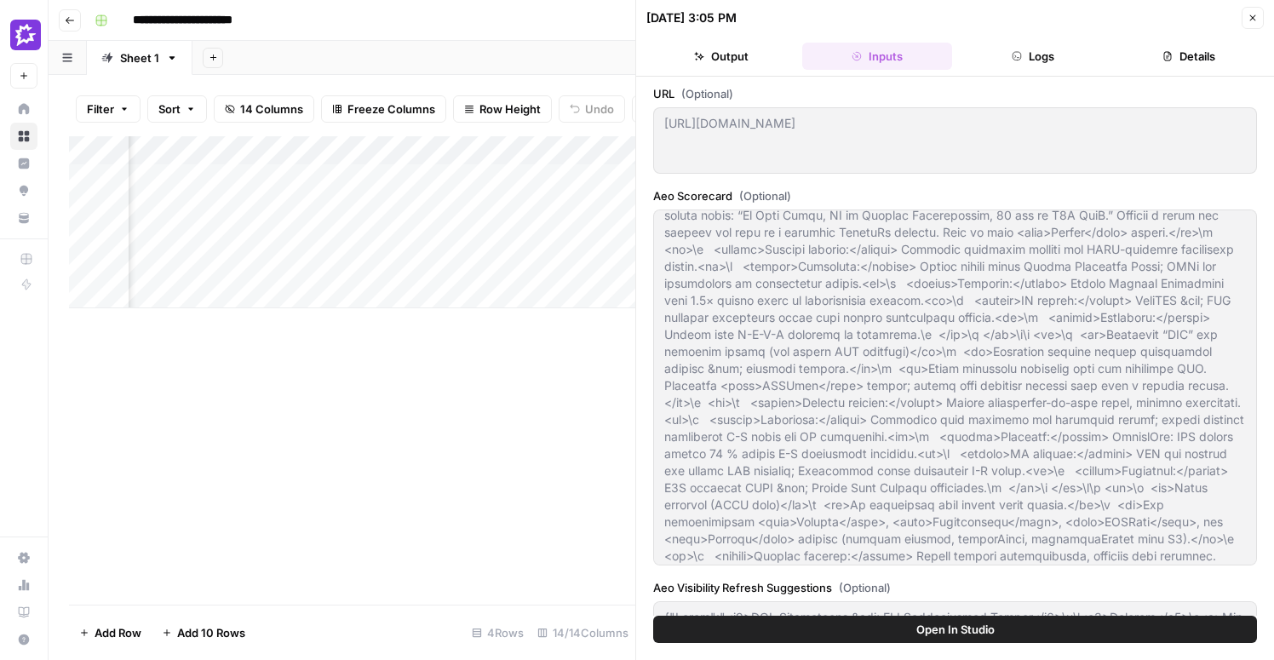
scroll to position [1372, 0]
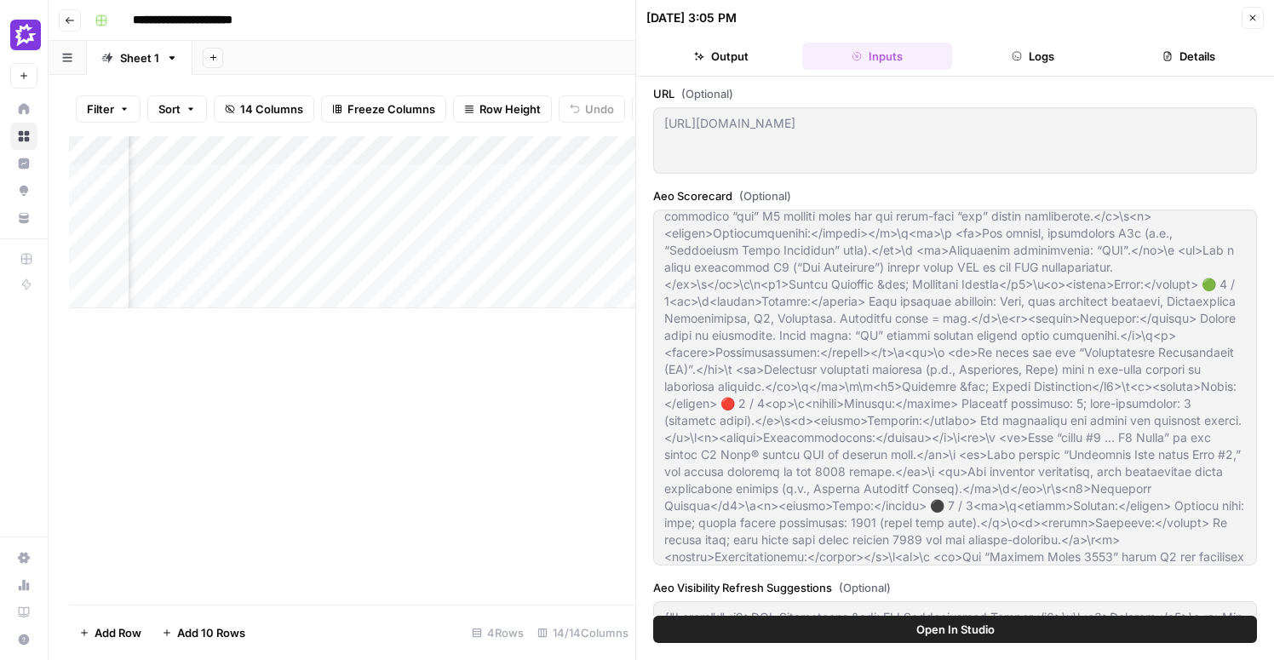
click at [1253, 16] on icon "button" at bounding box center [1253, 18] width 6 height 6
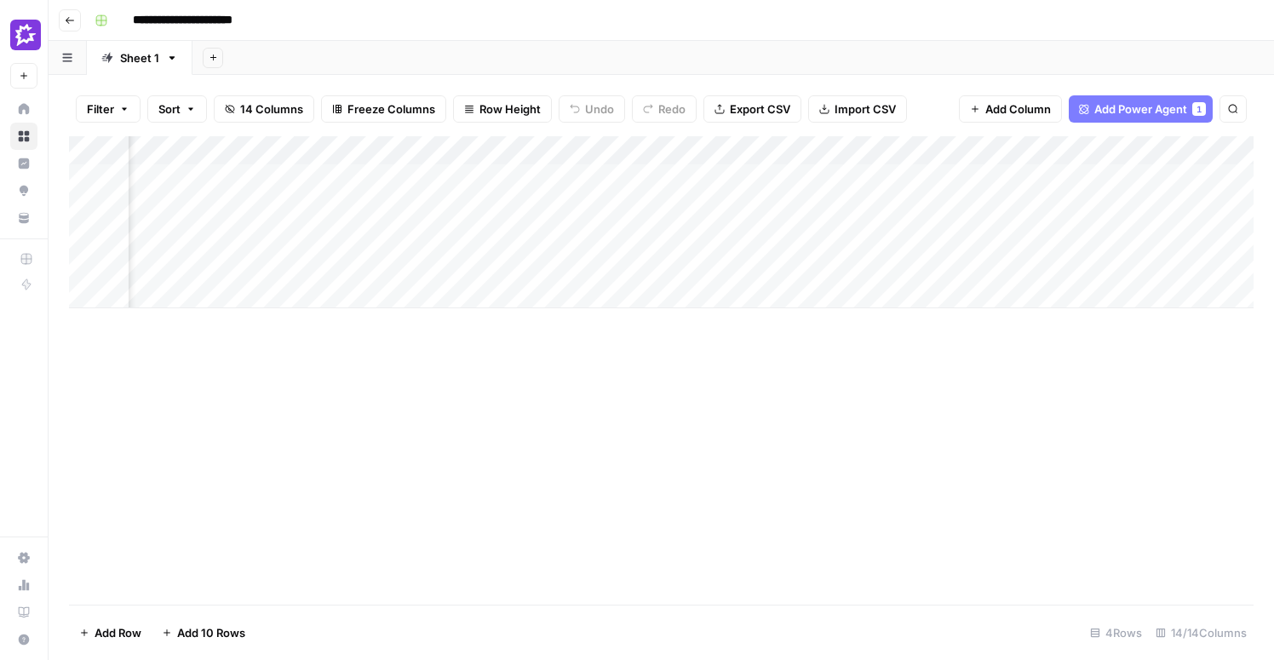
click at [861, 412] on div "Add Column" at bounding box center [661, 370] width 1184 height 468
click at [759, 155] on div "Add Column" at bounding box center [661, 222] width 1184 height 172
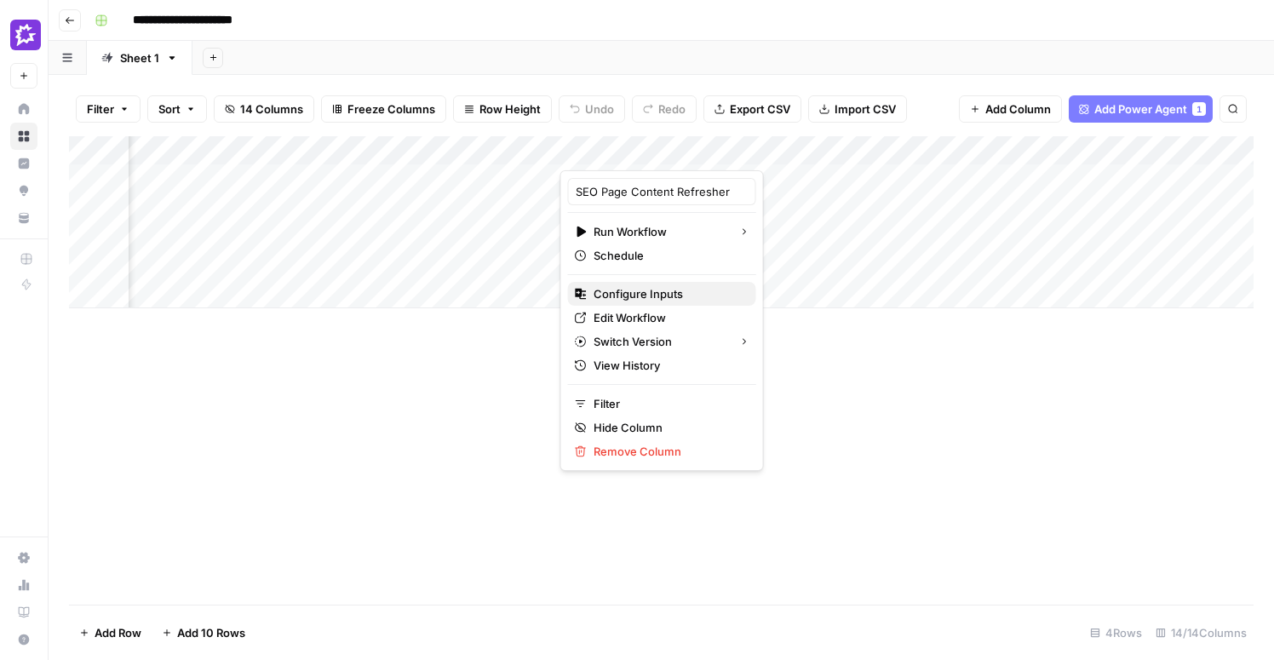
click at [653, 288] on span "Configure Inputs" at bounding box center [667, 293] width 149 height 17
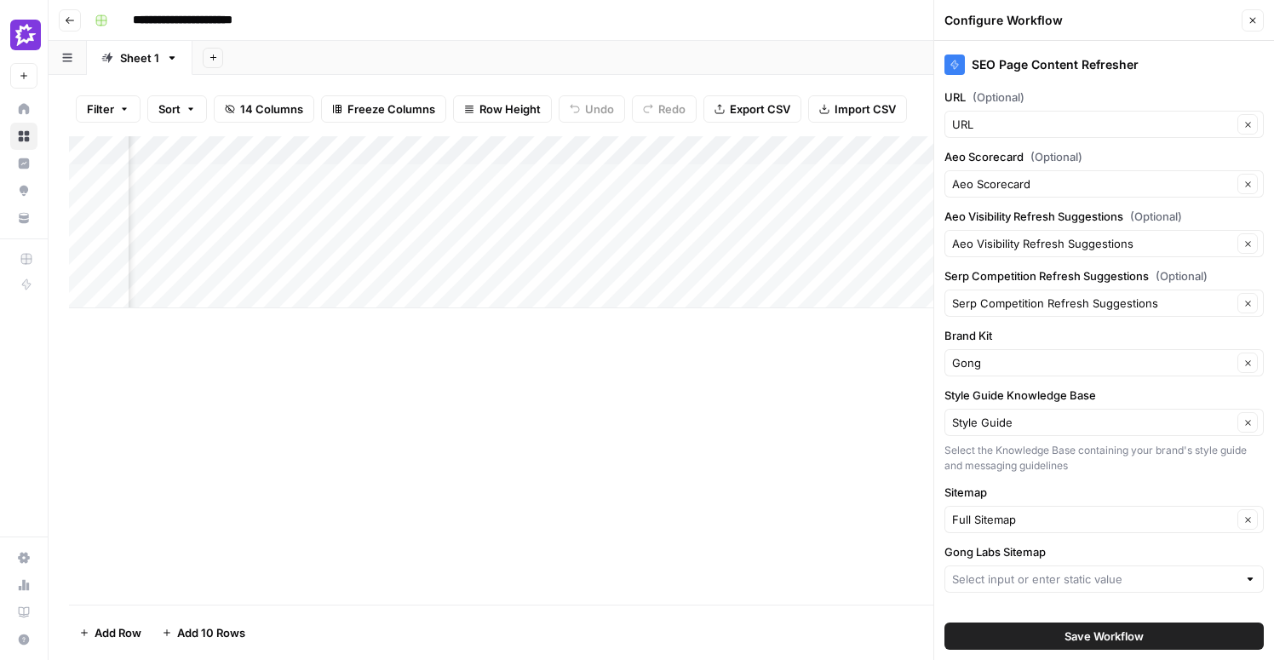
scroll to position [20, 0]
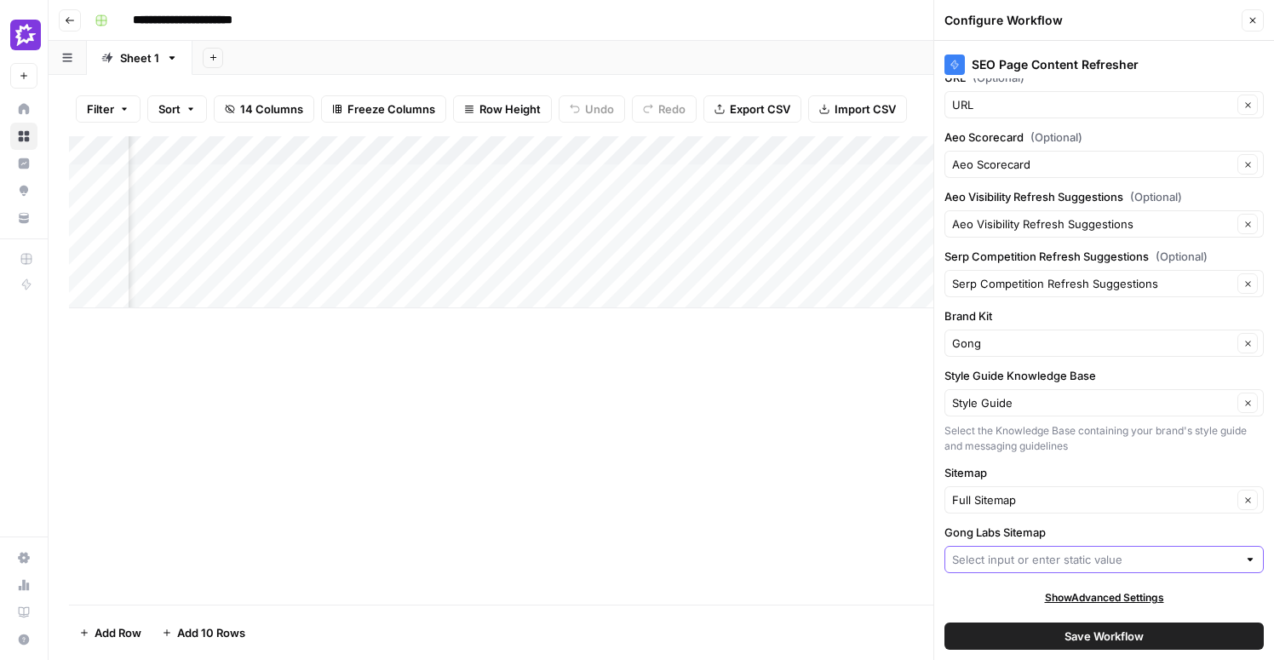
click at [1008, 564] on input "Gong Labs Sitemap" at bounding box center [1094, 559] width 285 height 17
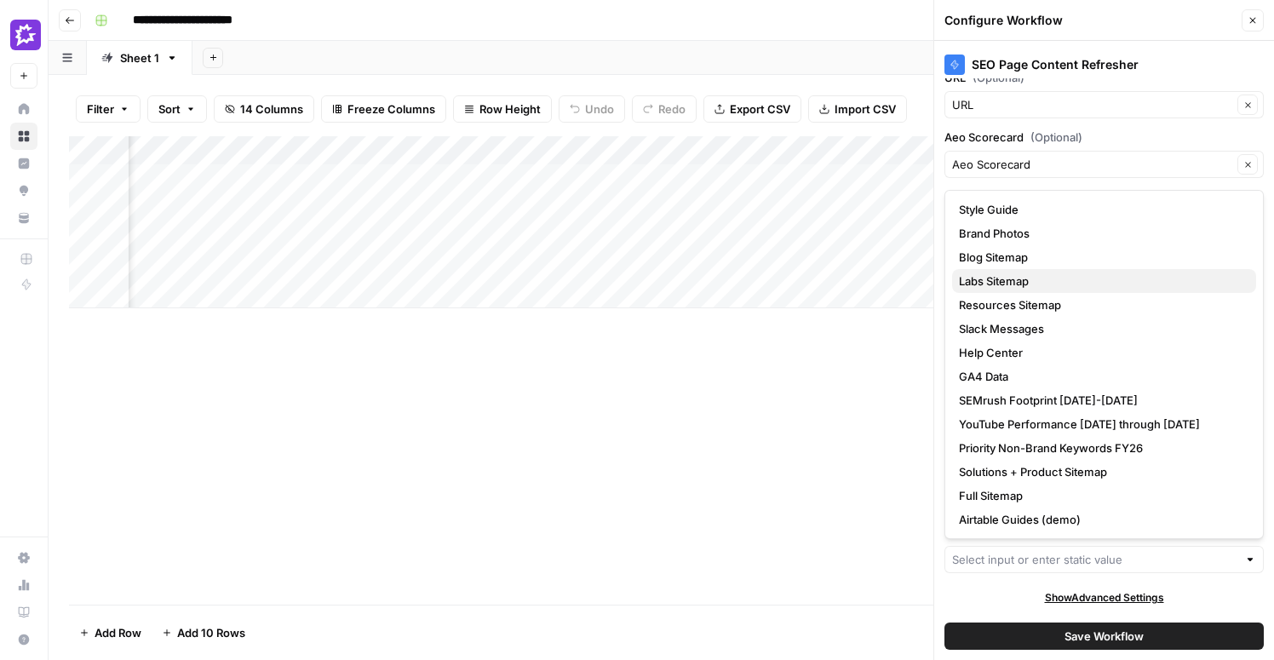
click at [1006, 278] on span "Labs Sitemap" at bounding box center [1101, 280] width 284 height 17
type input "Labs Sitemap"
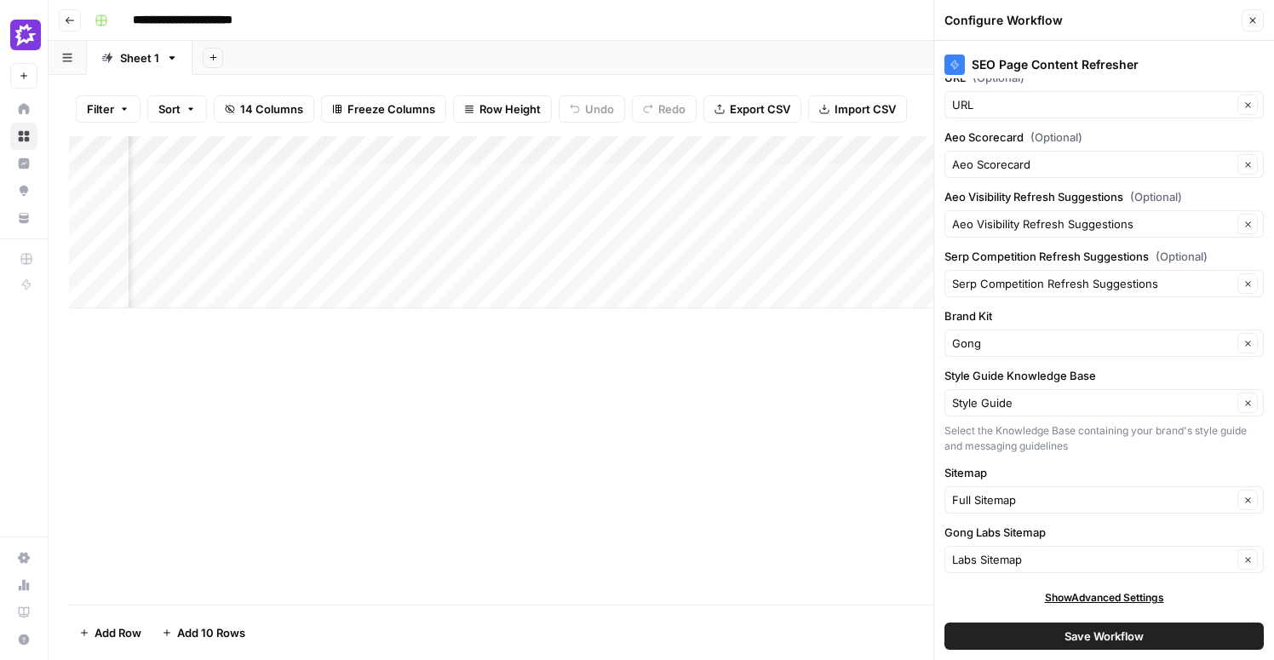
click at [1087, 633] on span "Save Workflow" at bounding box center [1103, 636] width 79 height 17
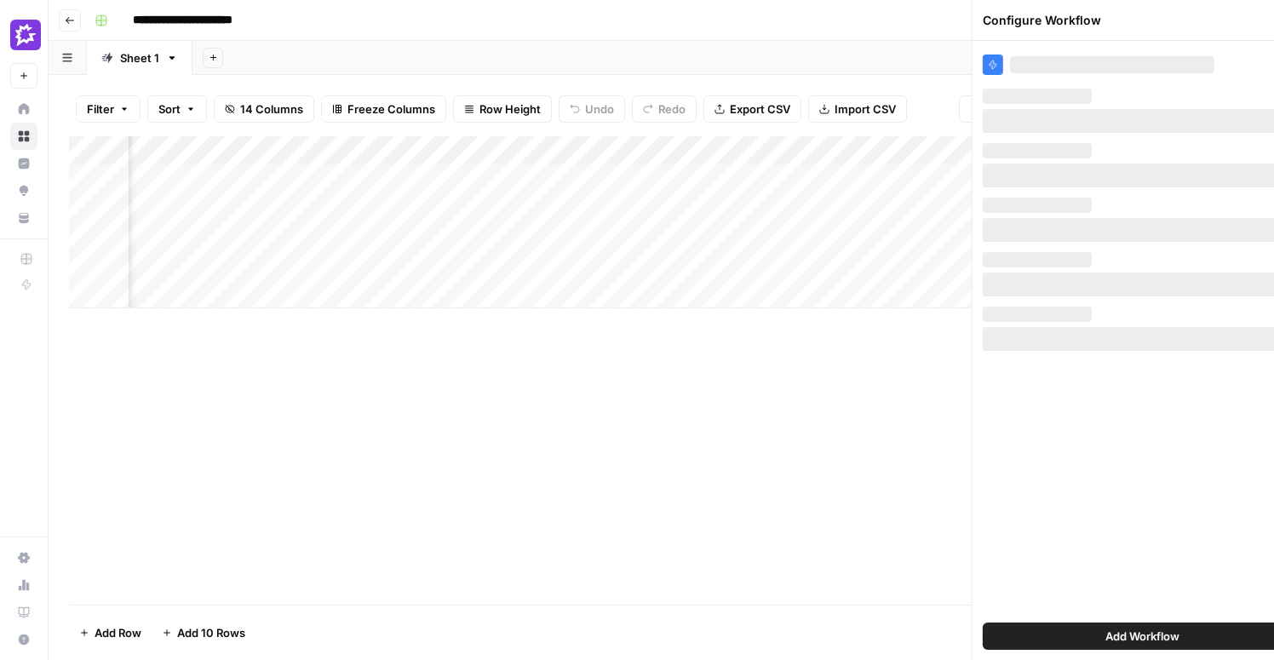
scroll to position [0, 0]
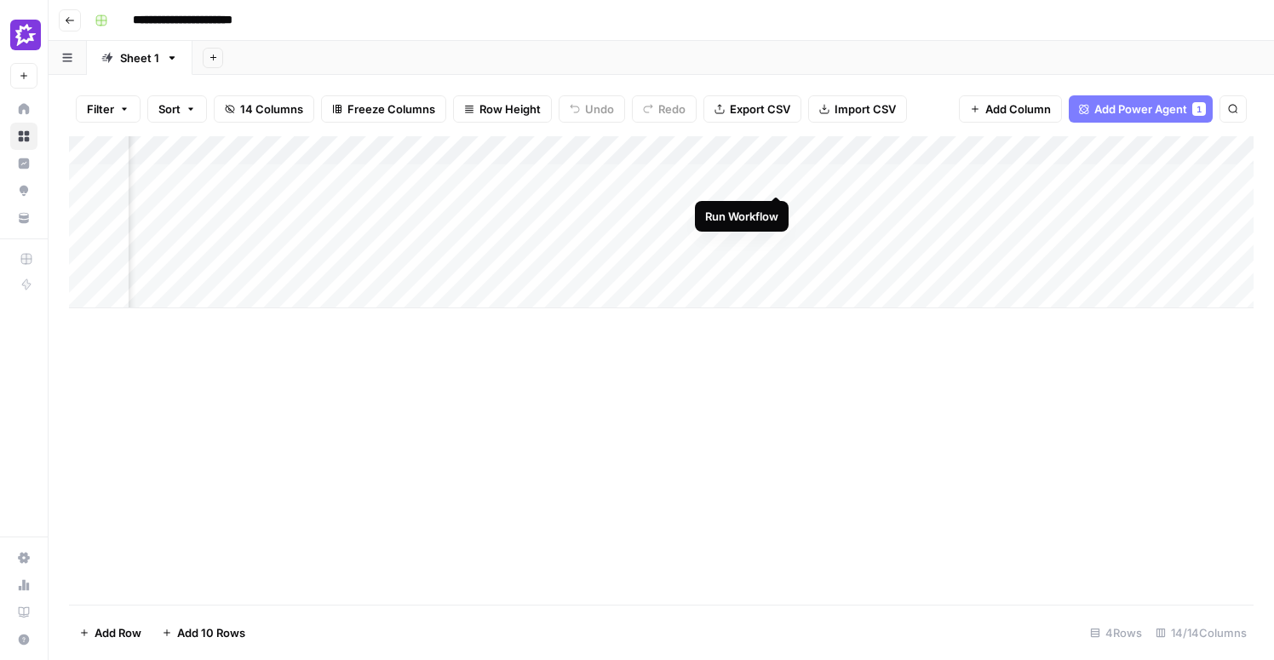
click at [777, 175] on div "Add Column" at bounding box center [661, 222] width 1184 height 172
click at [931, 178] on div "Add Column" at bounding box center [661, 222] width 1184 height 172
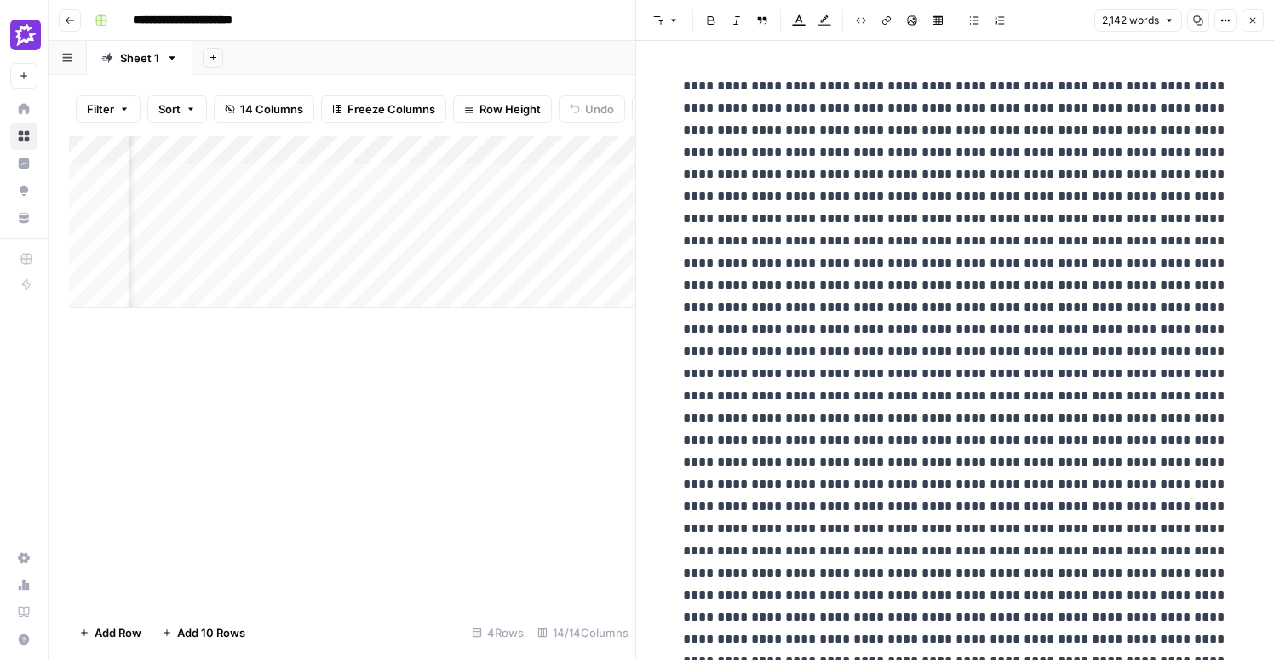
click at [1255, 20] on icon "button" at bounding box center [1252, 20] width 10 height 10
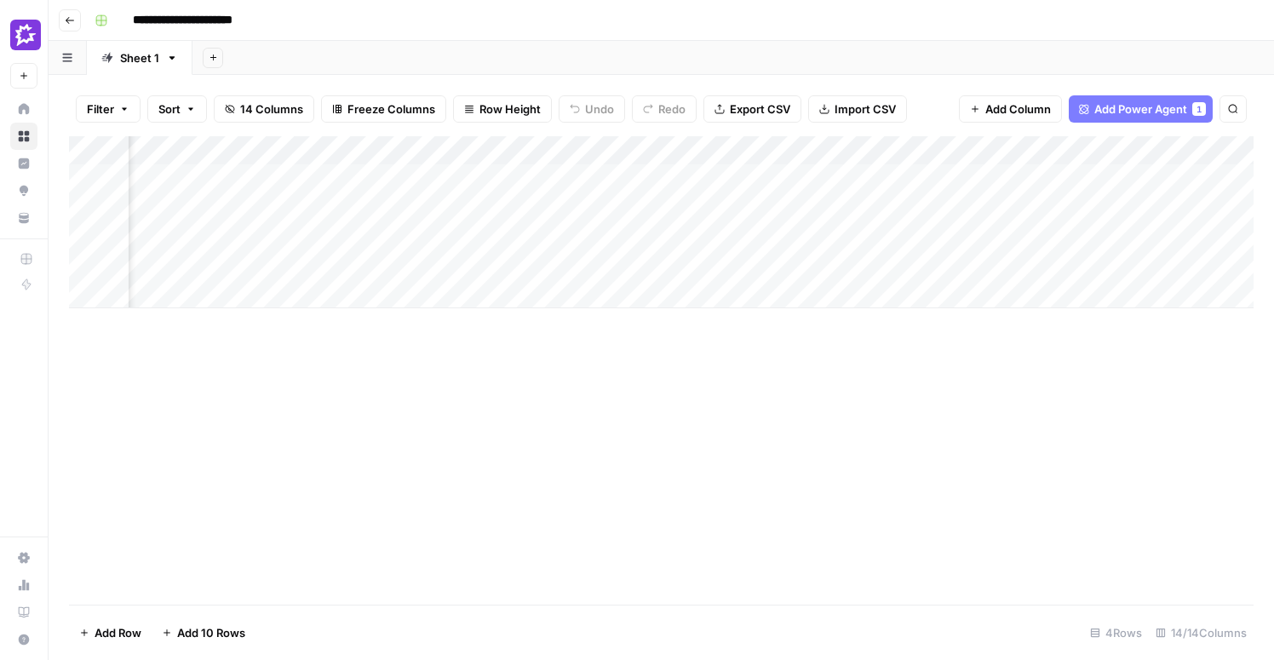
click at [908, 177] on div "Add Column" at bounding box center [661, 222] width 1184 height 172
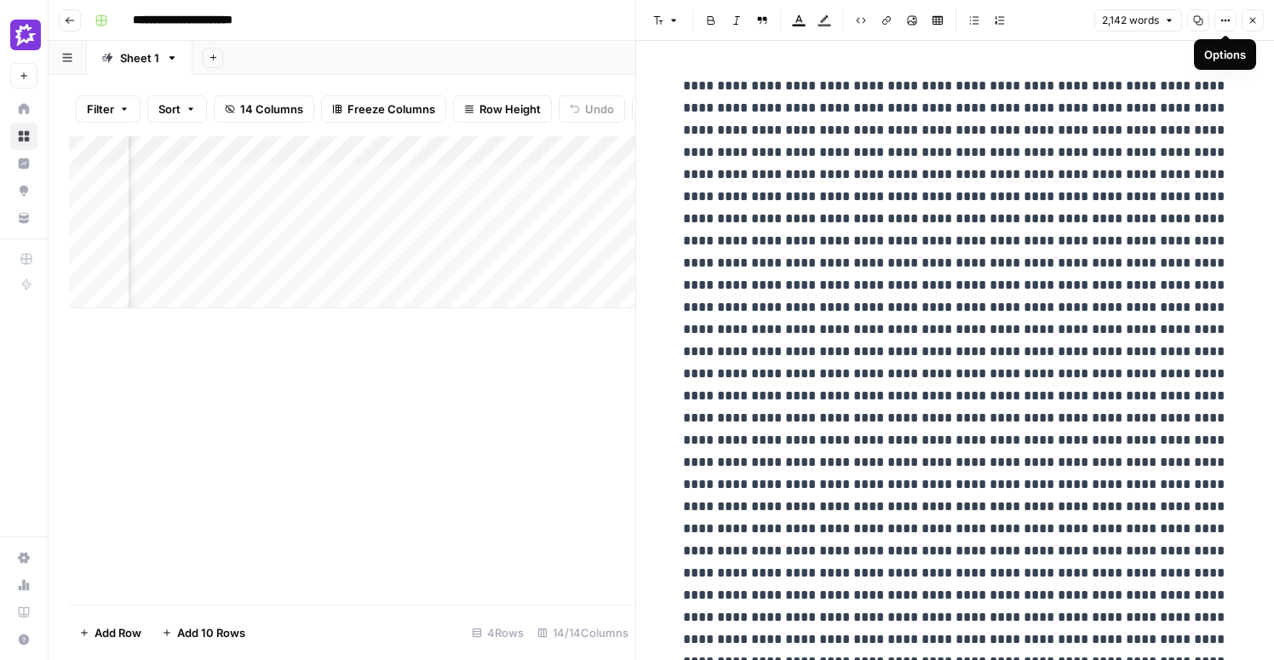
click at [1257, 23] on icon "button" at bounding box center [1252, 20] width 10 height 10
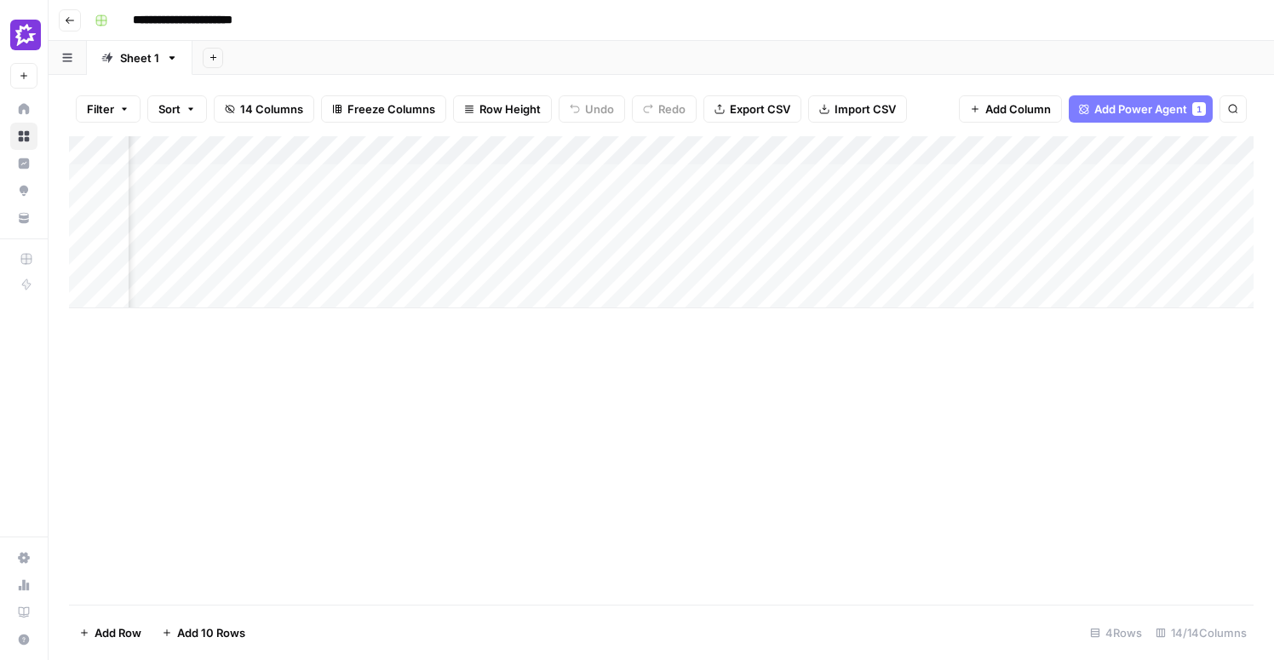
click at [928, 150] on div "Add Column" at bounding box center [661, 222] width 1184 height 172
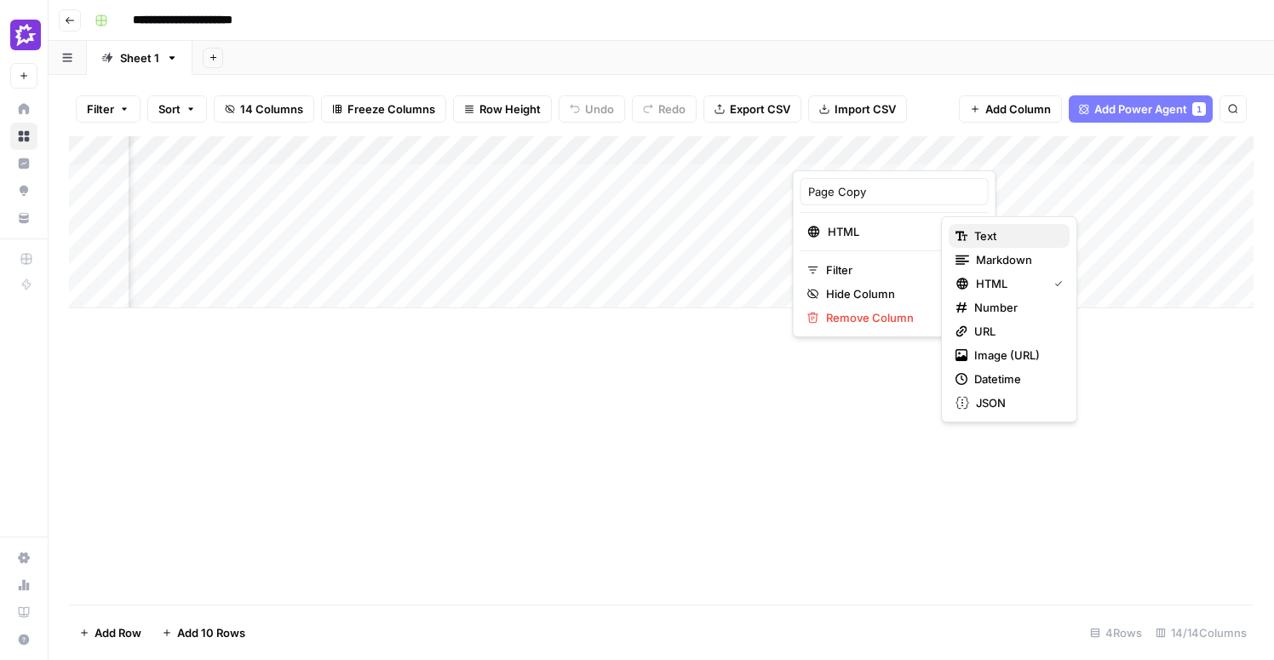
click at [1004, 234] on span "Text" at bounding box center [1015, 235] width 82 height 17
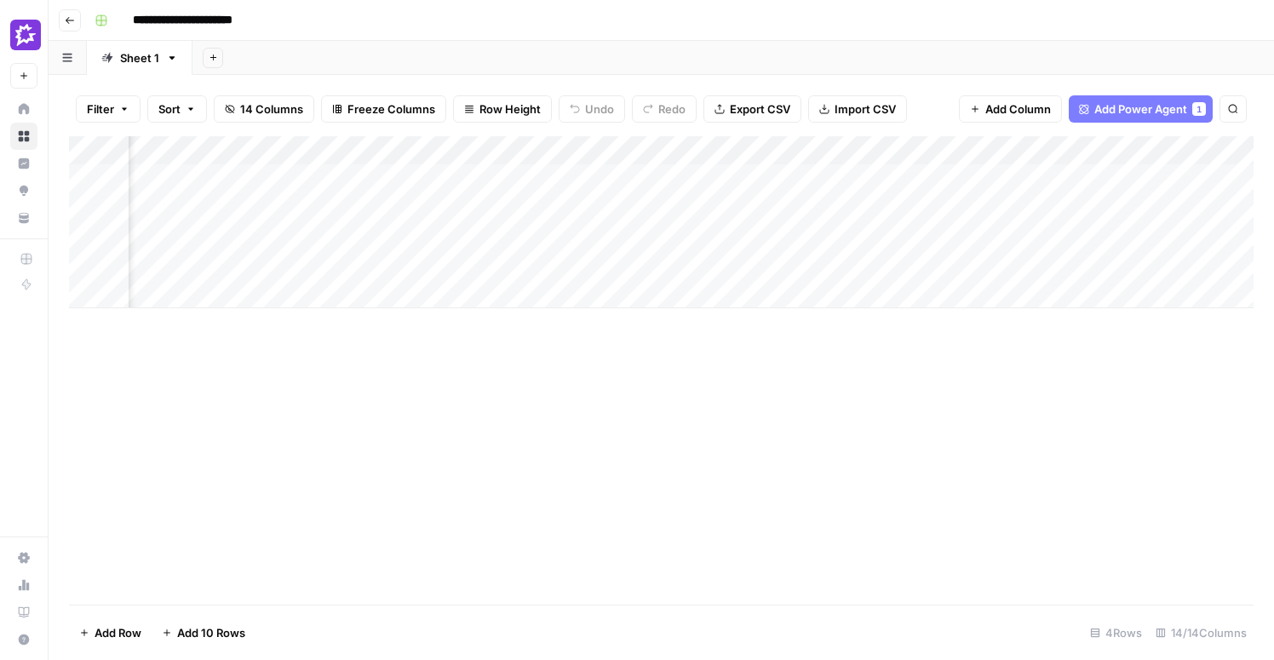
click at [885, 175] on div "Add Column" at bounding box center [661, 222] width 1184 height 172
click at [893, 175] on div "Add Column" at bounding box center [661, 222] width 1184 height 172
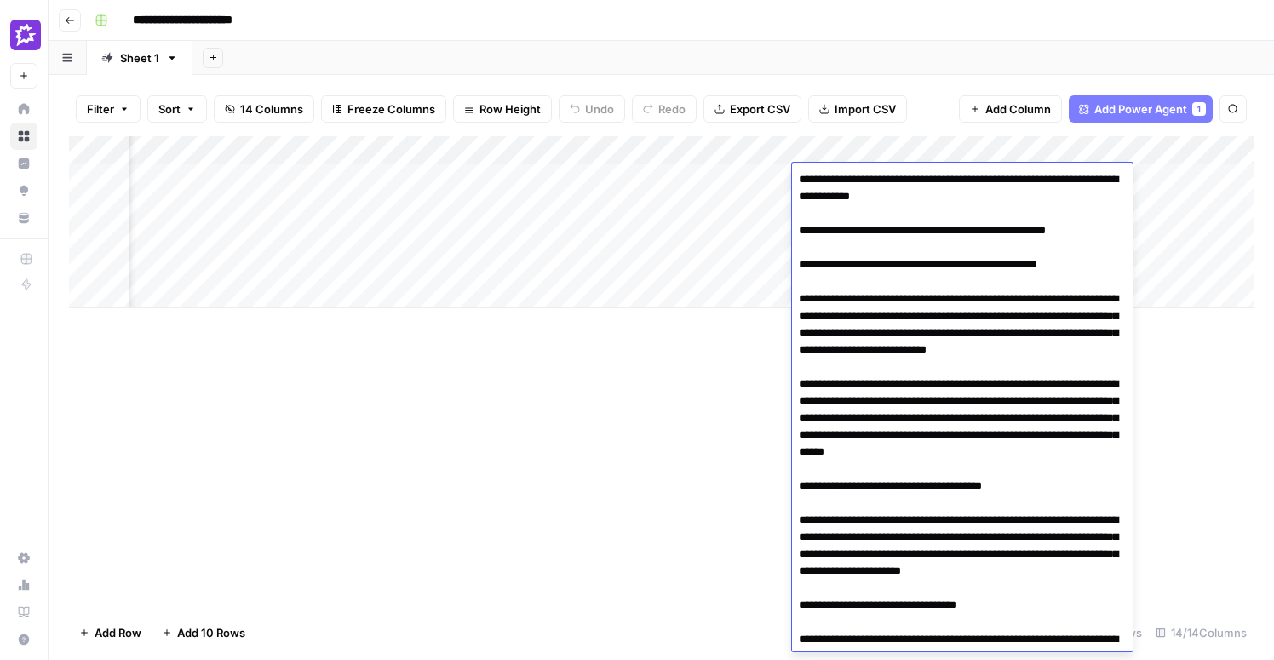
drag, startPoint x: 1019, startPoint y: 539, endPoint x: 754, endPoint y: 184, distance: 442.9
click at [754, 184] on body "**********" at bounding box center [637, 330] width 1274 height 660
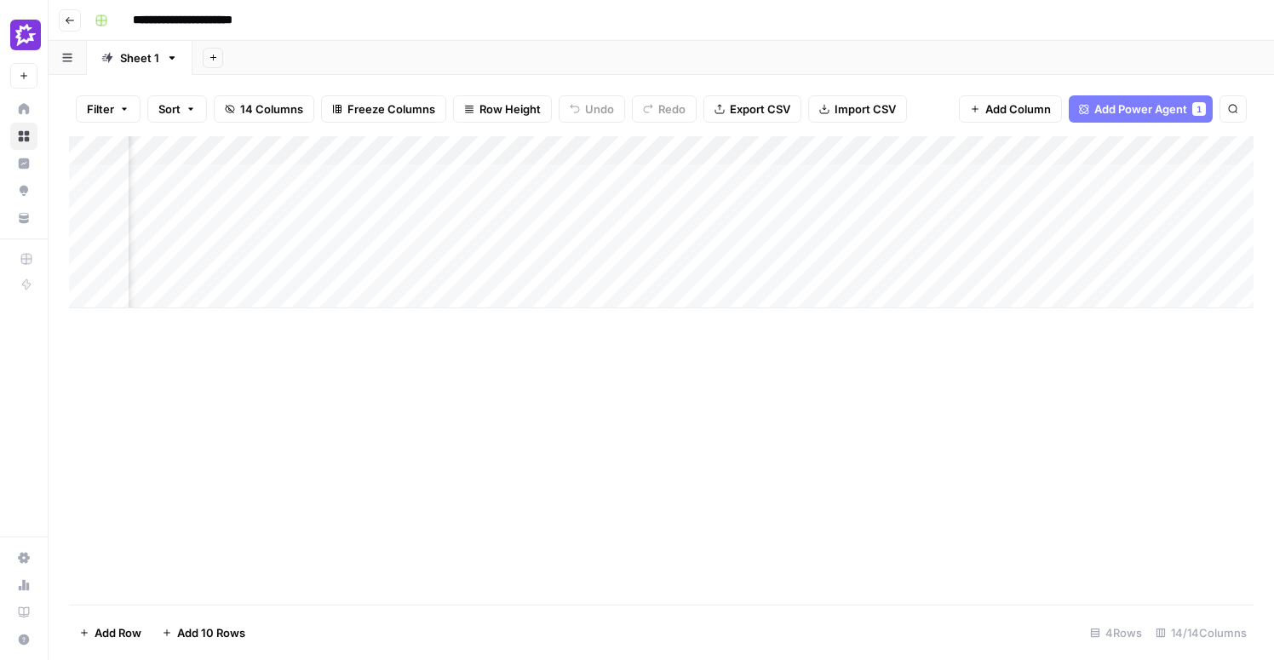
click at [731, 446] on div "Add Column" at bounding box center [661, 370] width 1184 height 468
click at [933, 177] on div "Add Column" at bounding box center [661, 222] width 1184 height 172
click at [743, 426] on div "Add Column" at bounding box center [661, 370] width 1184 height 468
click at [934, 149] on div "Add Column" at bounding box center [661, 222] width 1184 height 172
type input "Page Copy"
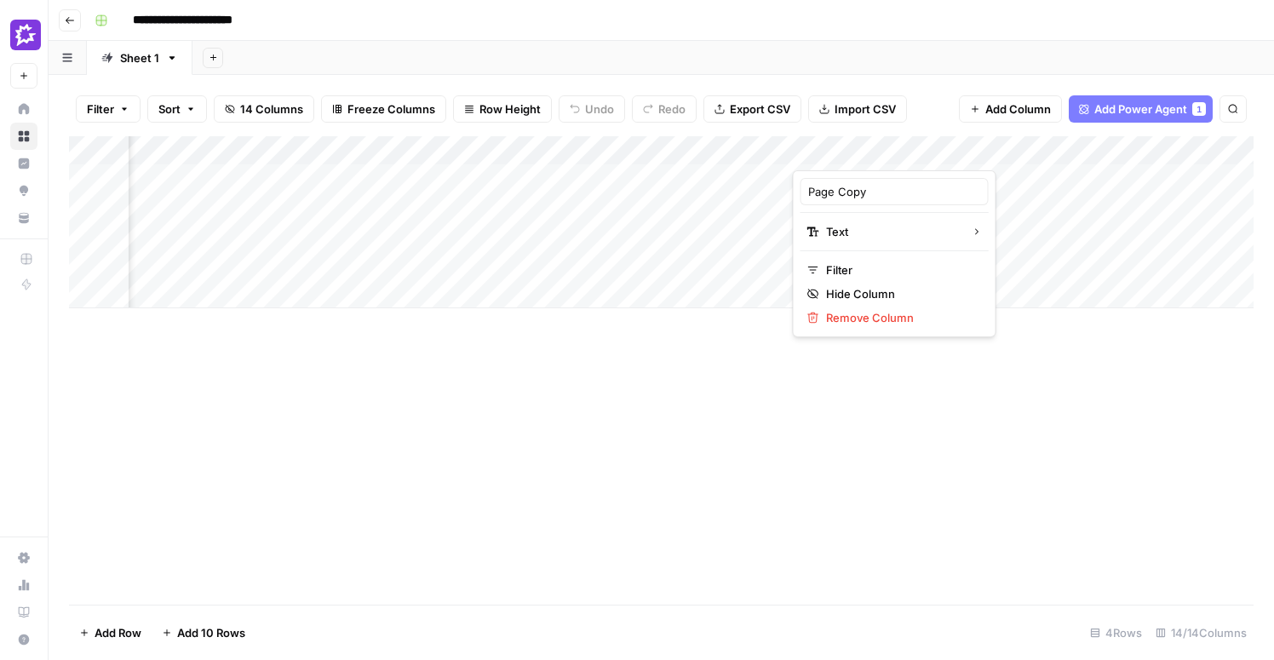
click at [759, 152] on div "Add Column" at bounding box center [661, 222] width 1184 height 172
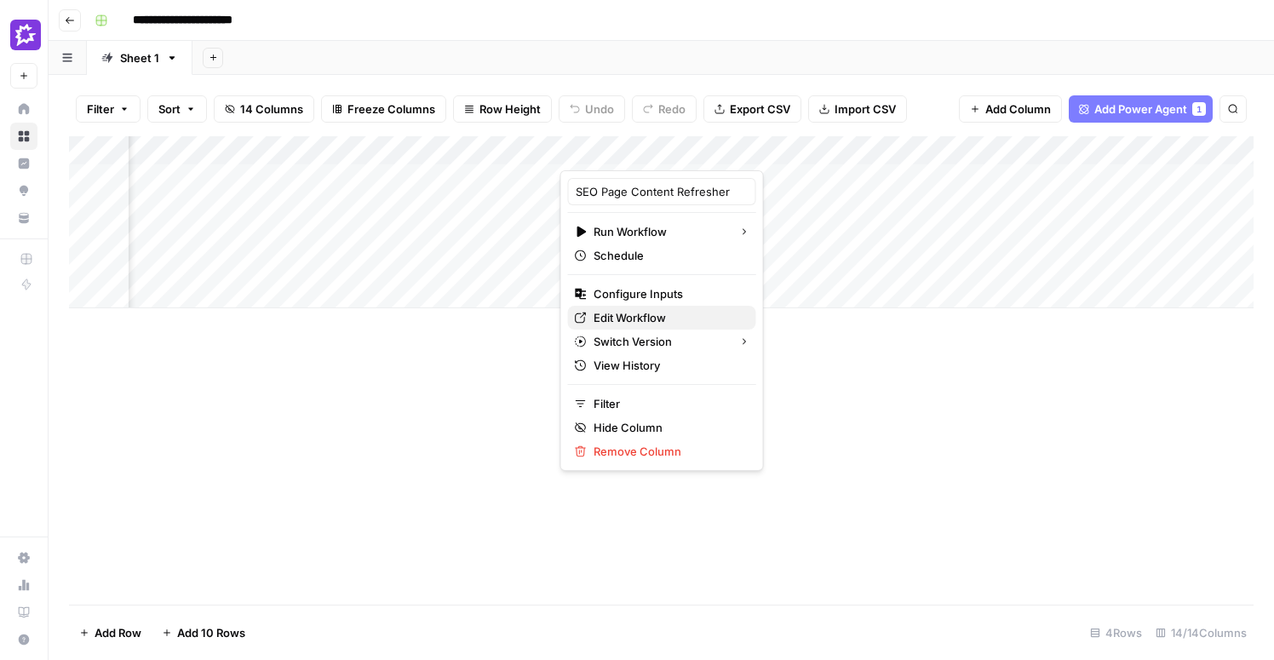
click at [614, 313] on span "Edit Workflow" at bounding box center [667, 317] width 149 height 17
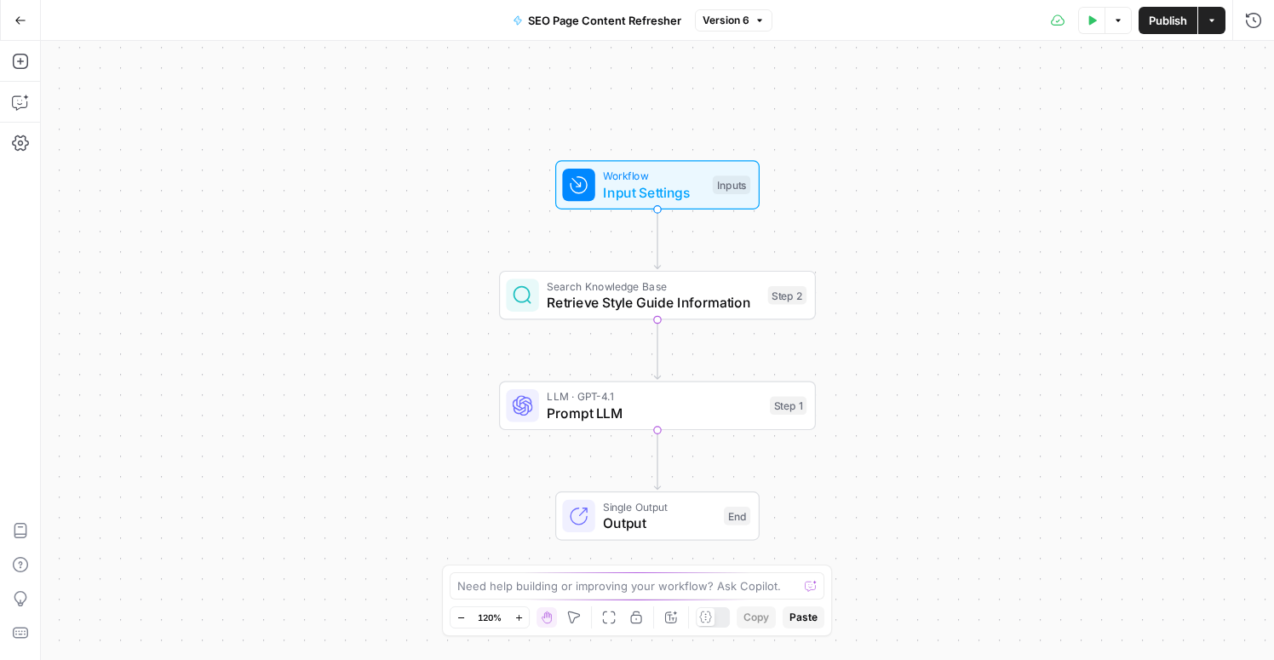
click at [615, 177] on span "Workflow" at bounding box center [653, 176] width 101 height 16
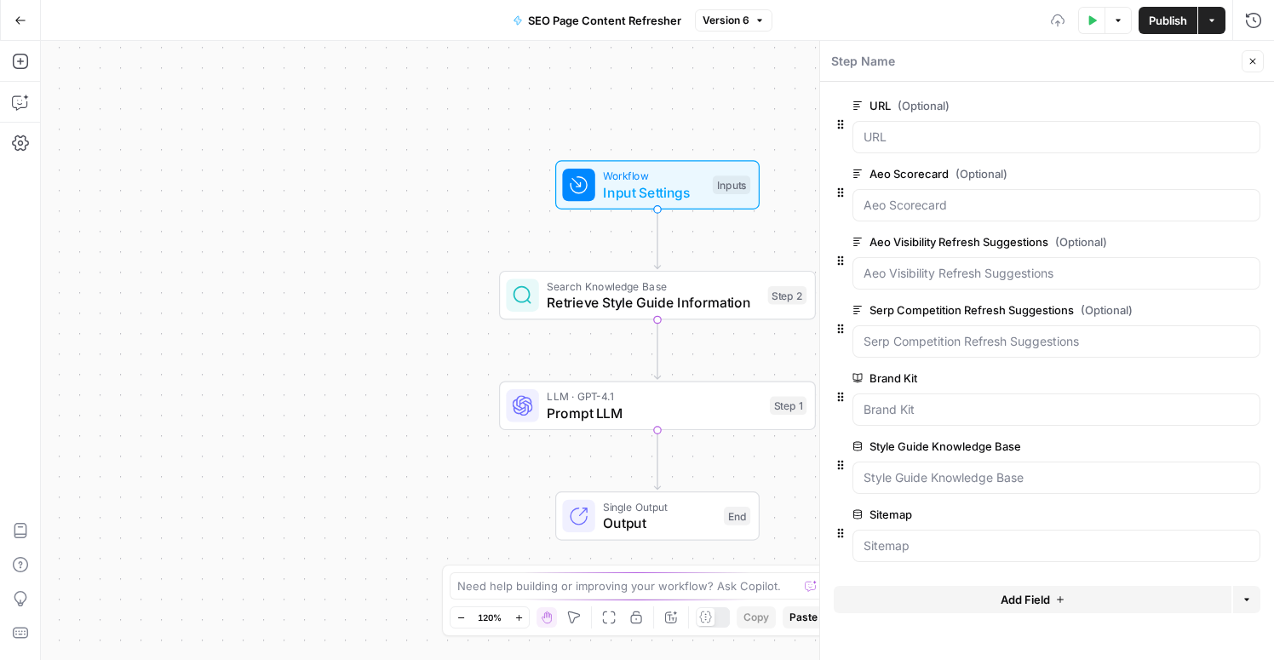
click at [1014, 598] on span "Add Field" at bounding box center [1024, 599] width 49 height 17
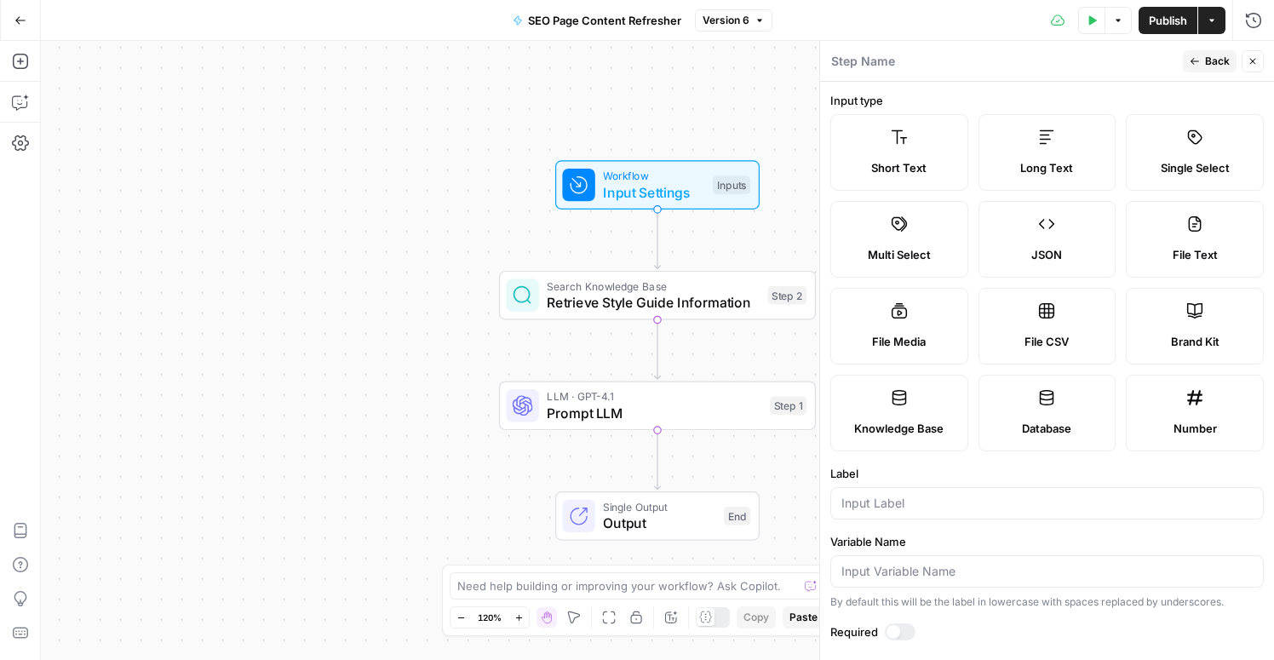
click at [910, 409] on label "Knowledge Base" at bounding box center [899, 413] width 138 height 77
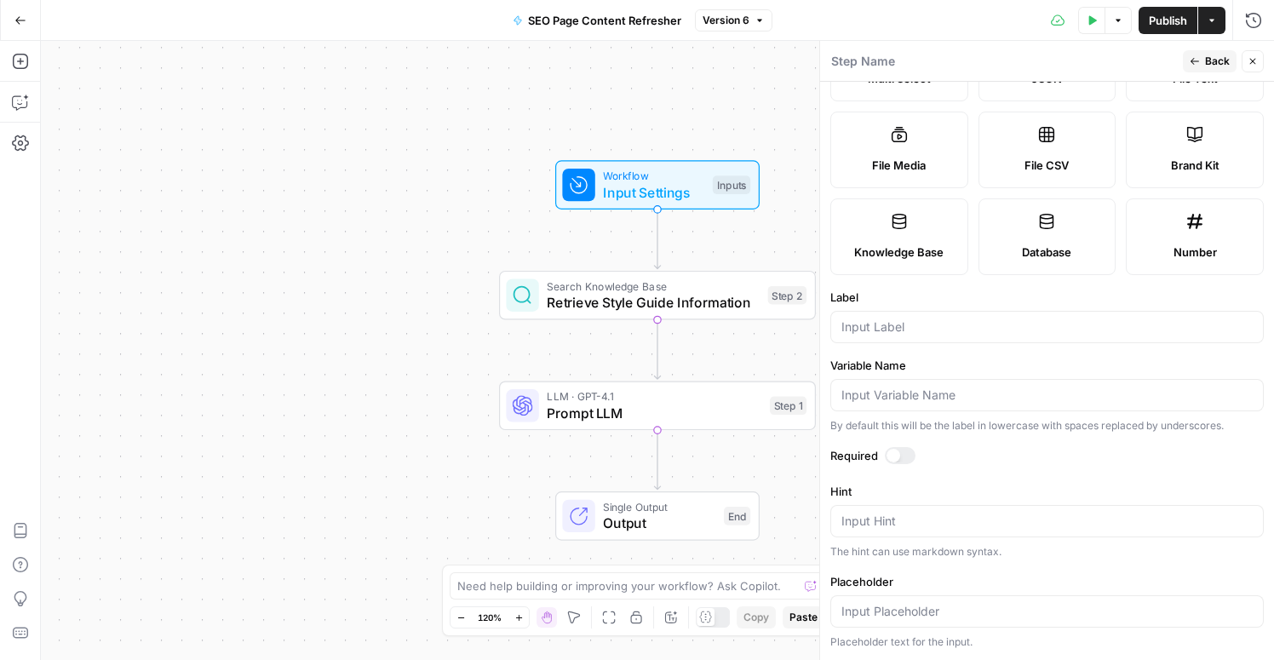
click at [894, 336] on div at bounding box center [1046, 327] width 433 height 32
type input "g"
type input "Gong Labs Sitemap"
click at [897, 461] on div at bounding box center [900, 455] width 31 height 17
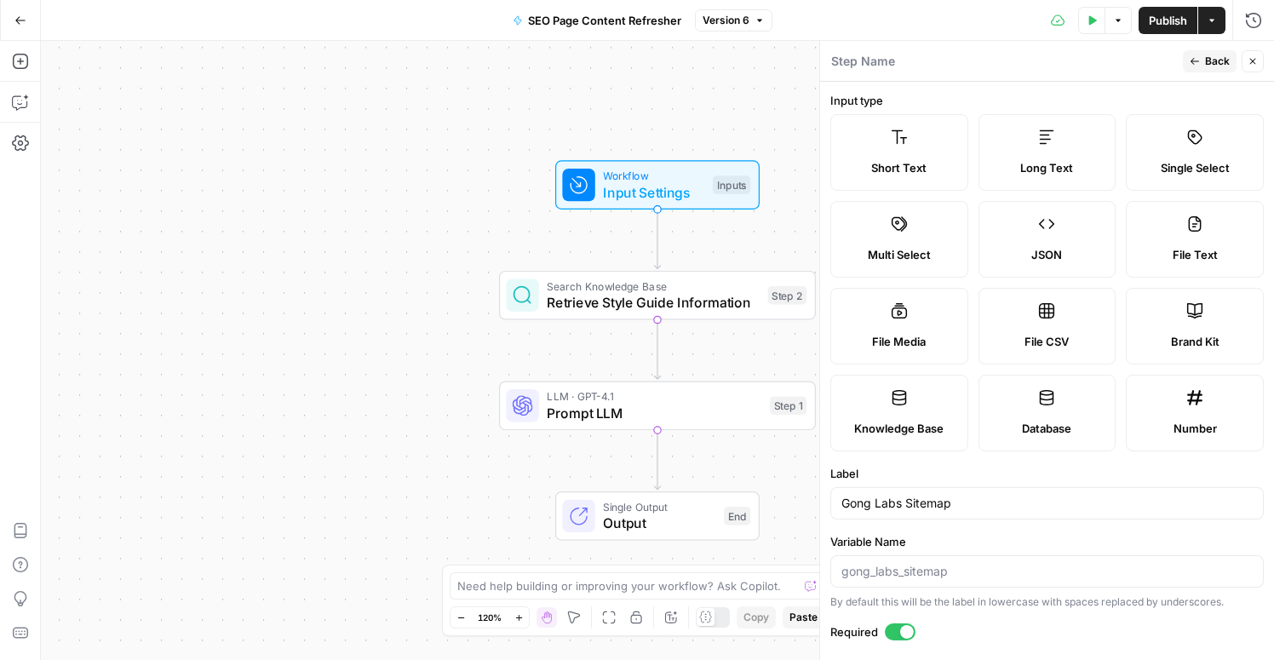
click at [1208, 64] on span "Back" at bounding box center [1217, 61] width 25 height 15
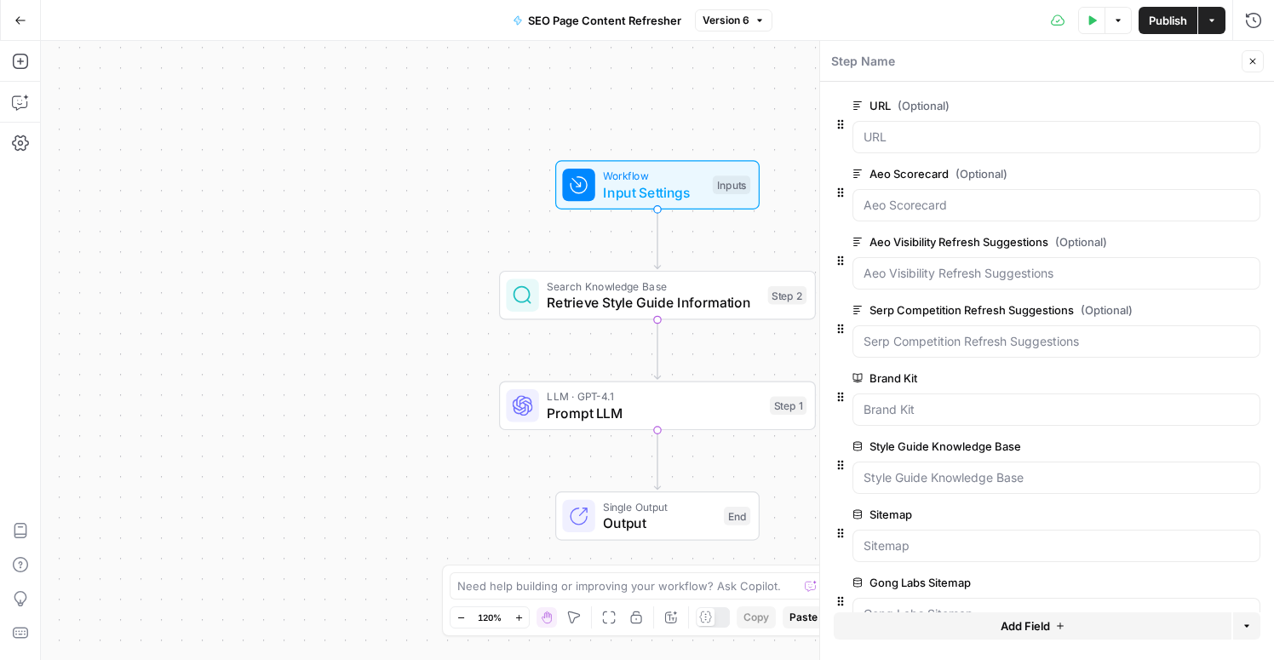
click at [1087, 21] on icon "button" at bounding box center [1091, 20] width 10 height 10
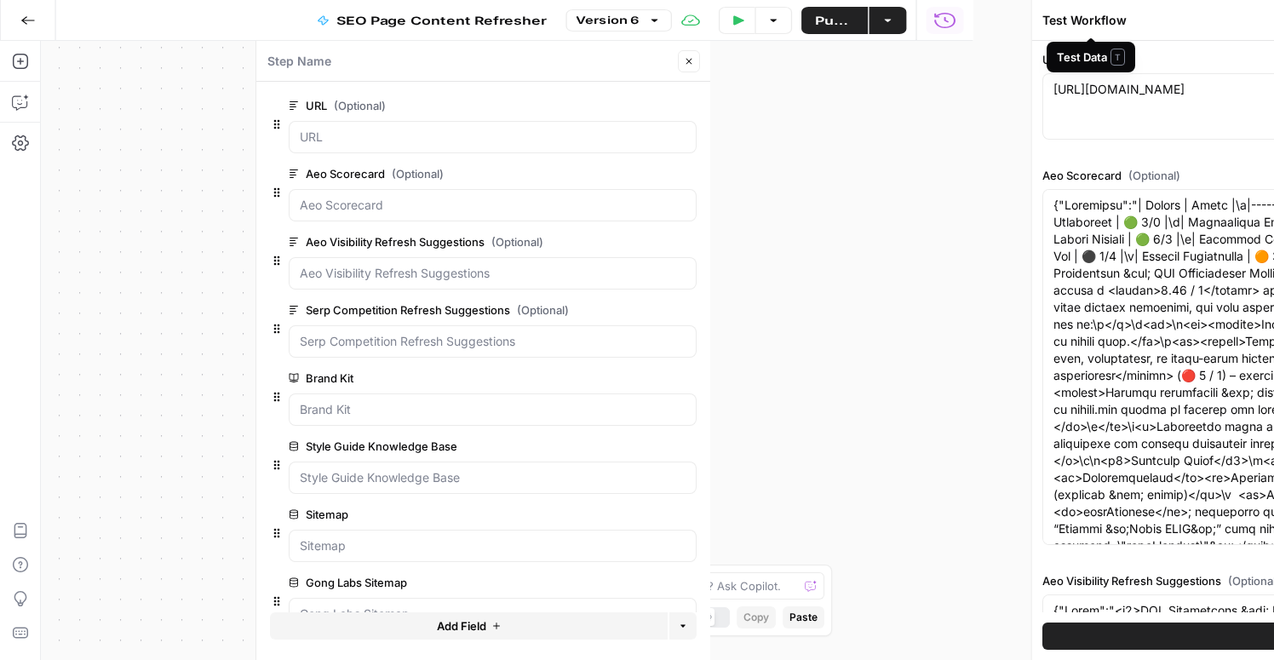
type input "Gong"
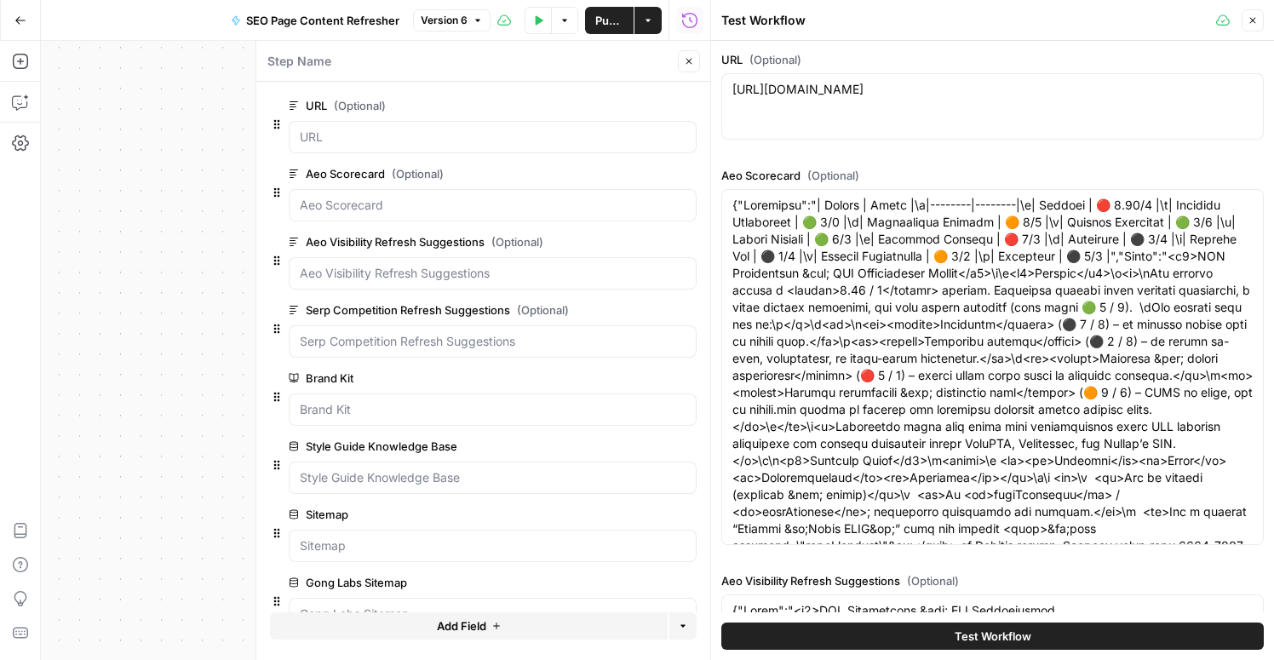
type input "Style Guide"
type input "Full Sitemap"
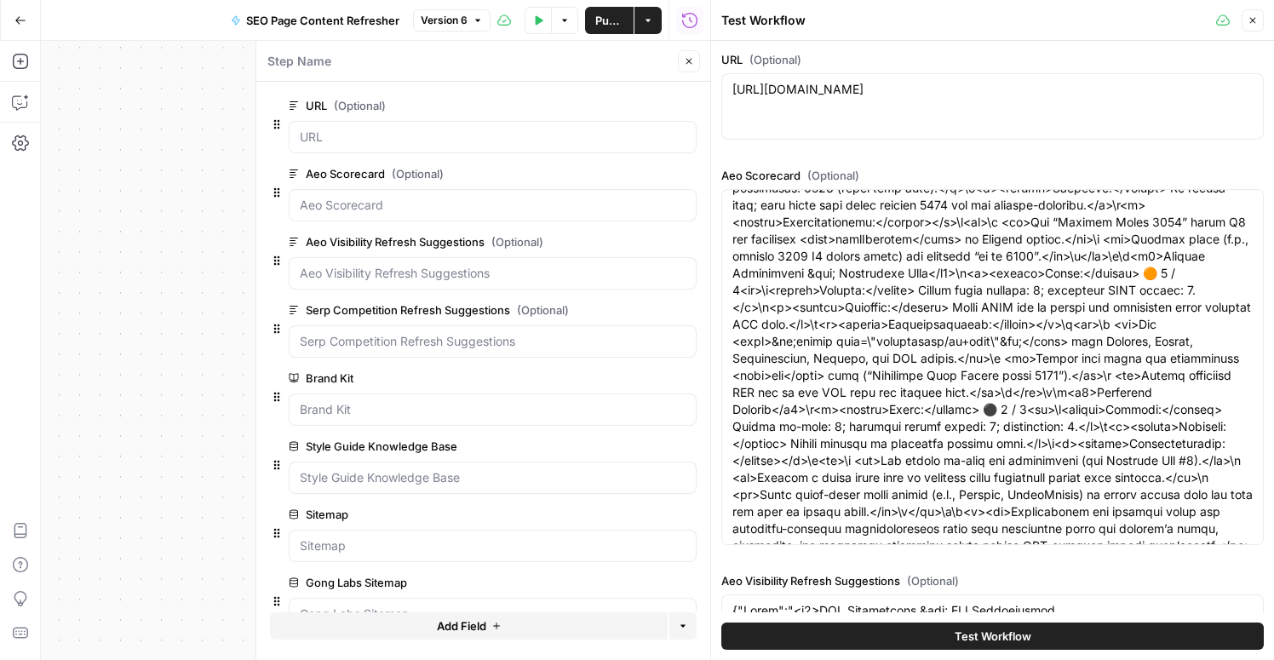
scroll to position [1097, 0]
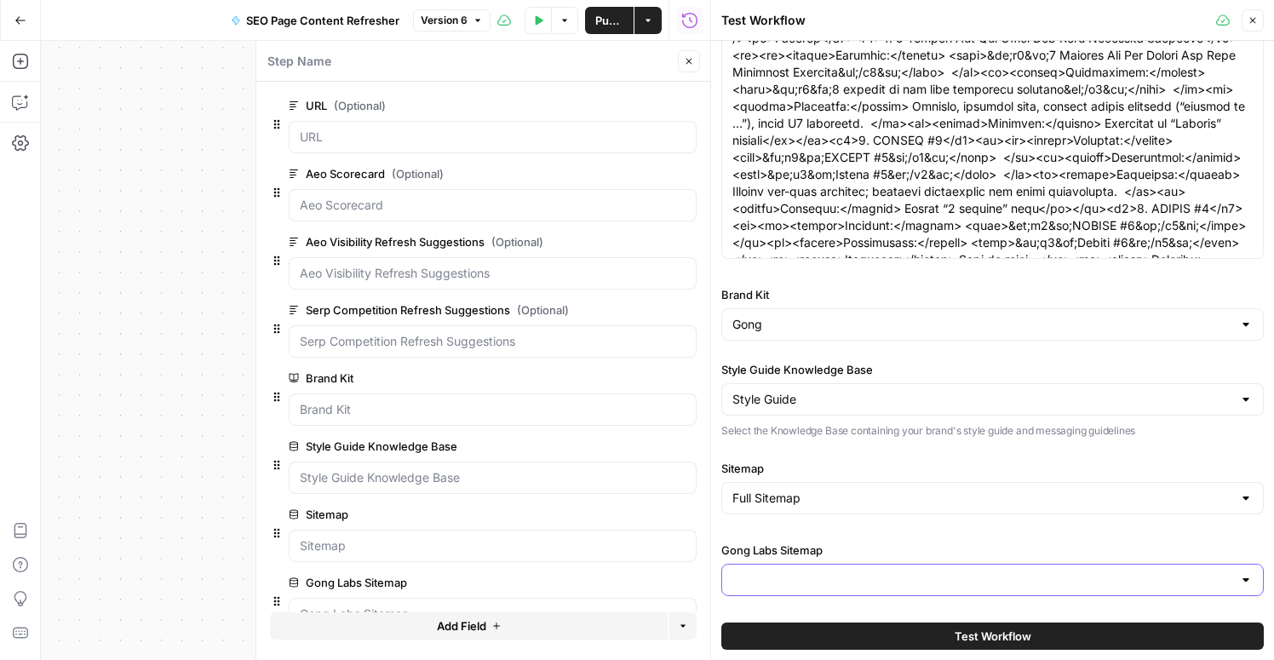
click at [799, 577] on input "Gong Labs Sitemap" at bounding box center [982, 579] width 500 height 17
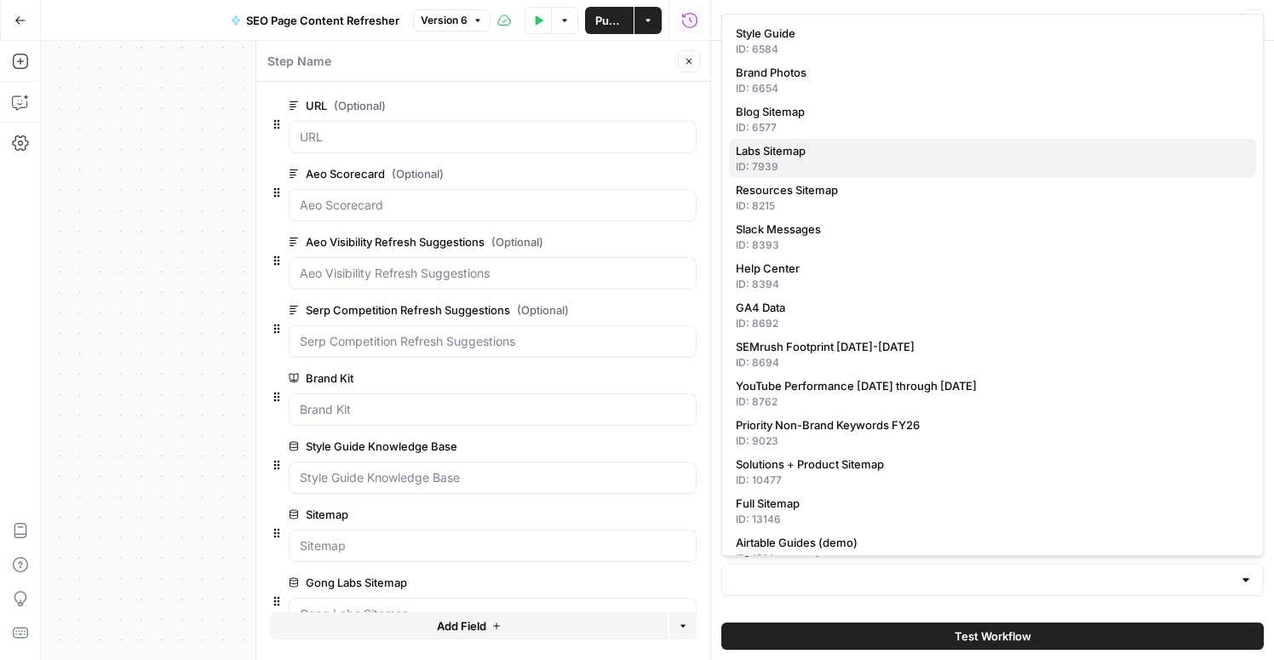
click at [799, 154] on span "Labs Sitemap" at bounding box center [989, 150] width 507 height 17
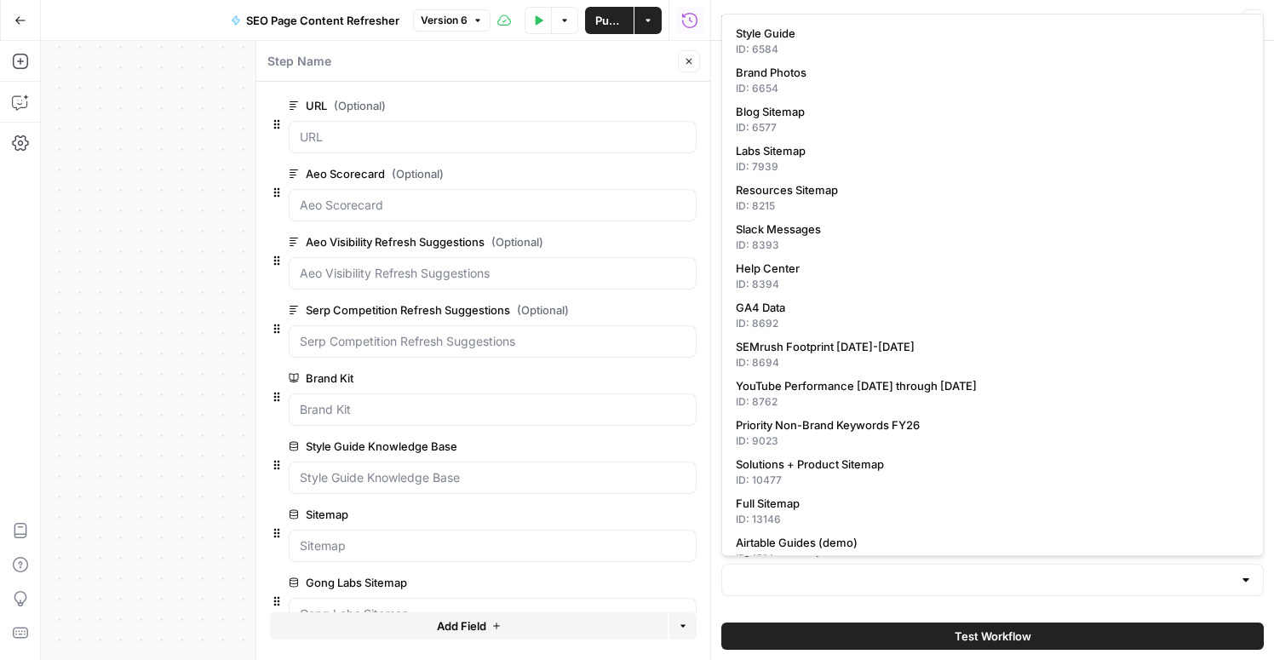
type input "Labs Sitemap"
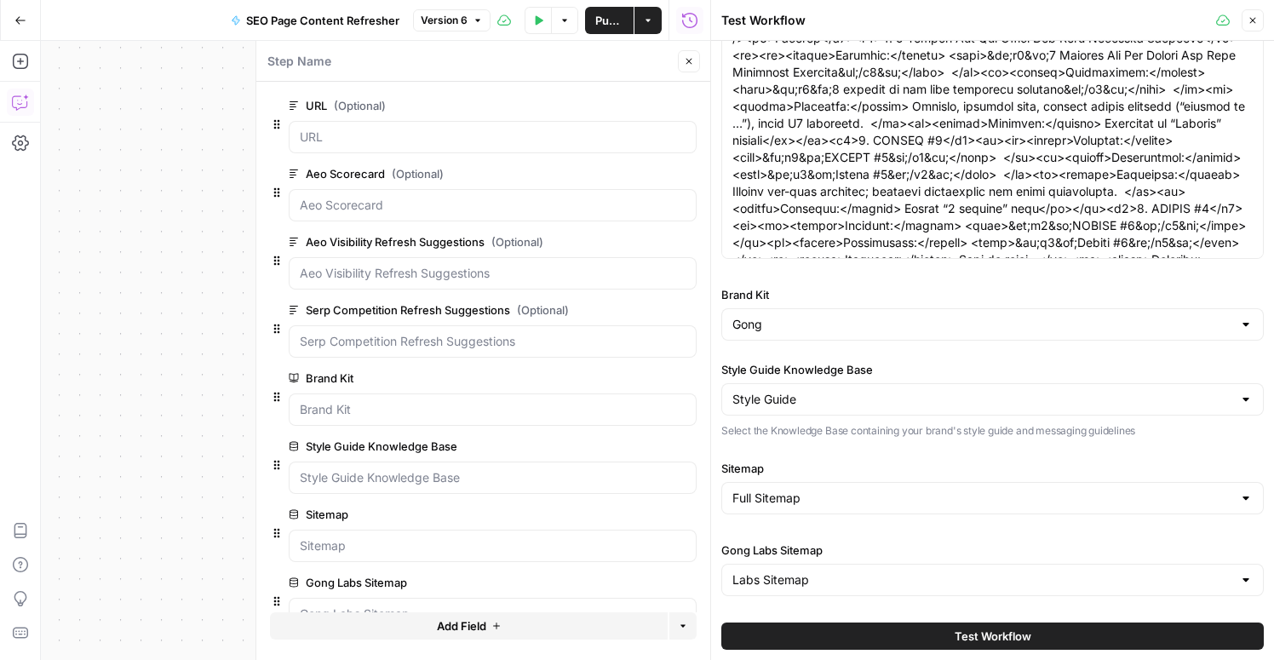
click at [20, 93] on button "Copilot" at bounding box center [20, 102] width 27 height 27
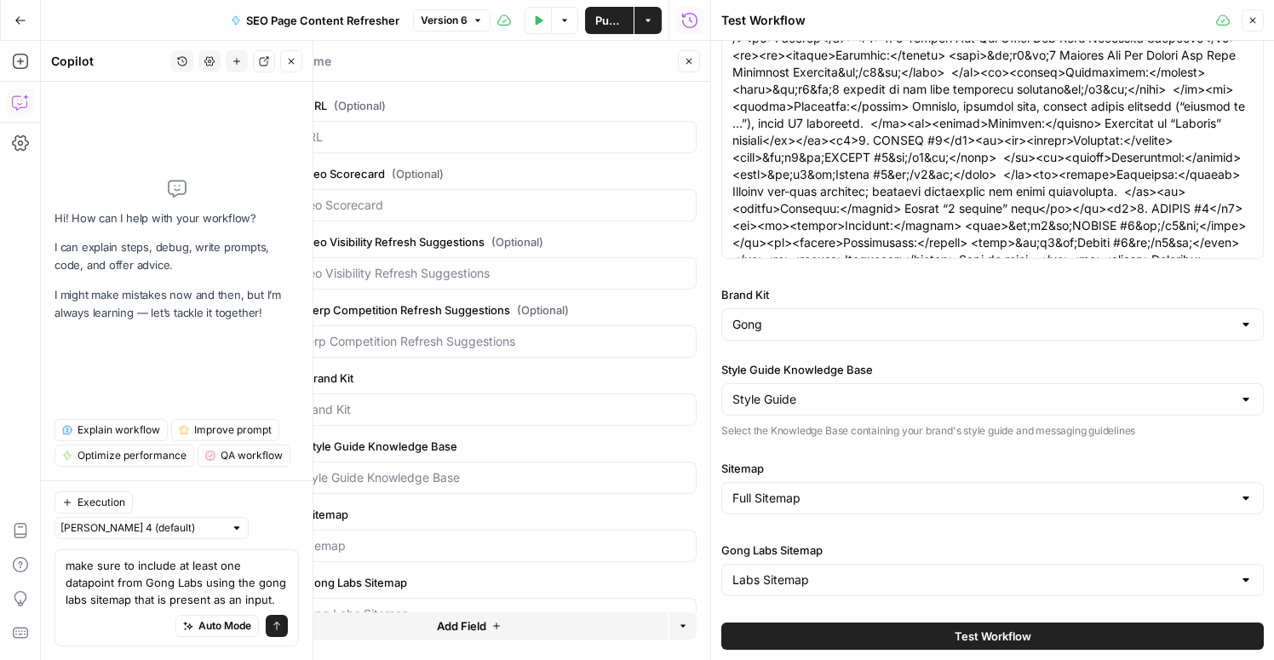
type textarea "make sure to include at least one datapoint from Gong Labs using the gong labs …"
click at [276, 628] on icon "submit" at bounding box center [277, 626] width 10 height 10
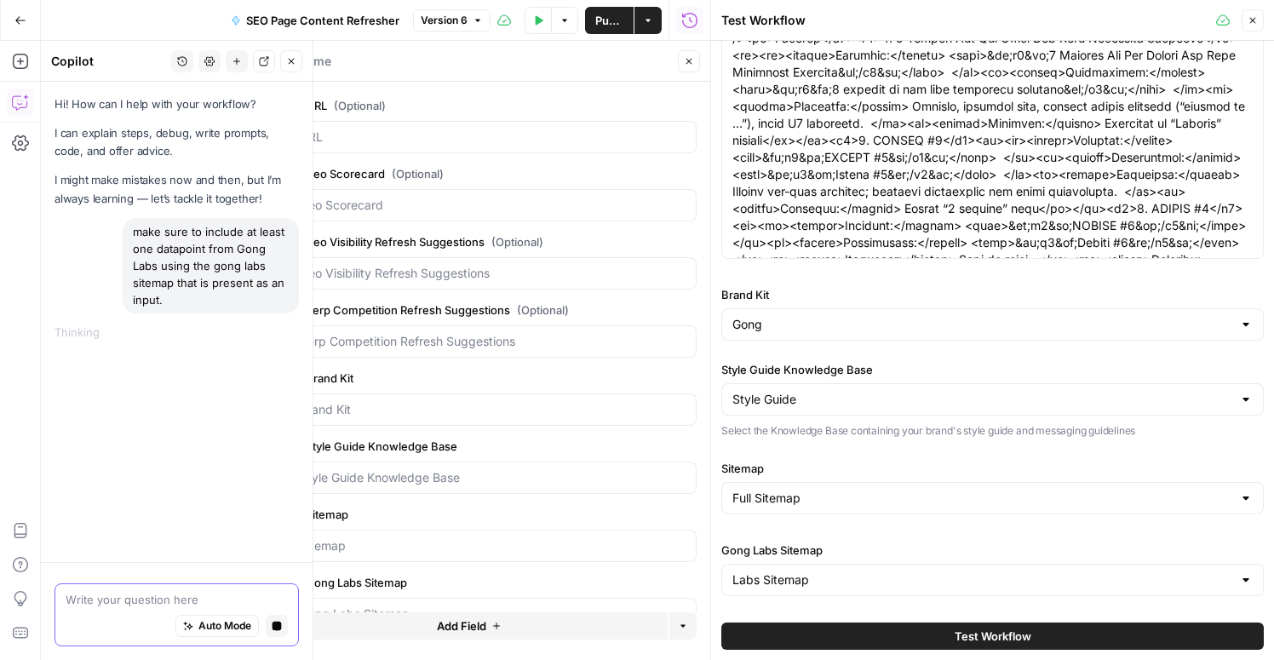
click at [278, 632] on button "Stop generating" at bounding box center [277, 626] width 22 height 22
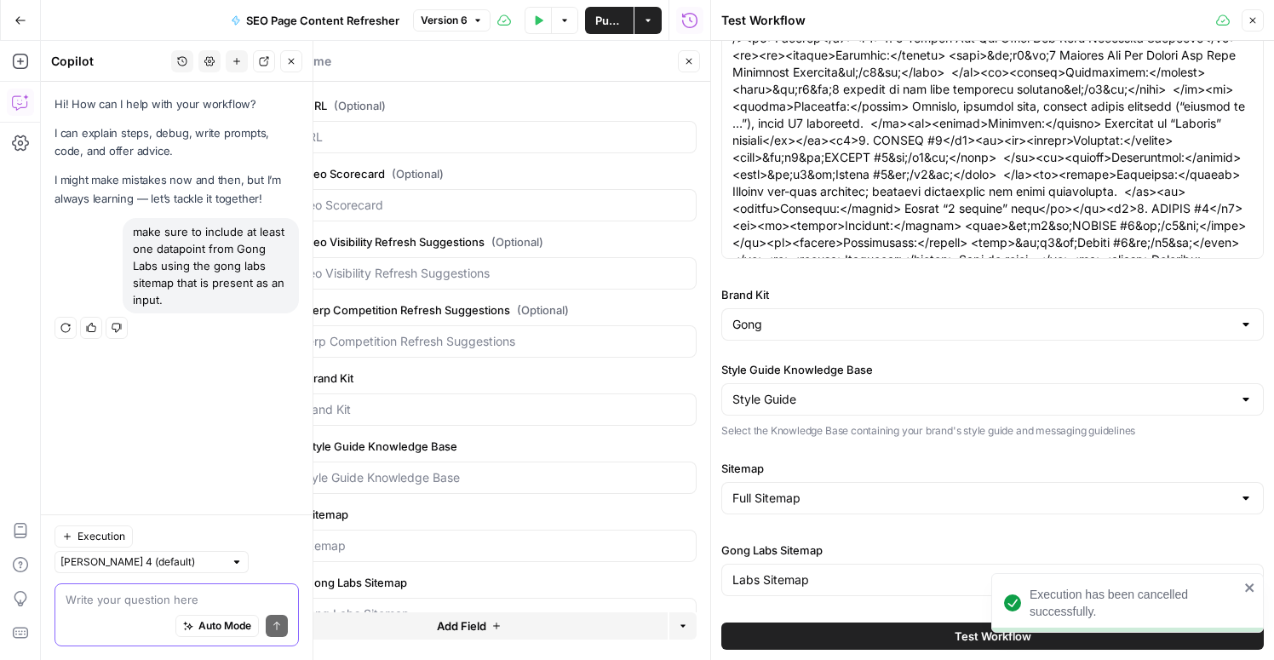
drag, startPoint x: 166, startPoint y: 297, endPoint x: 125, endPoint y: 237, distance: 73.0
click at [125, 237] on div "make sure to include at least one datapoint from Gong Labs using the gong labs …" at bounding box center [211, 265] width 176 height 95
copy div "make sure to include at least one datapoint from Gong Labs using the gong labs …"
click at [100, 593] on textarea at bounding box center [177, 599] width 222 height 17
paste textarea "make sure to include at least one datapoint from Gong Labs using the gong labs …"
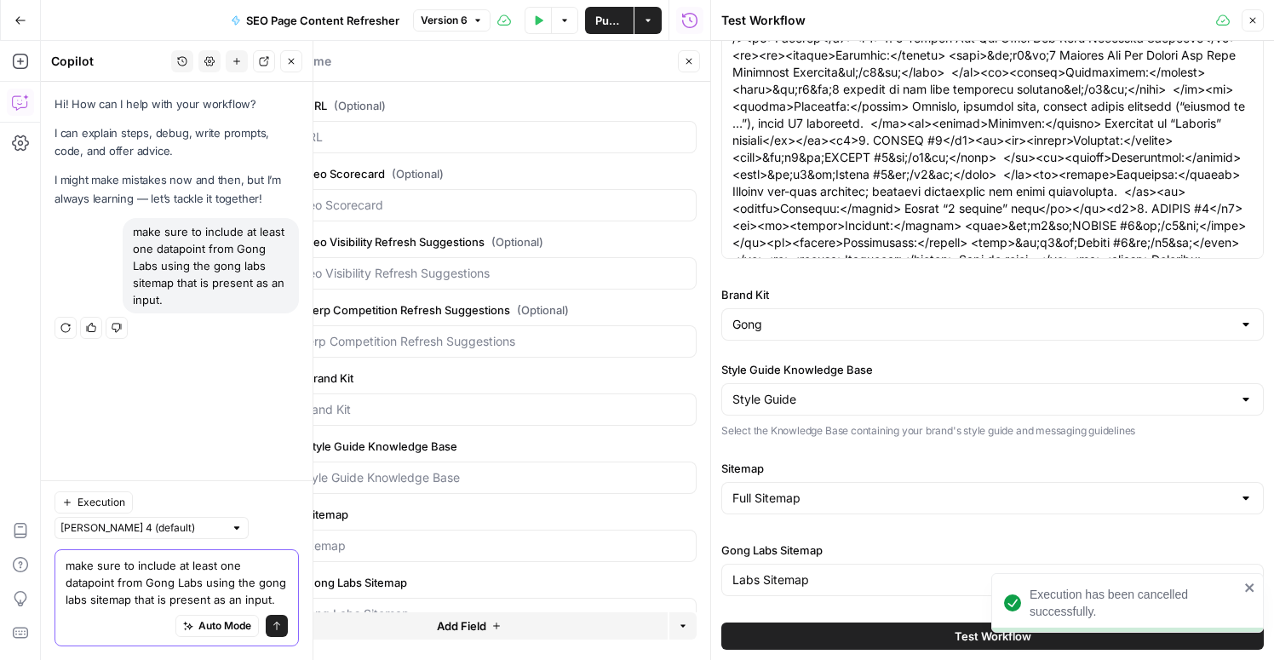
click at [202, 584] on textarea "make sure to include at least one datapoint from Gong Labs using the gong labs …" at bounding box center [177, 582] width 222 height 51
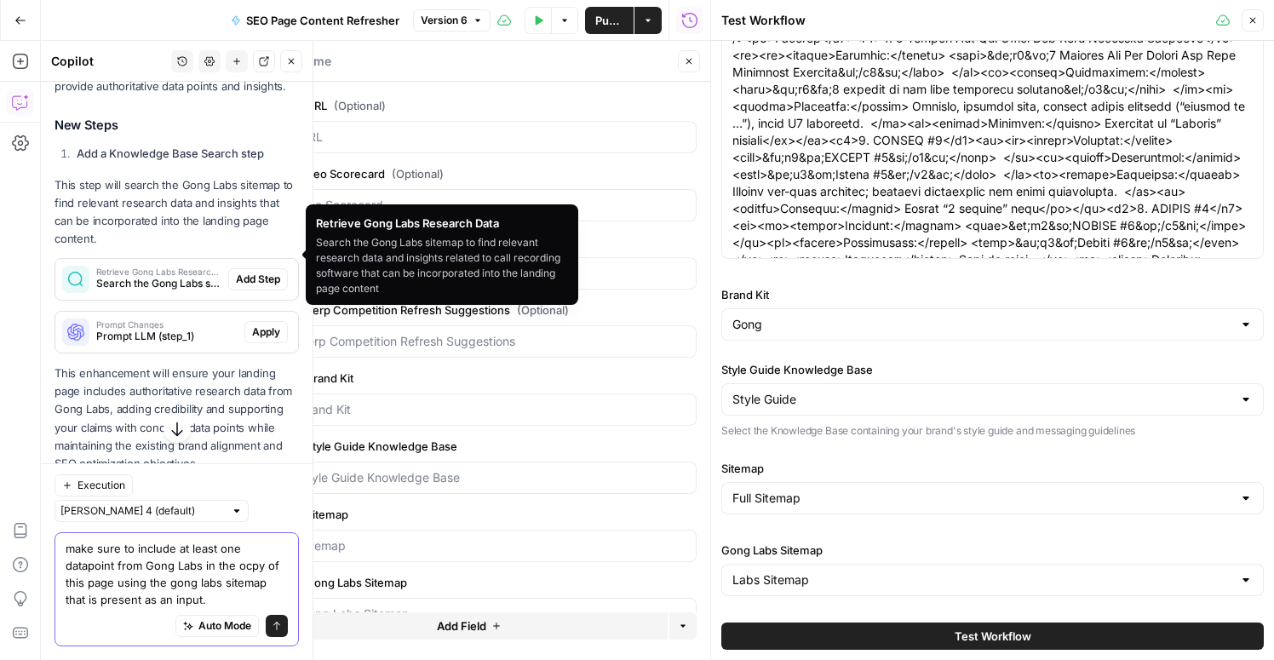
scroll to position [471, 0]
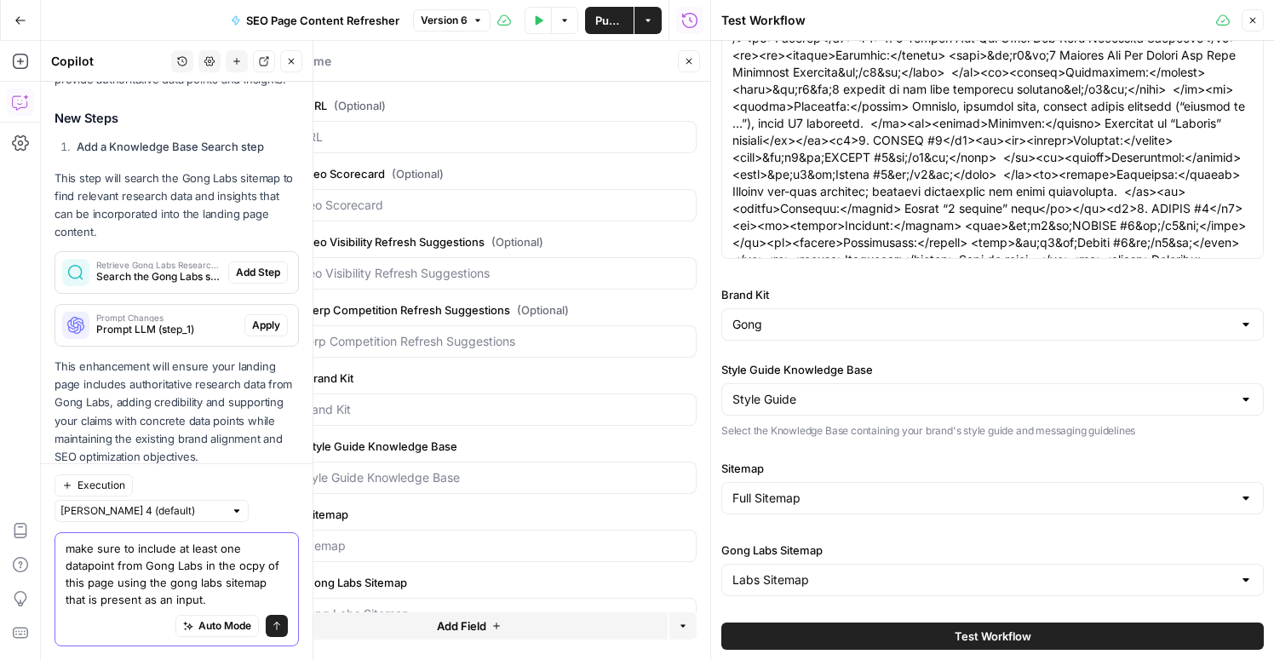
type textarea "make sure to include at least one datapoint from Gong Labs in the ocpy of this …"
click at [262, 265] on span "Add Step" at bounding box center [258, 272] width 44 height 15
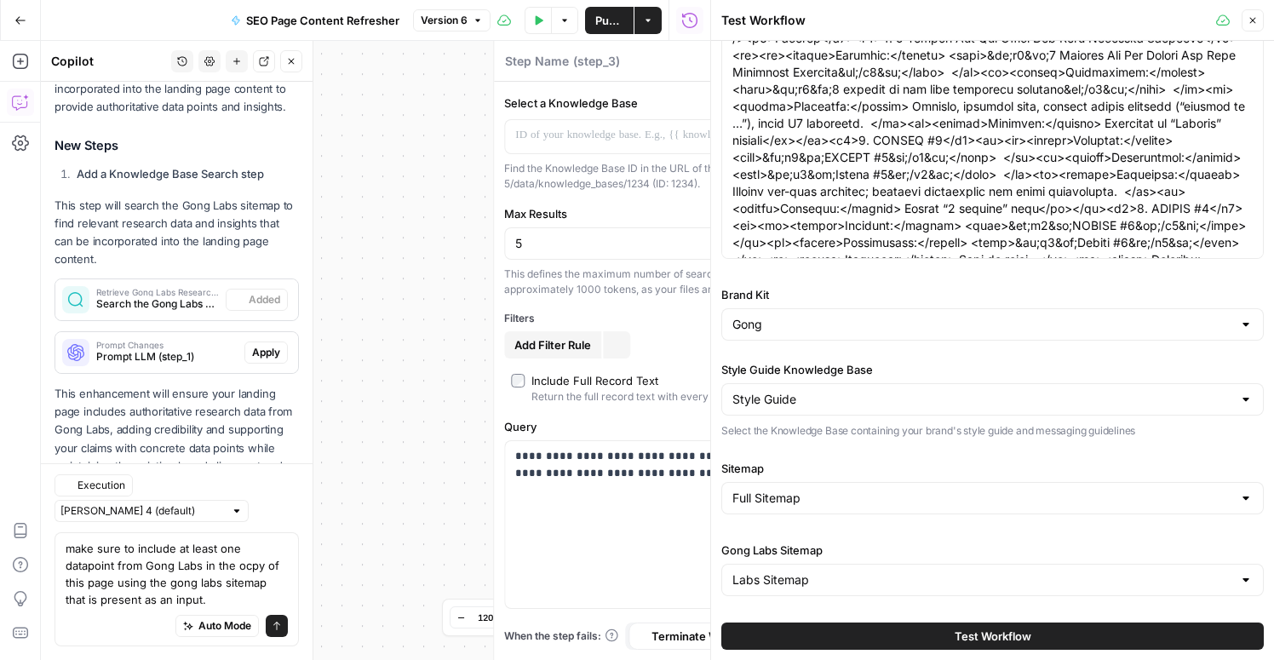
type textarea "Retrieve Gong Labs Research Data"
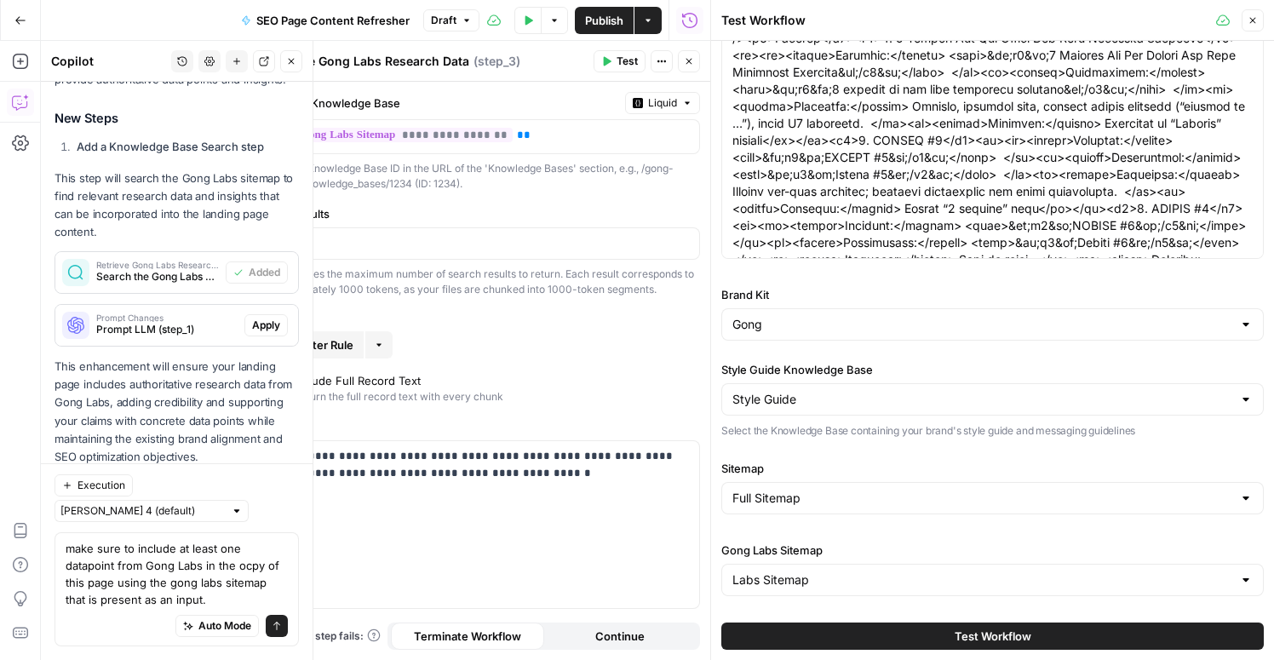
click at [266, 318] on span "Apply" at bounding box center [266, 325] width 28 height 15
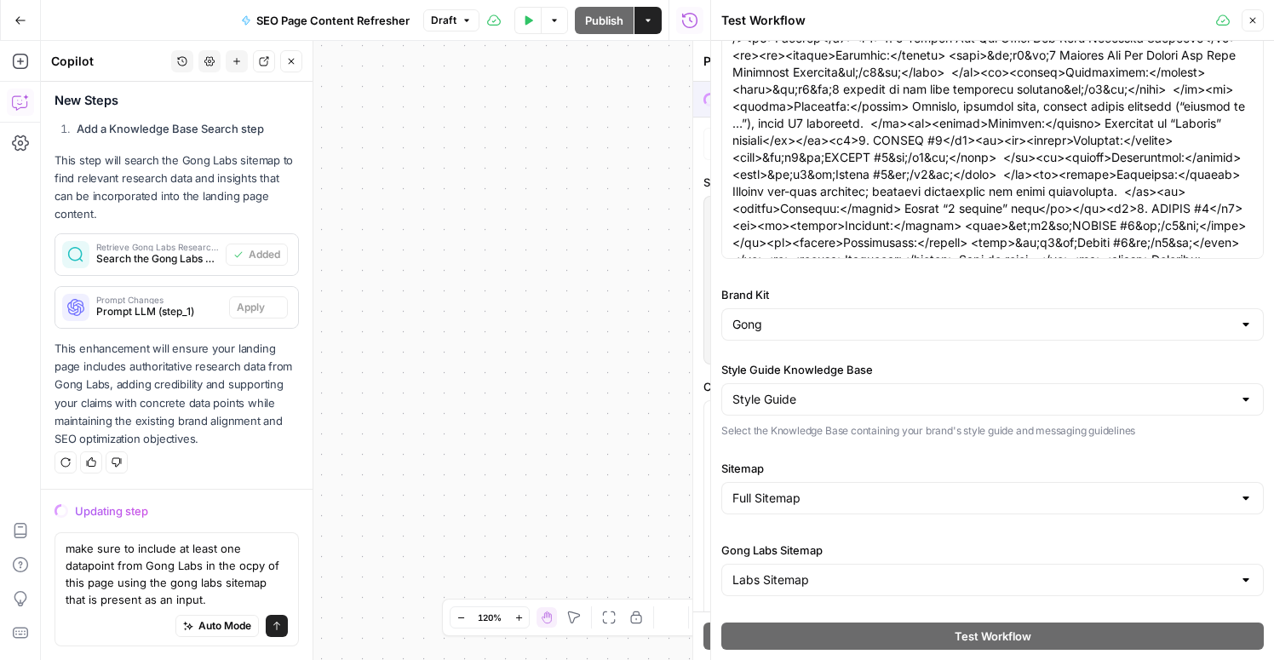
scroll to position [471, 0]
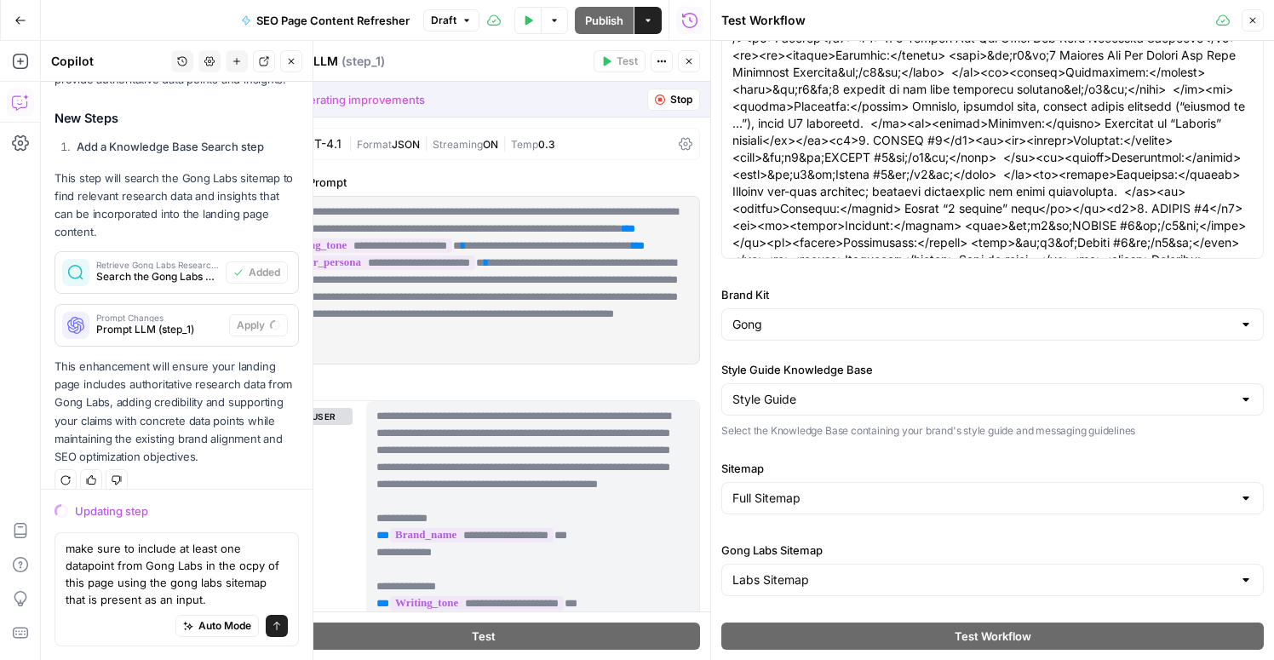
click at [1249, 20] on icon "button" at bounding box center [1252, 20] width 10 height 10
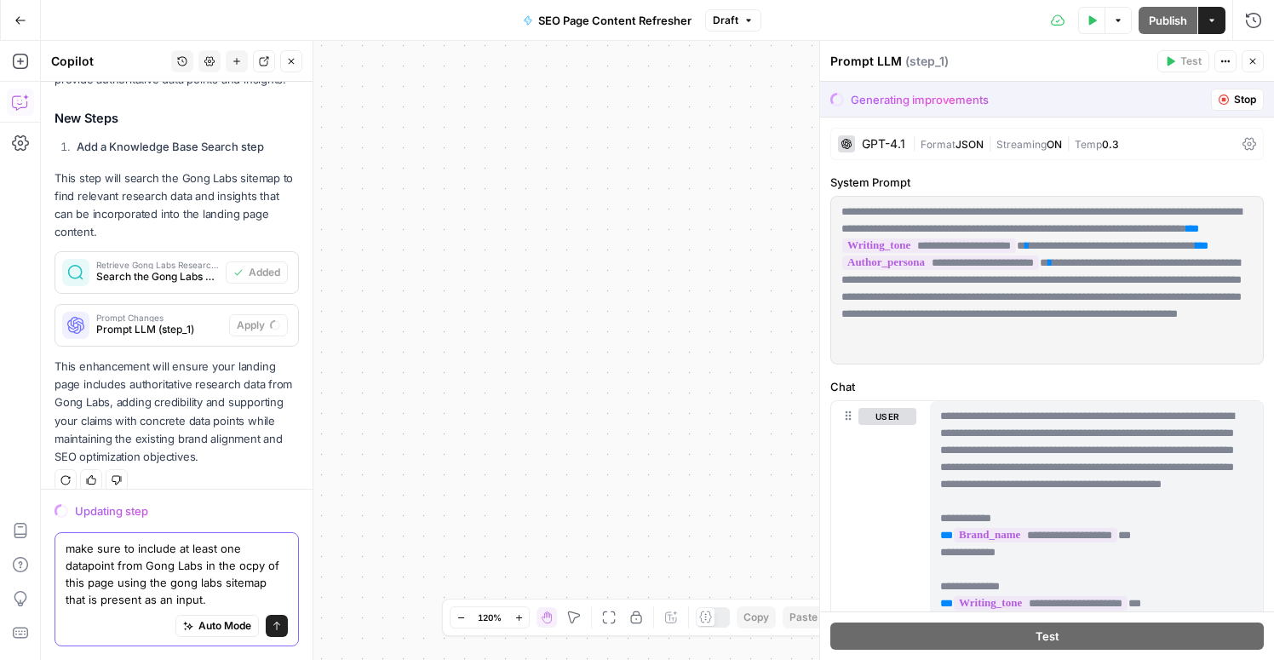
click at [117, 593] on textarea "make sure to include at least one datapoint from Gong Labs in the ocpy of this …" at bounding box center [177, 574] width 222 height 68
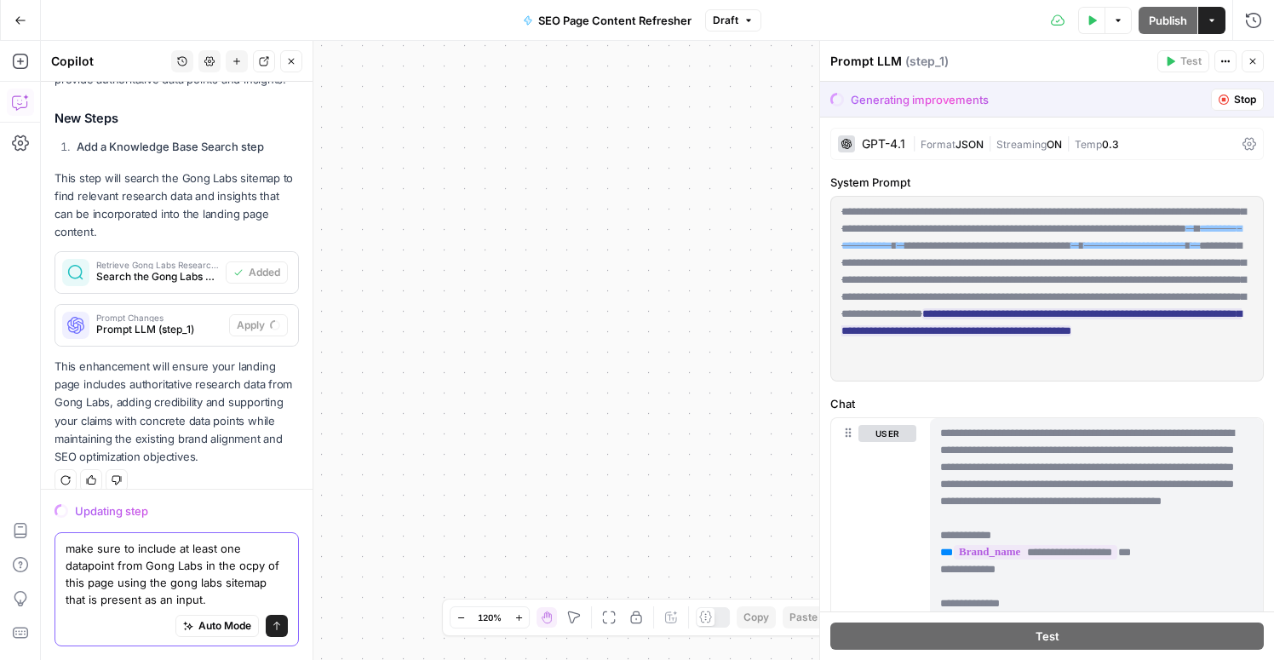
drag, startPoint x: 187, startPoint y: 600, endPoint x: 40, endPoint y: 504, distance: 175.9
click at [40, 504] on body "Gong New Home Browse Insights Opportunities Your Data Recent Grids Keyword to A…" at bounding box center [637, 330] width 1274 height 660
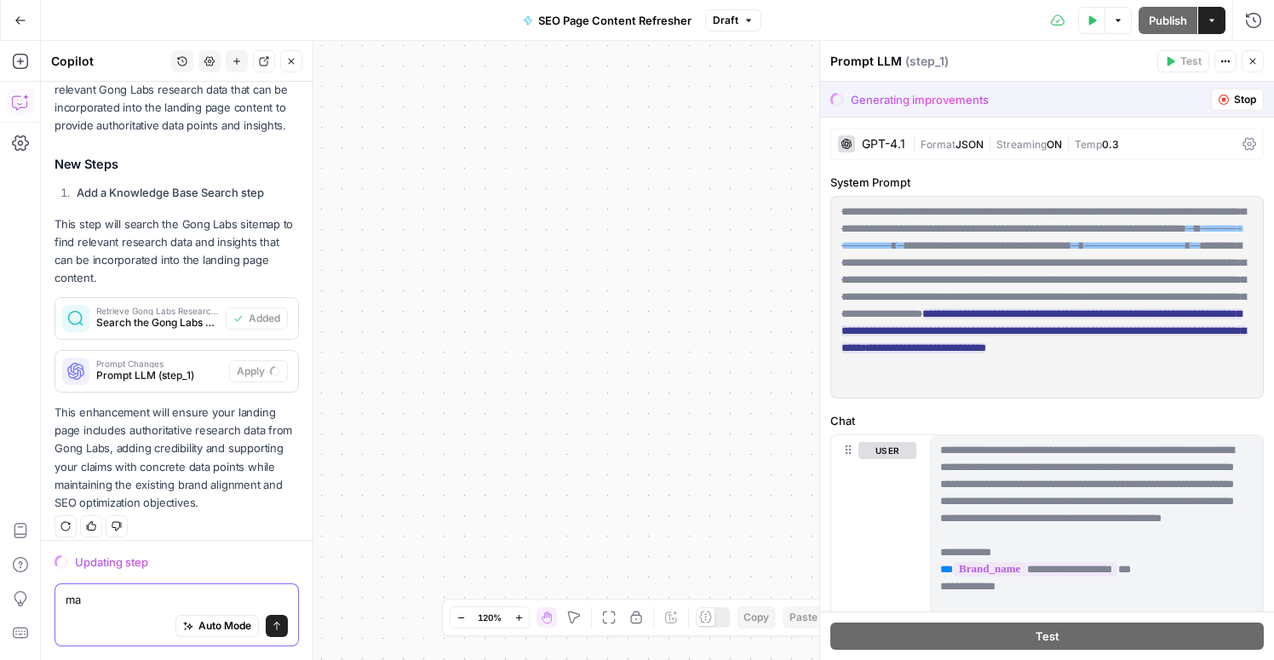
scroll to position [420, 0]
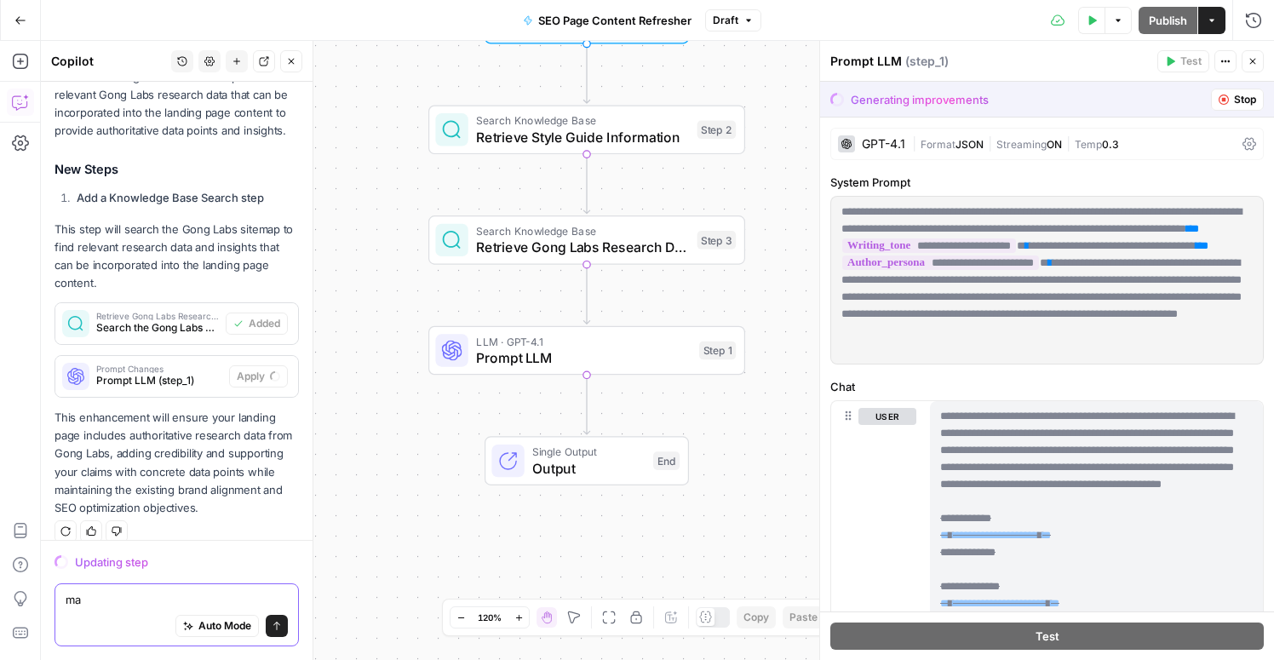
type textarea "ma"
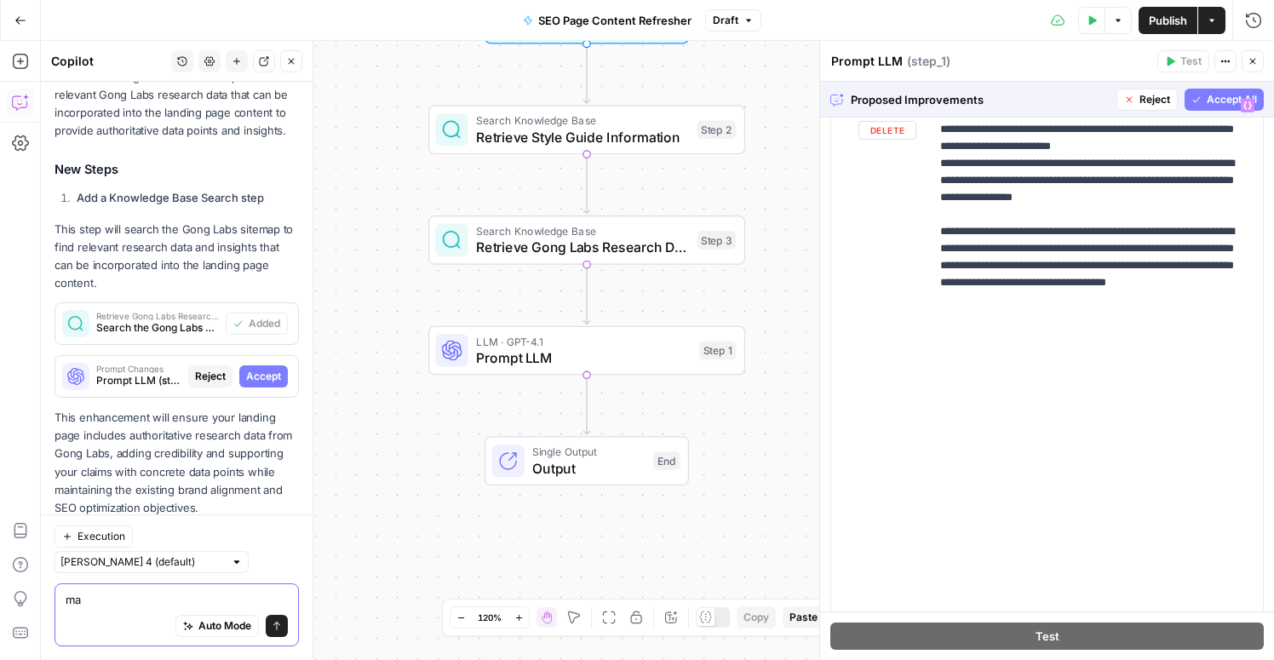
scroll to position [3270, 0]
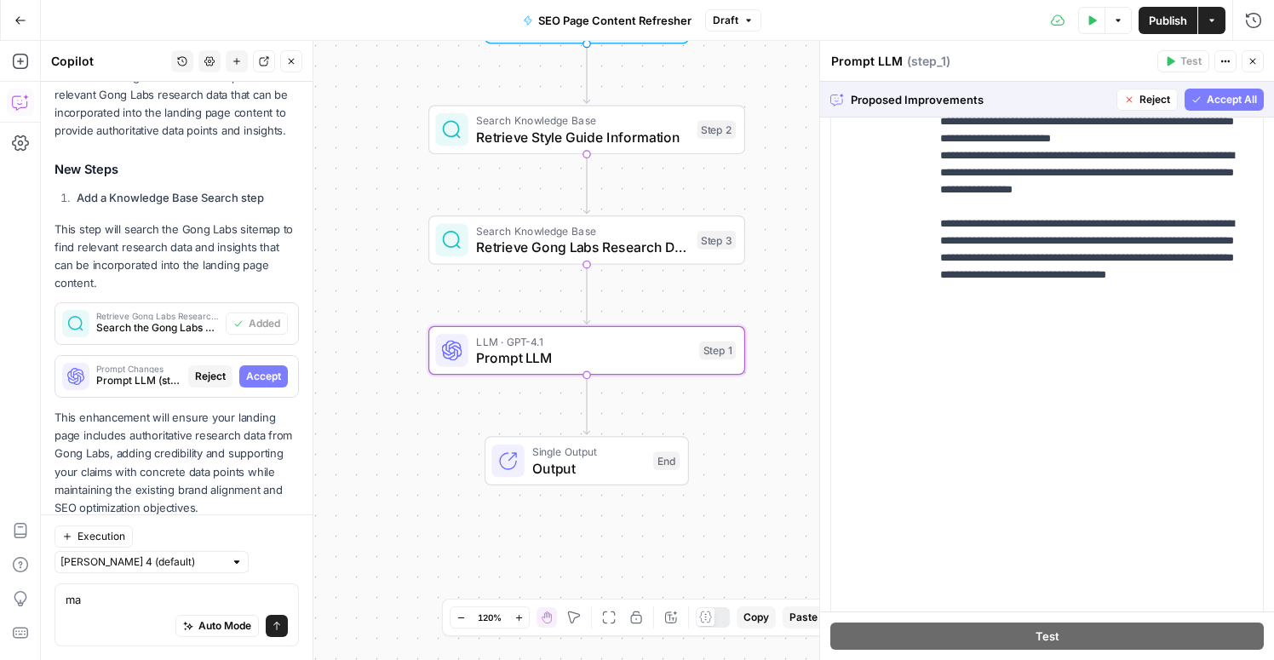
click at [254, 369] on span "Accept" at bounding box center [263, 376] width 35 height 15
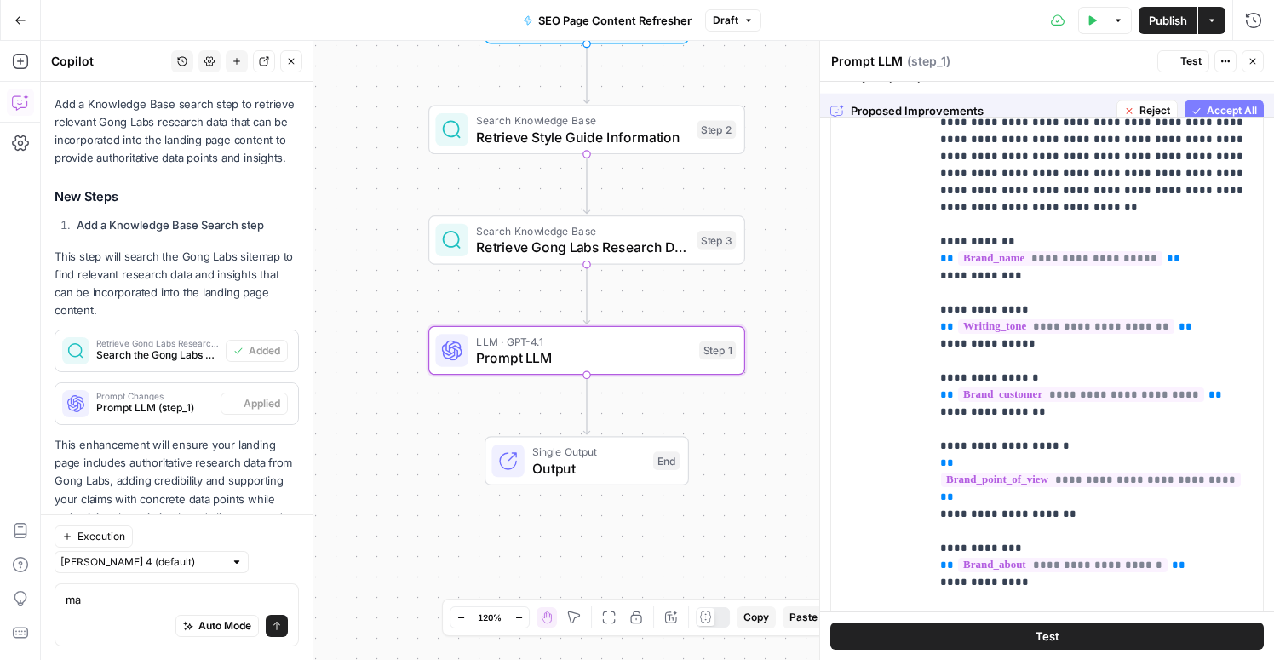
scroll to position [0, 0]
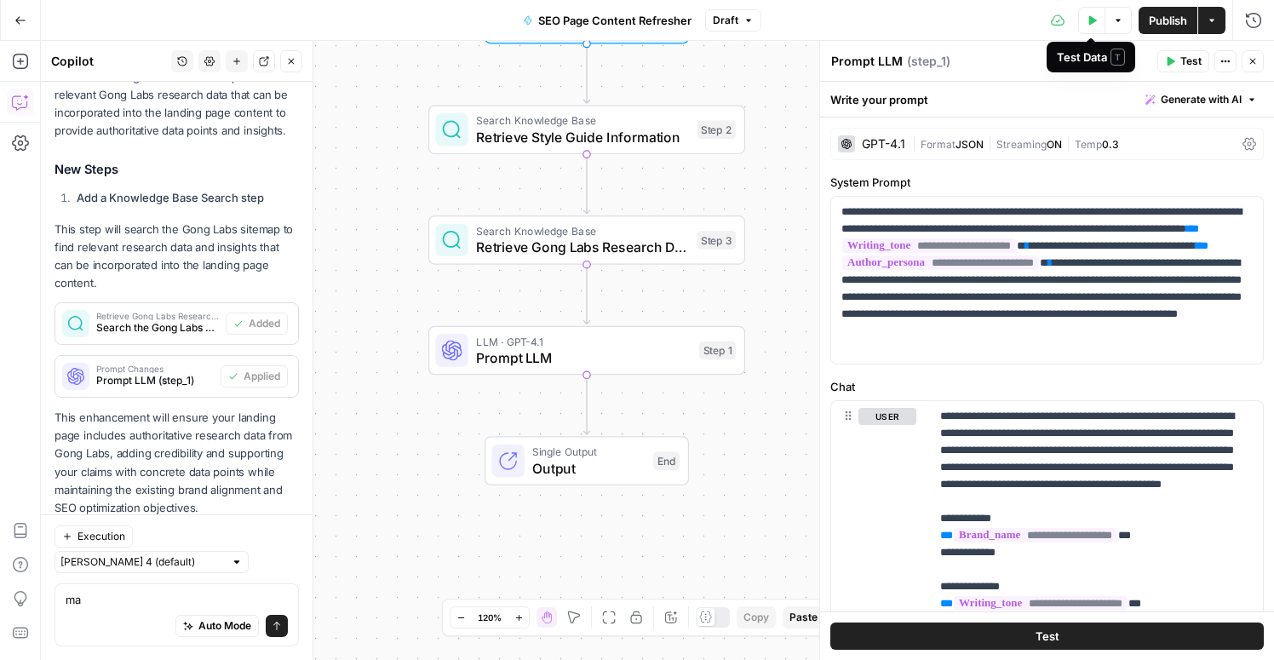
click at [1167, 14] on span "Publish" at bounding box center [1168, 20] width 38 height 17
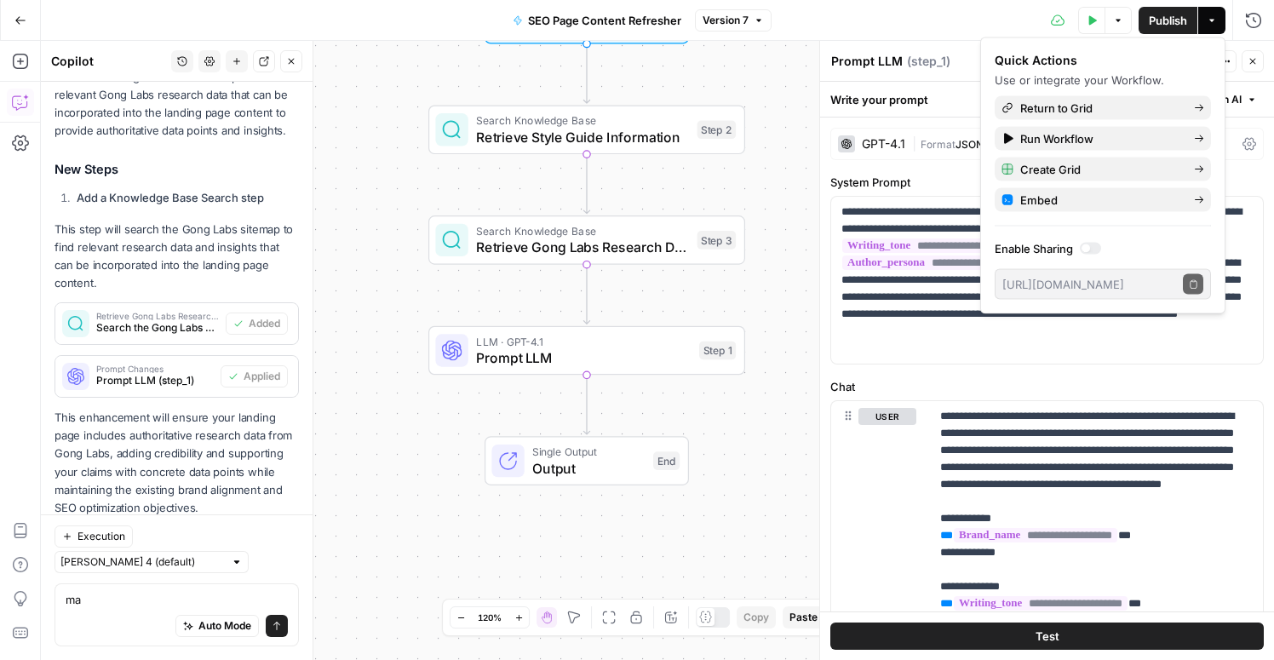
click at [764, 71] on div "Workflow Input Settings Inputs Search Knowledge Base Retrieve Style Guide Infor…" at bounding box center [657, 350] width 1233 height 619
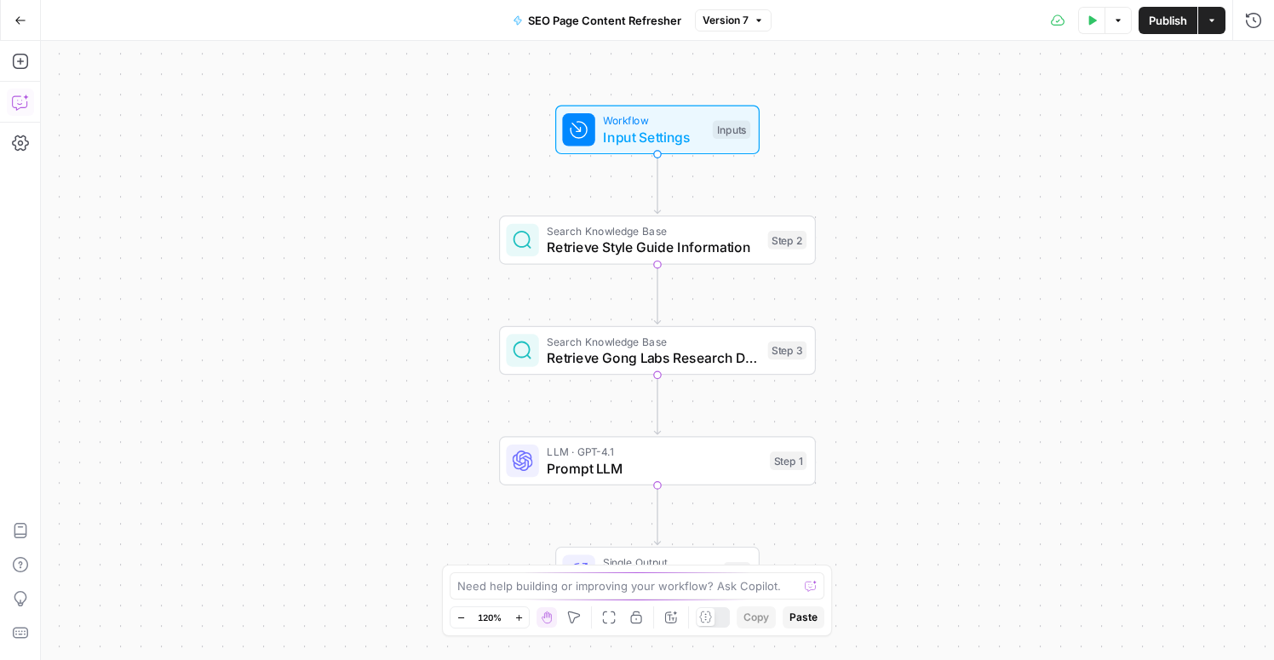
click at [21, 100] on icon "button" at bounding box center [20, 102] width 17 height 17
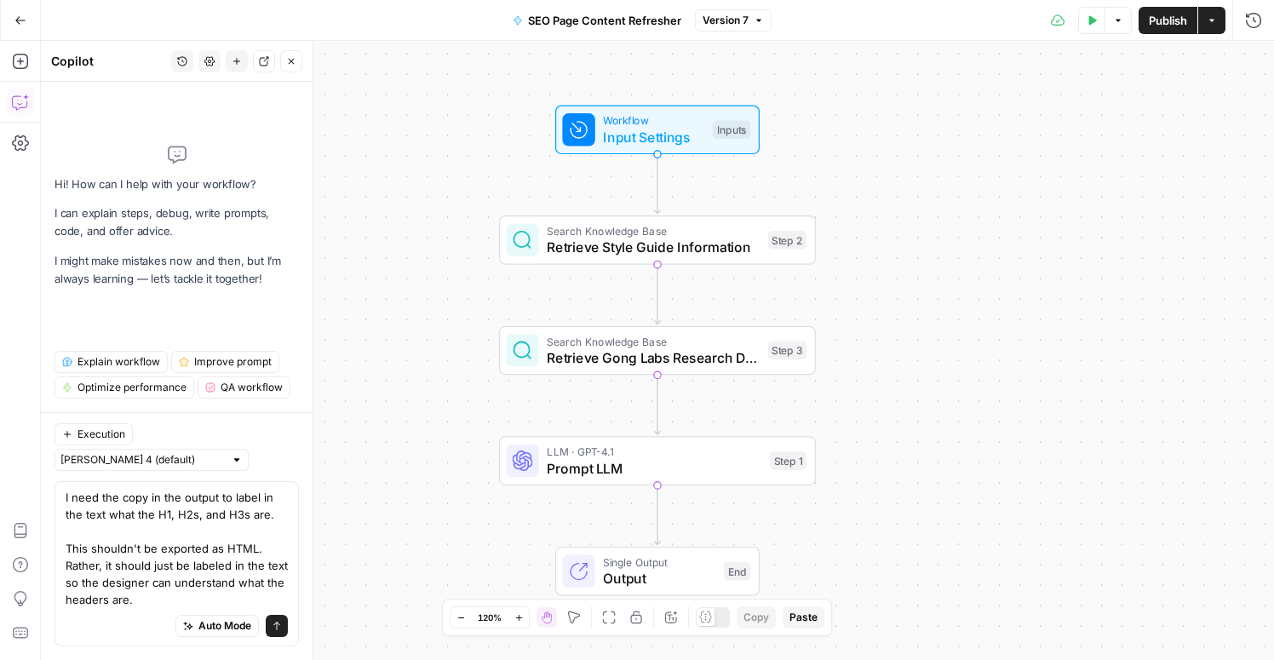
type textarea "I need the copy in the output to label in the text what the H1, H2s, and H3s ar…"
click at [273, 627] on icon "submit" at bounding box center [277, 626] width 10 height 10
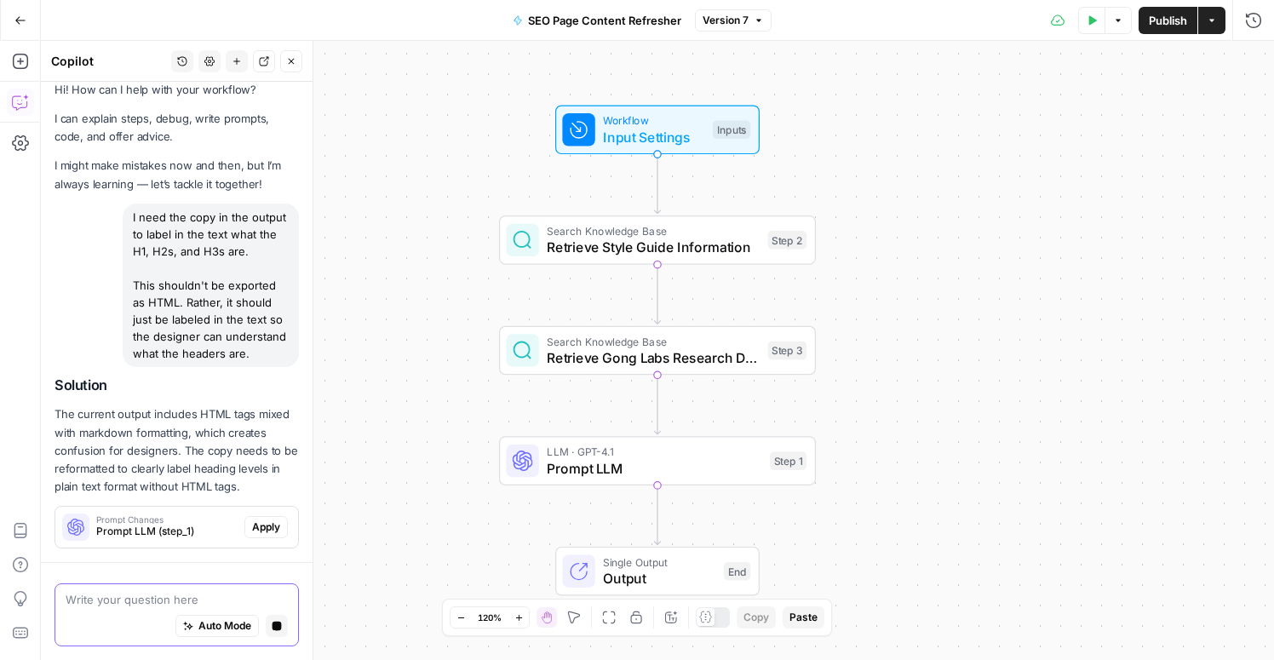
scroll to position [64, 0]
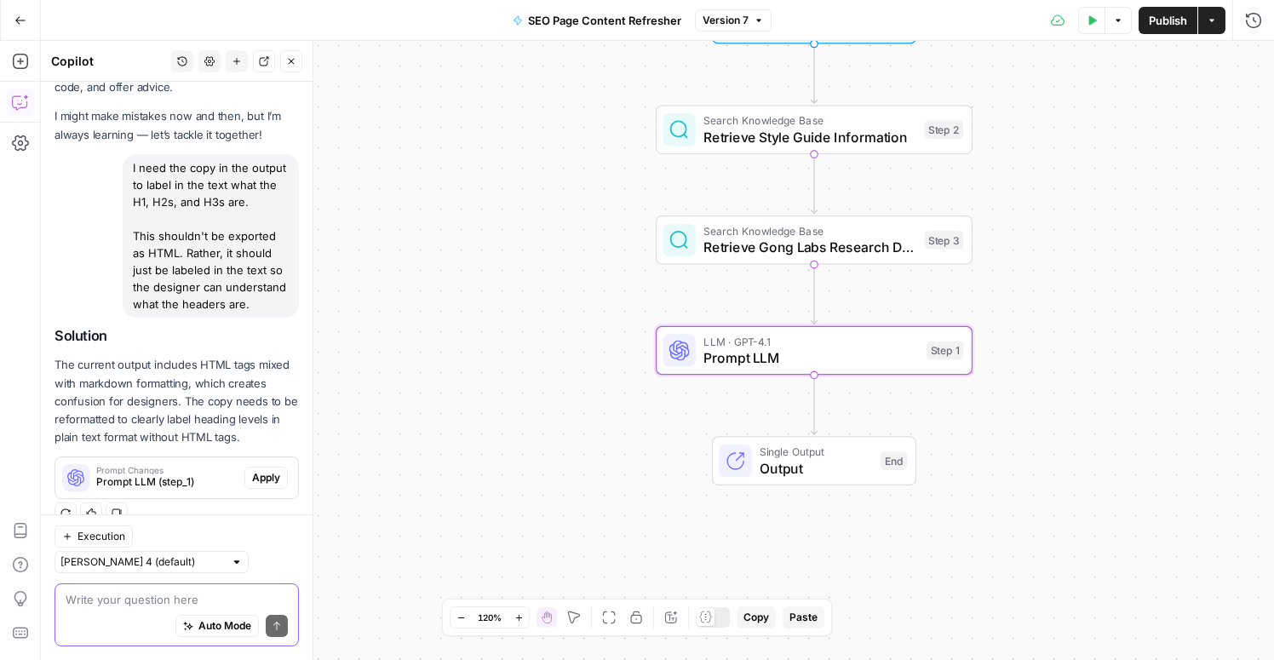
click at [263, 474] on span "Apply" at bounding box center [266, 477] width 28 height 15
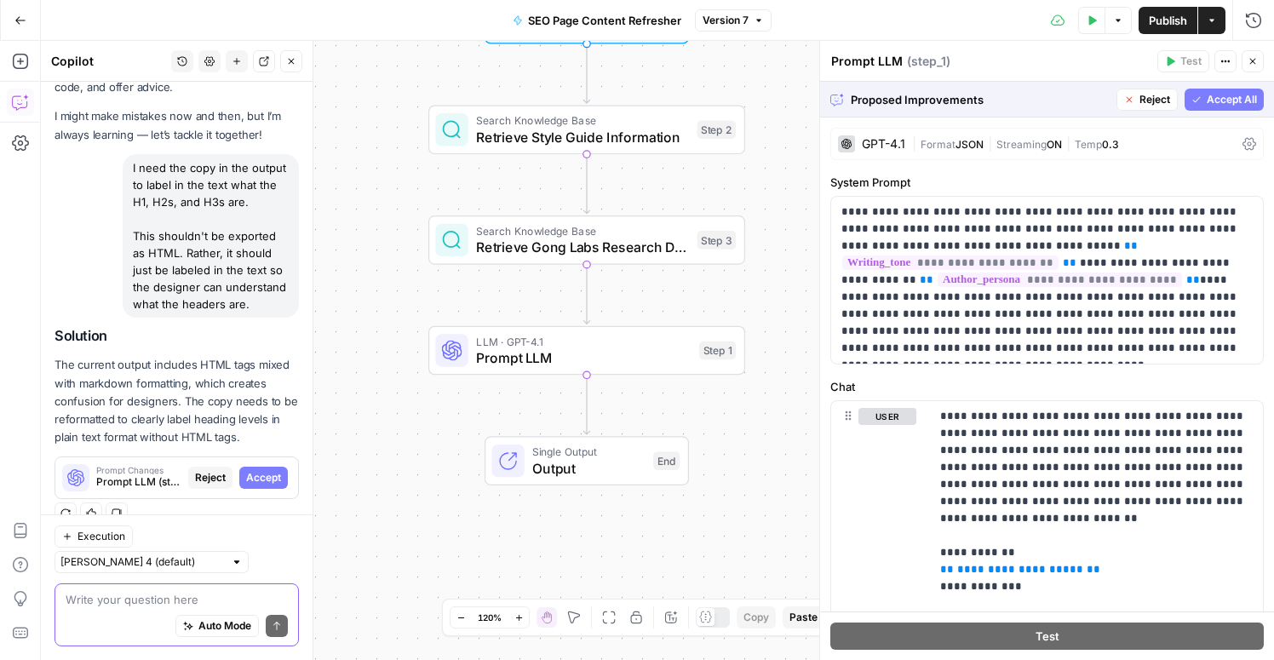
click at [1225, 103] on span "Accept All" at bounding box center [1231, 99] width 50 height 15
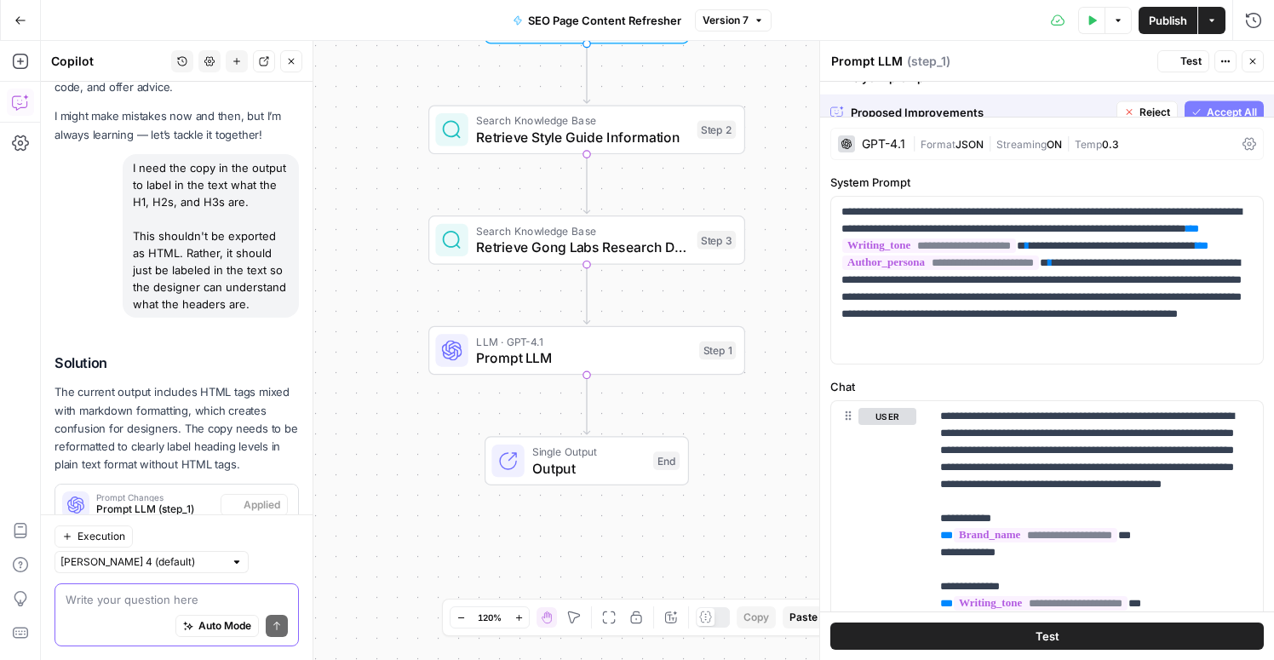
scroll to position [91, 0]
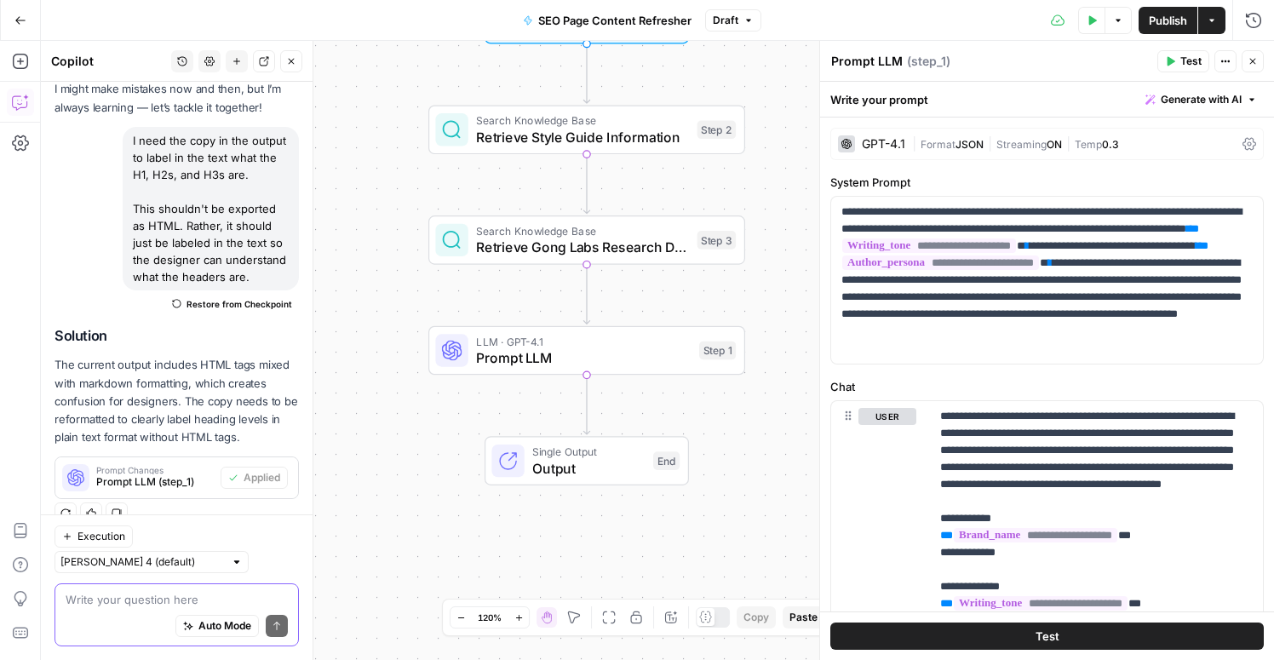
click at [1167, 26] on span "Publish" at bounding box center [1168, 20] width 38 height 17
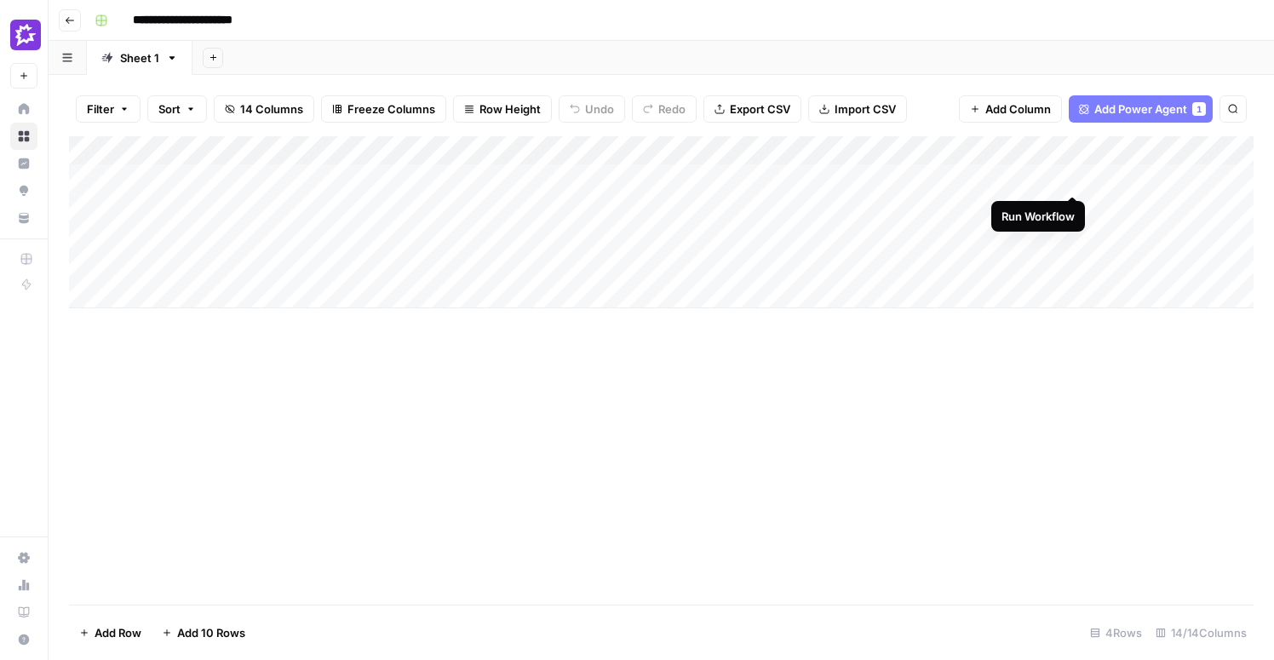
click at [1073, 178] on div "Add Column" at bounding box center [661, 222] width 1184 height 172
click at [600, 176] on div "Add Column" at bounding box center [661, 222] width 1184 height 172
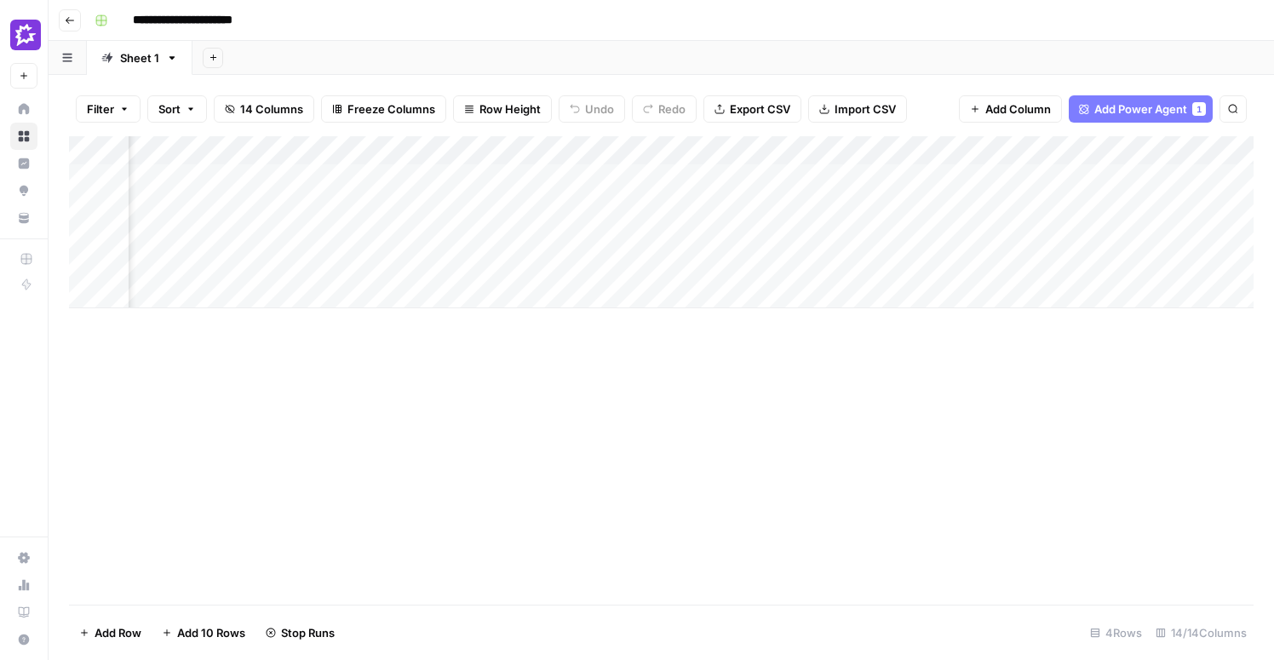
drag, startPoint x: 885, startPoint y: 183, endPoint x: 1049, endPoint y: 192, distance: 164.6
click at [1049, 192] on div "Add Column" at bounding box center [661, 222] width 1184 height 172
drag, startPoint x: 416, startPoint y: 178, endPoint x: 511, endPoint y: 180, distance: 94.5
click at [508, 180] on div "Add Column" at bounding box center [661, 222] width 1184 height 172
click at [563, 391] on div "Add Column" at bounding box center [661, 370] width 1184 height 468
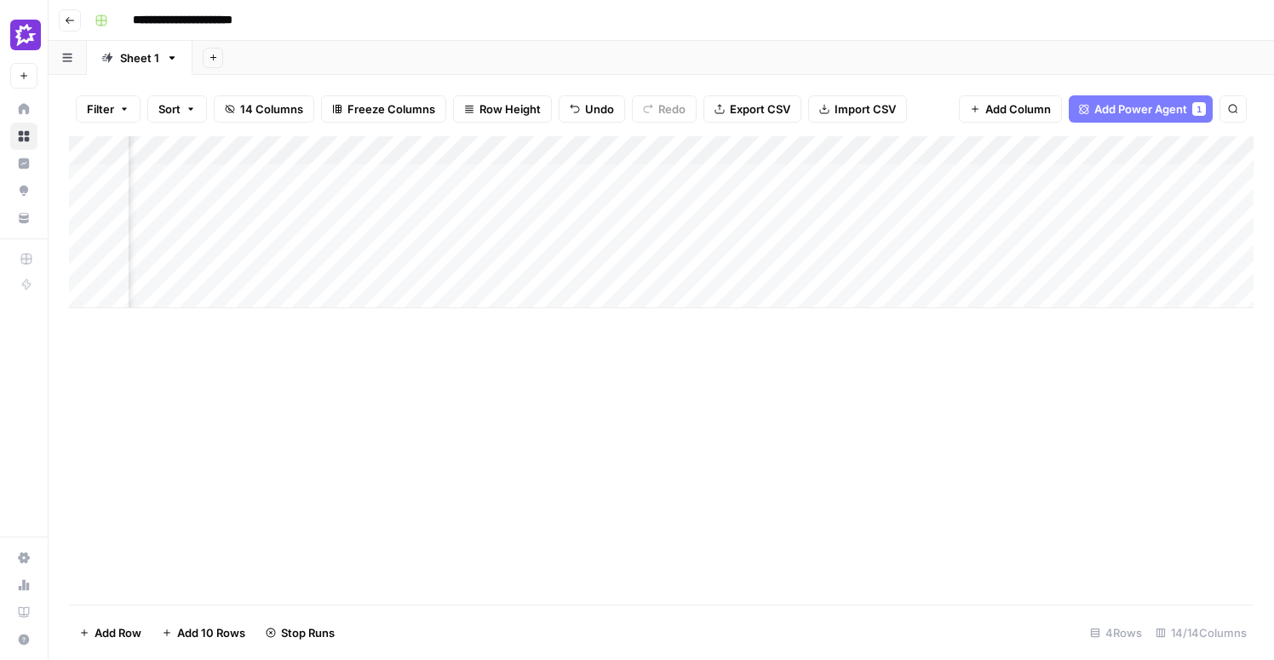
scroll to position [0, 650]
